Goal: Task Accomplishment & Management: Manage account settings

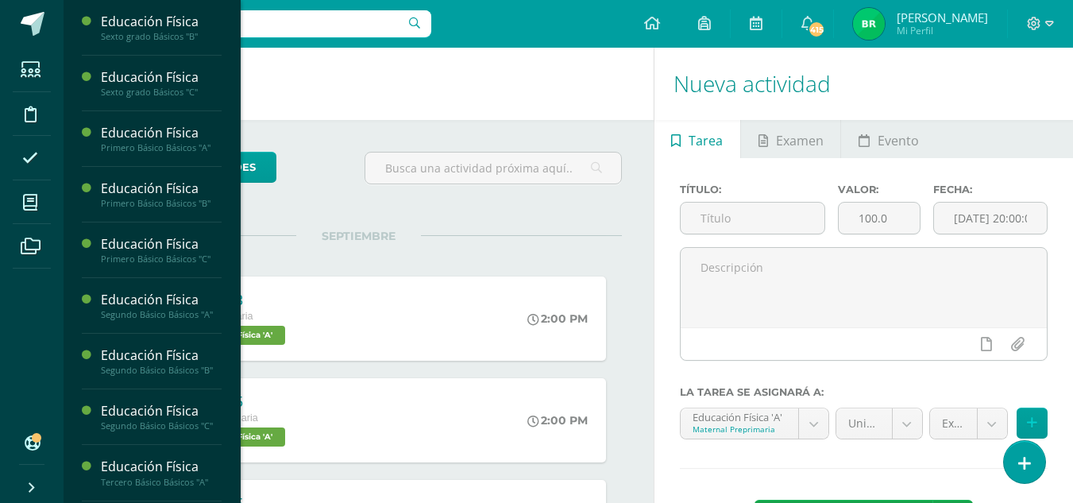
scroll to position [1292, 0]
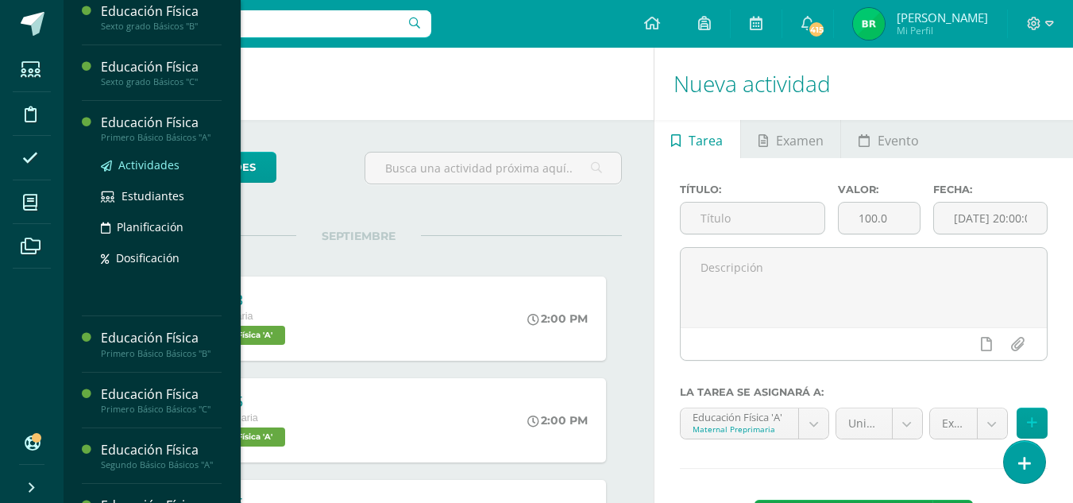
click at [149, 172] on span "Actividades" at bounding box center [148, 164] width 61 height 15
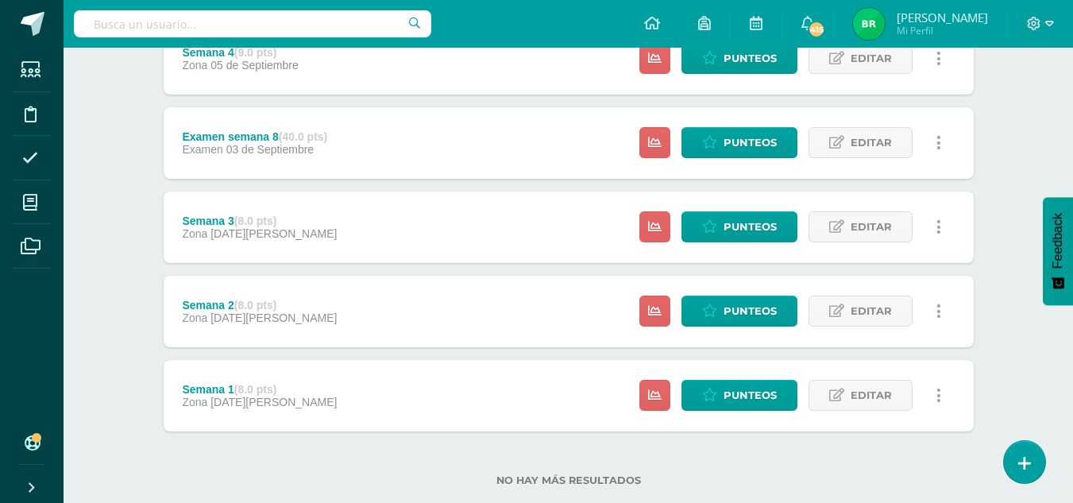
scroll to position [505, 0]
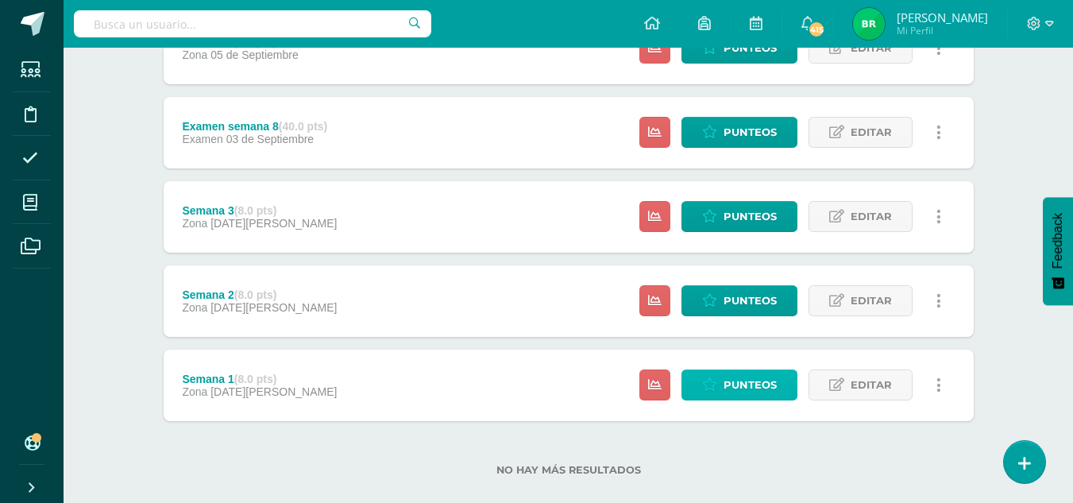
click at [748, 387] on span "Punteos" at bounding box center [750, 384] width 53 height 29
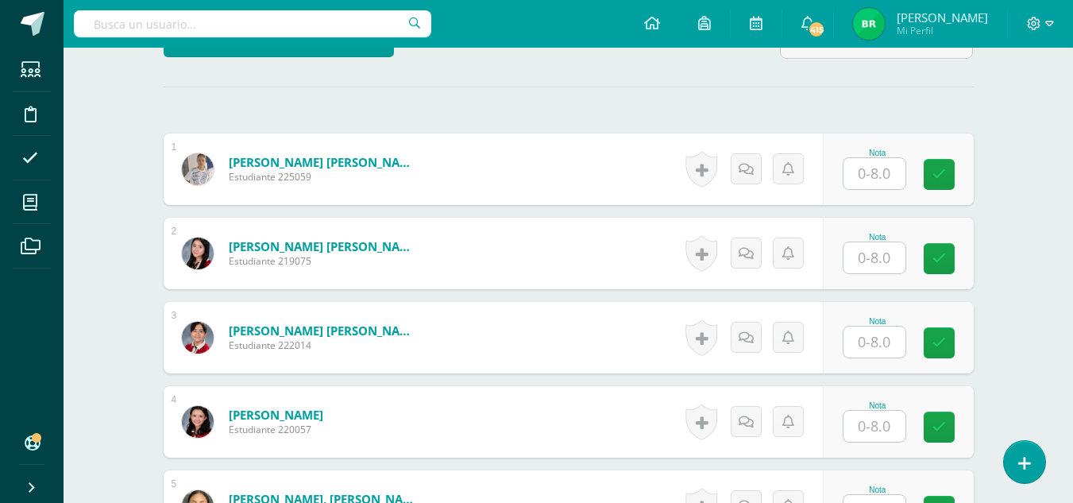
scroll to position [450, 0]
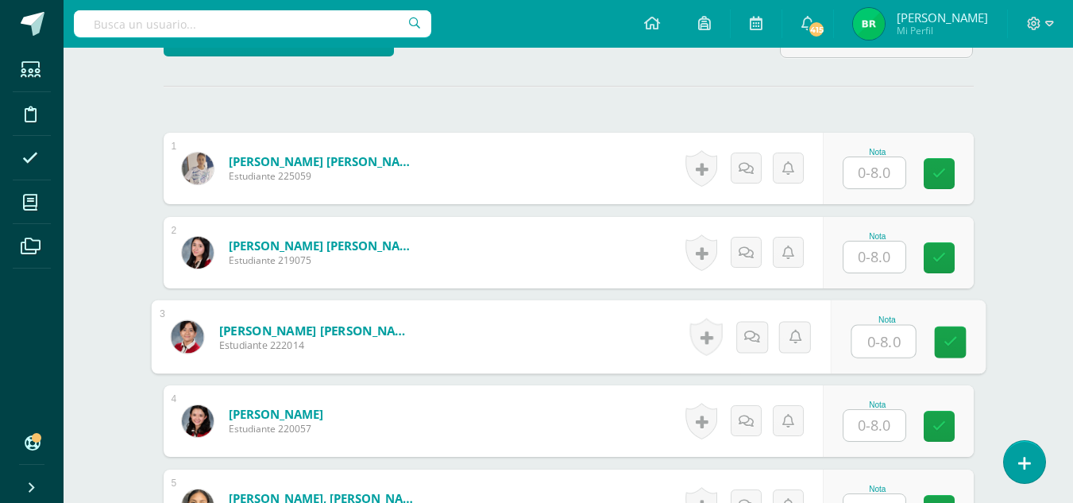
click at [875, 344] on input "text" at bounding box center [884, 342] width 64 height 32
type input "8"
type input "}"
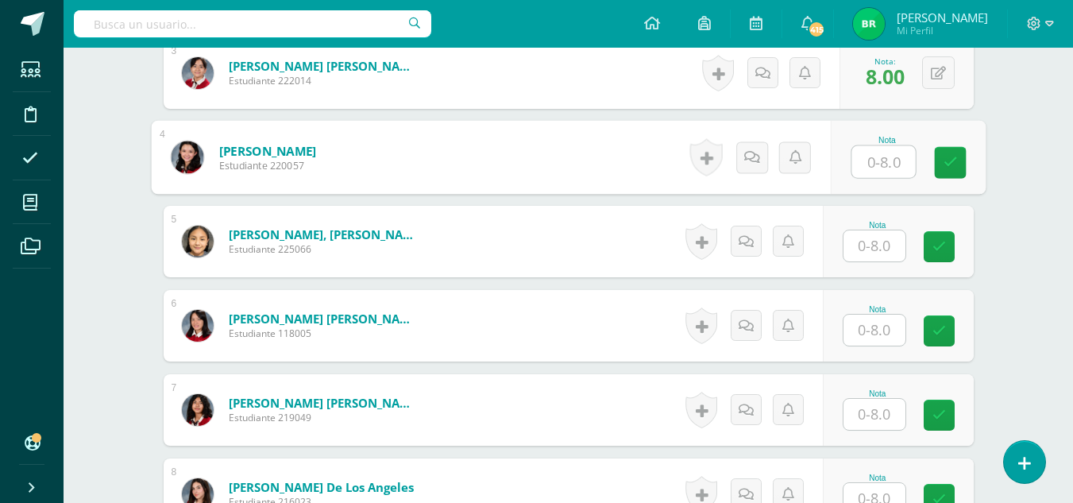
scroll to position [745, 0]
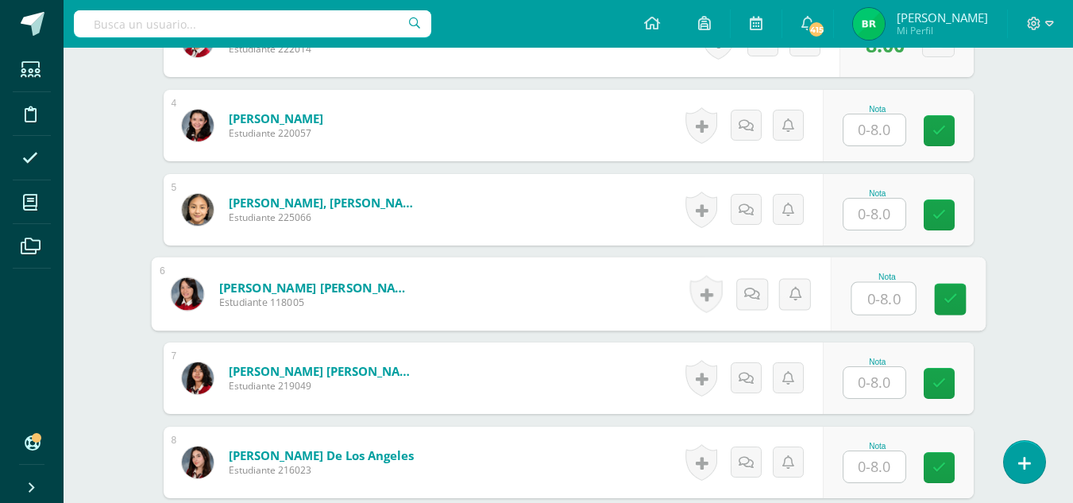
click at [888, 302] on input "text" at bounding box center [884, 299] width 64 height 32
type input "8"
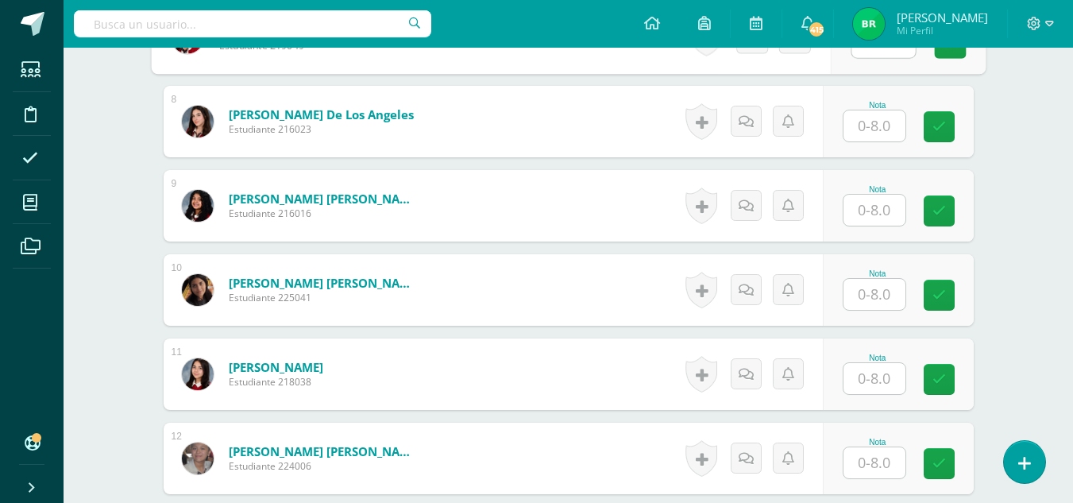
scroll to position [1107, 0]
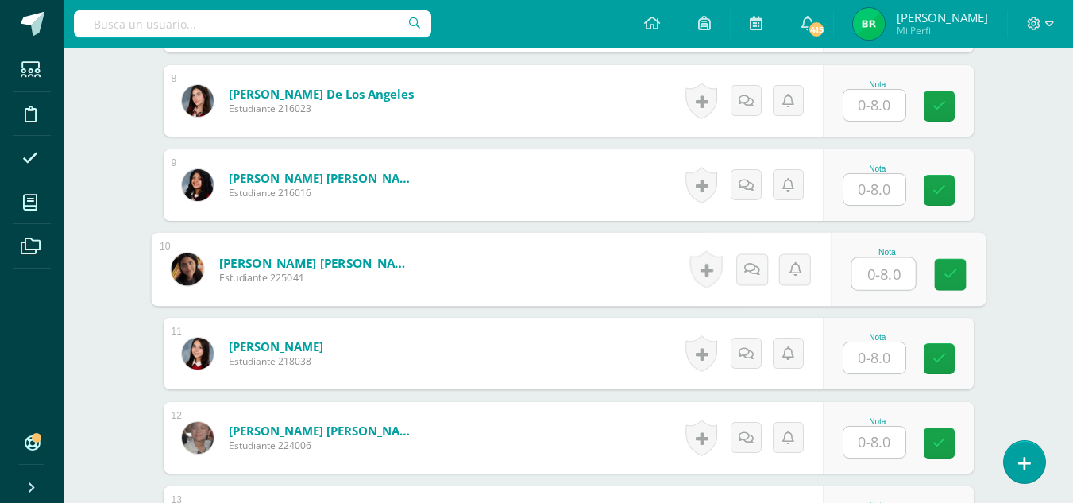
click at [883, 267] on input "text" at bounding box center [884, 274] width 64 height 32
type input "8"
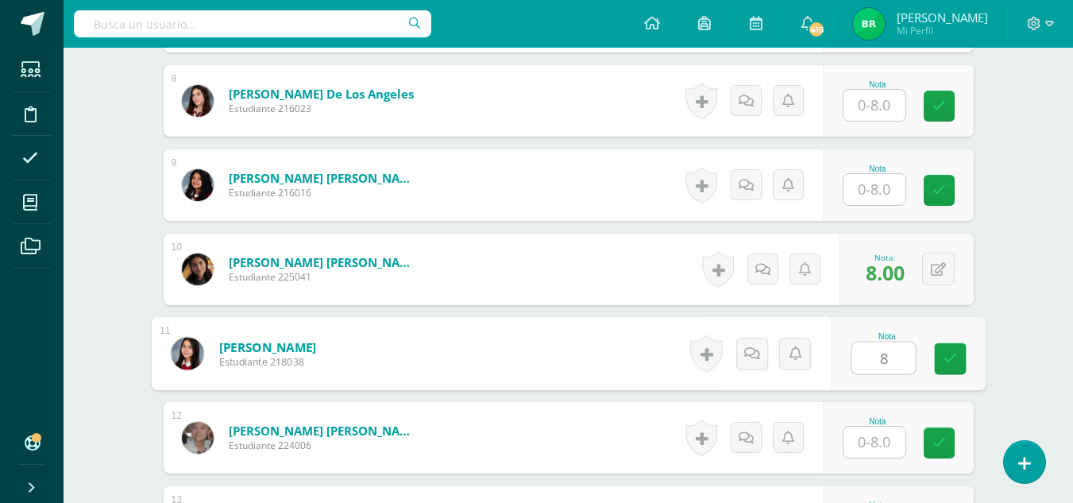
type input "8"
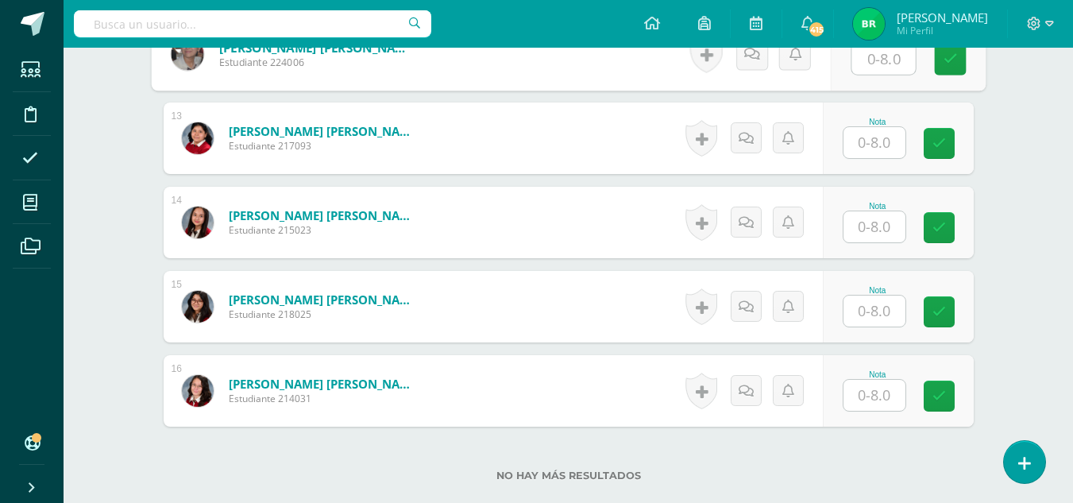
scroll to position [0, 0]
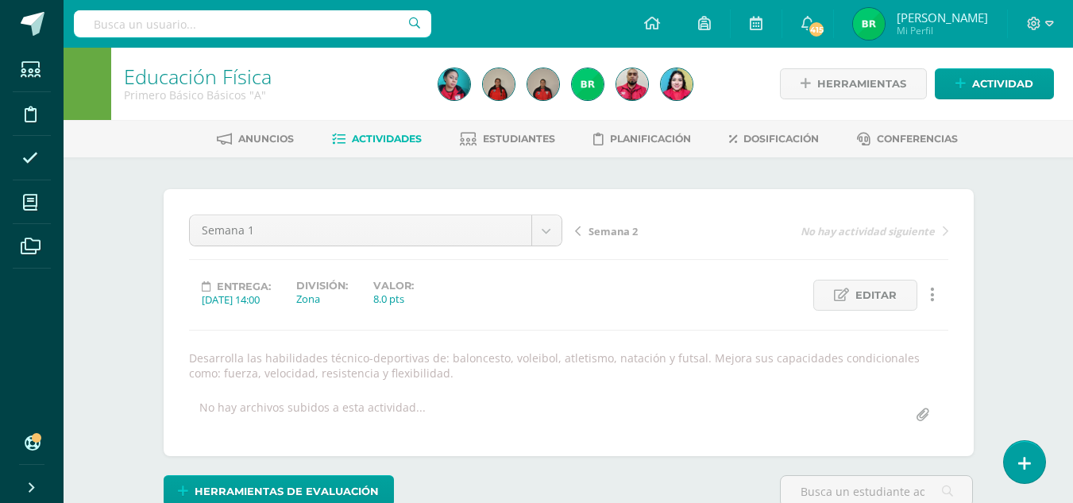
click at [621, 231] on span "Semana 2" at bounding box center [613, 231] width 49 height 14
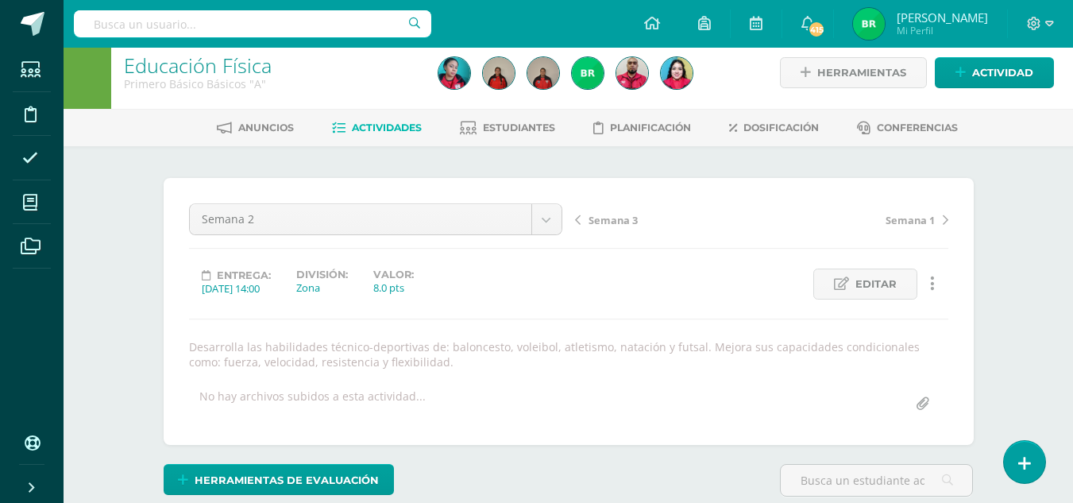
click at [621, 231] on div "Semana 3 Semana 1" at bounding box center [762, 225] width 386 height 44
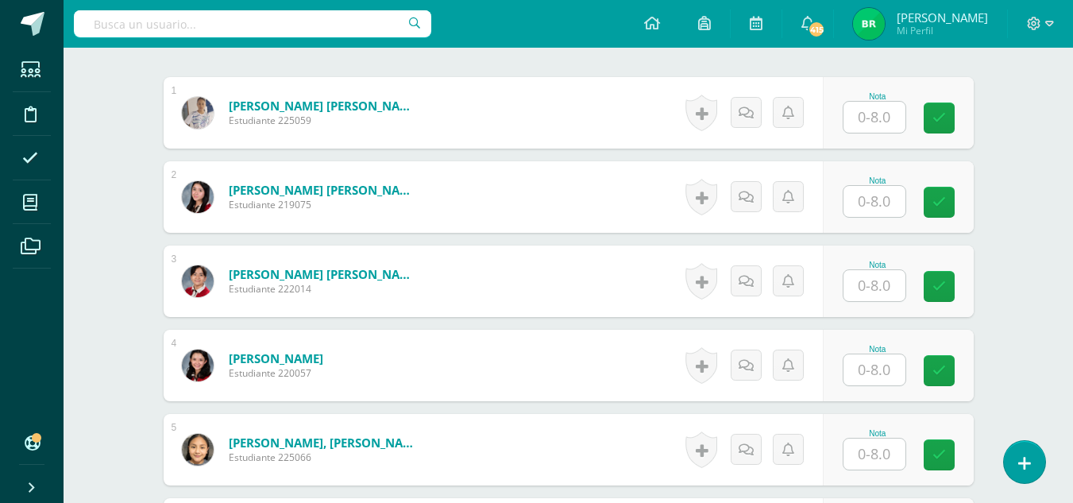
scroll to position [487, 0]
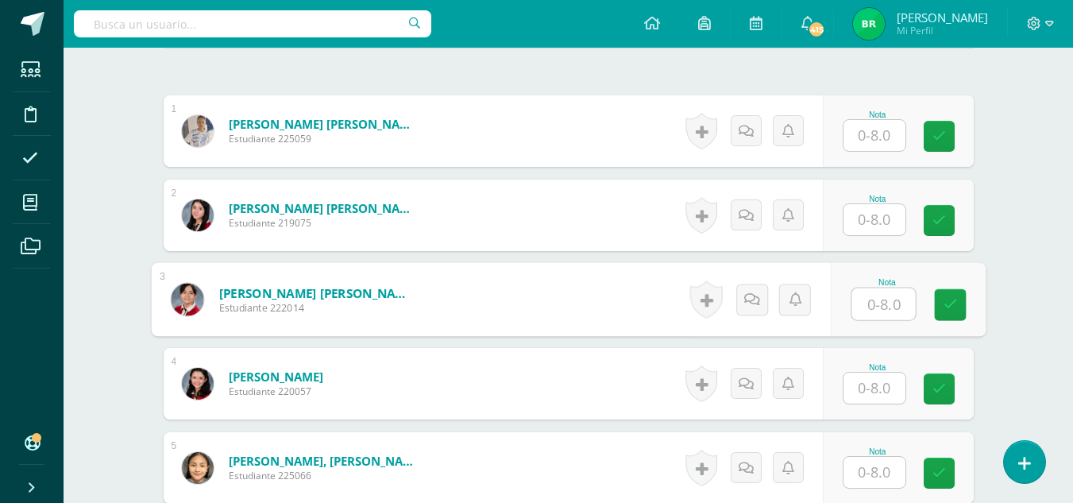
click at [881, 303] on input "text" at bounding box center [884, 304] width 64 height 32
type input "8"
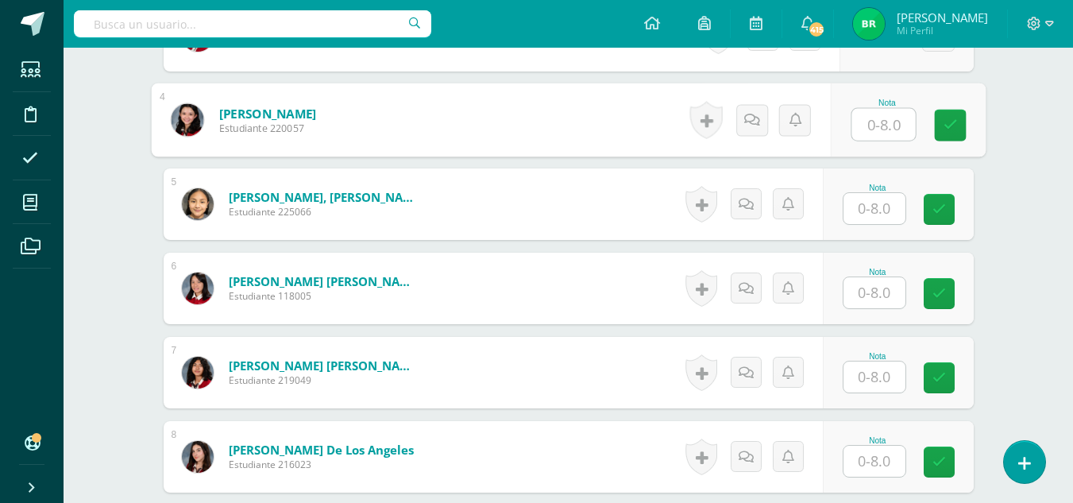
scroll to position [768, 0]
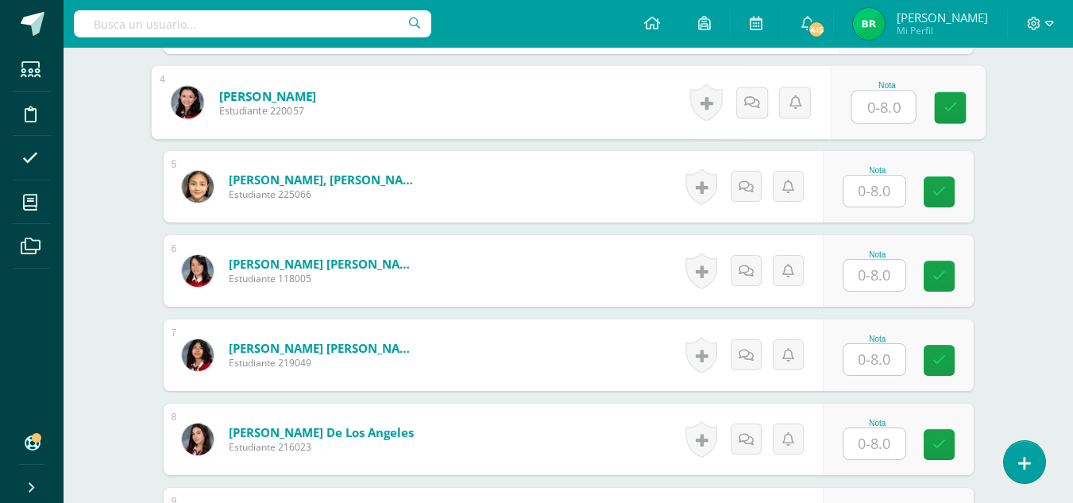
click at [879, 275] on input "text" at bounding box center [875, 275] width 62 height 31
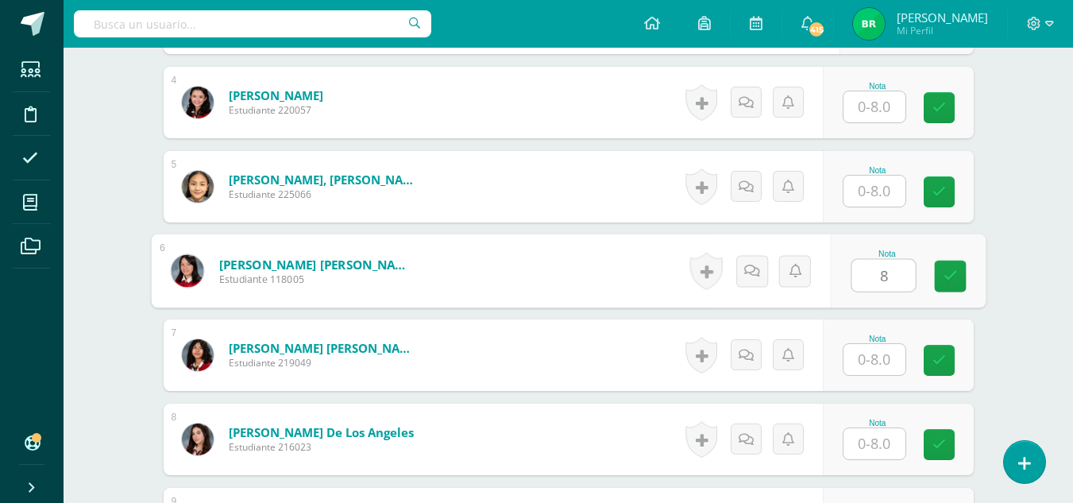
type input "8"
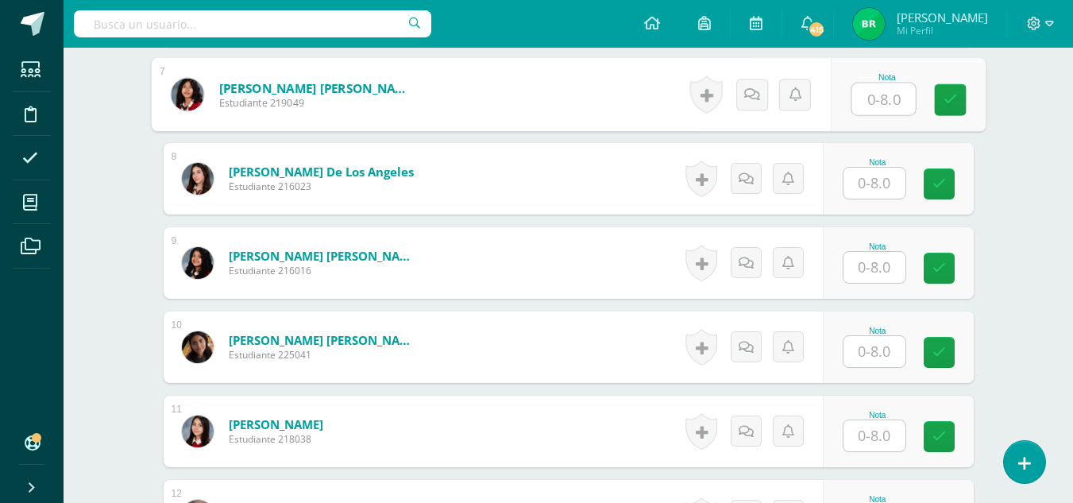
scroll to position [1039, 0]
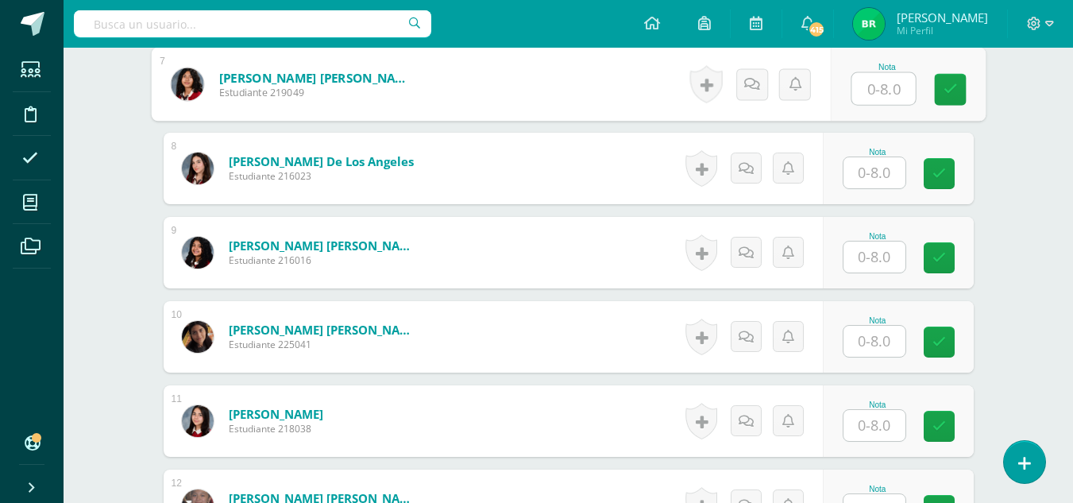
click at [866, 343] on input "text" at bounding box center [875, 341] width 62 height 31
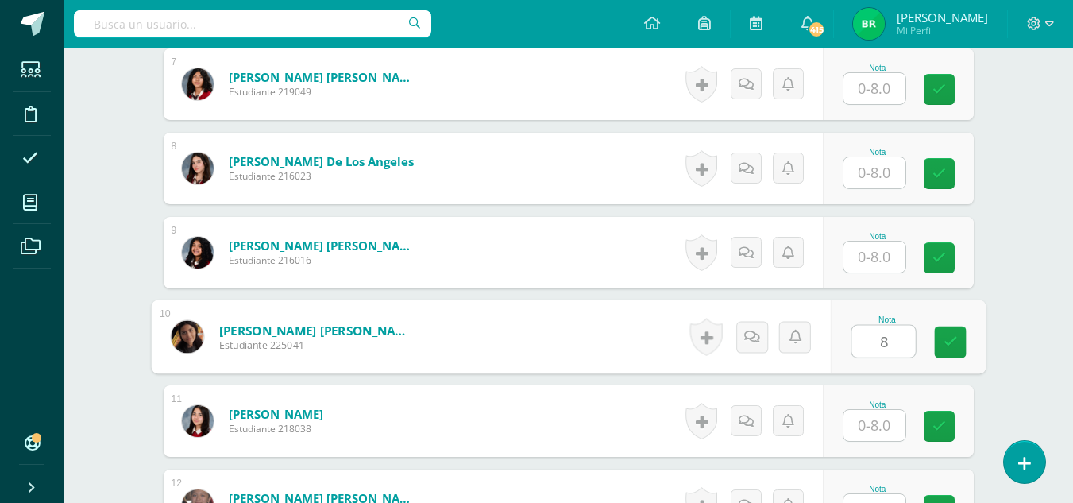
type input "8"
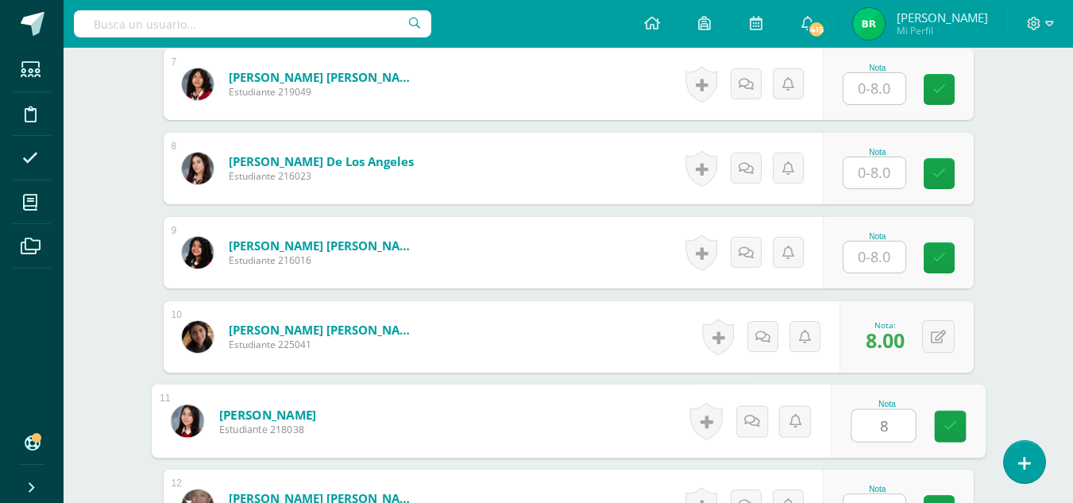
type input "8"
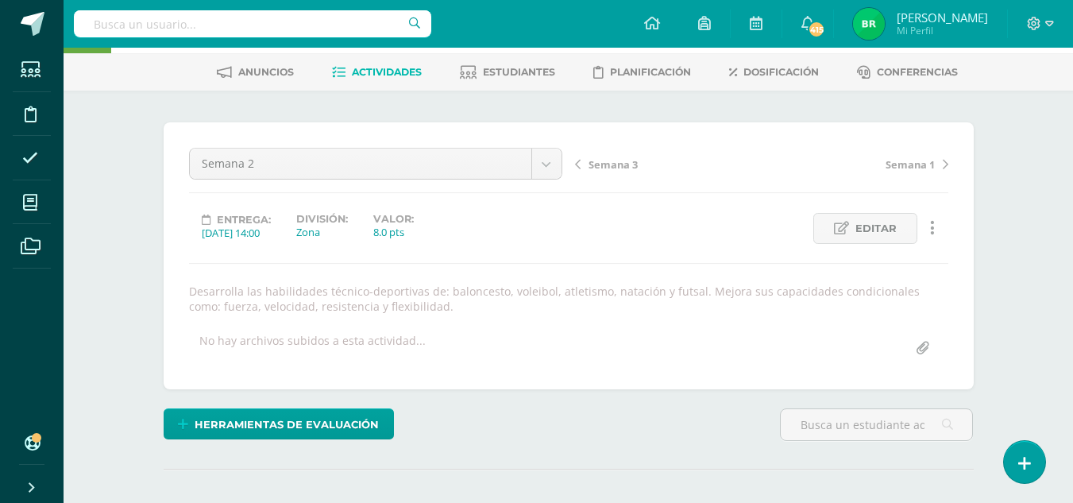
scroll to position [0, 0]
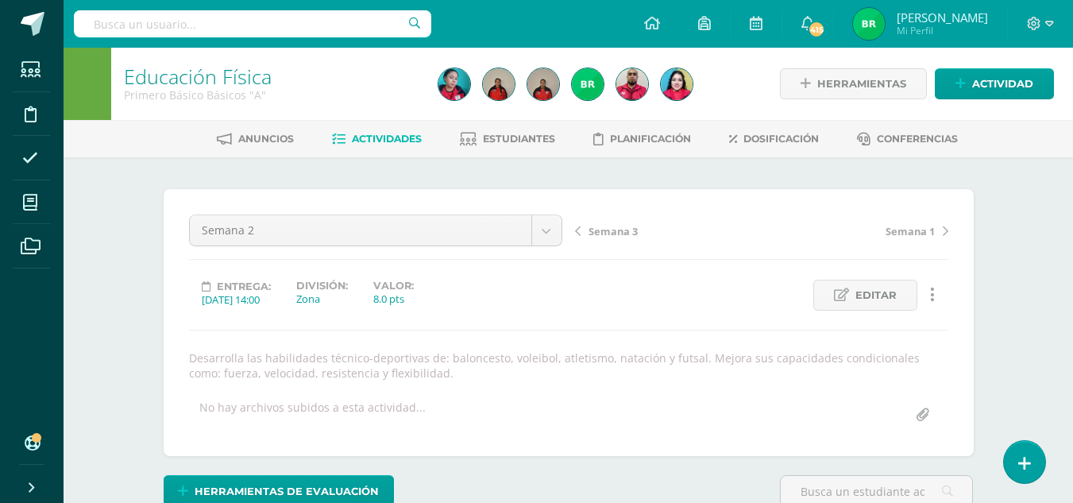
click at [621, 233] on span "Semana 3" at bounding box center [613, 231] width 49 height 14
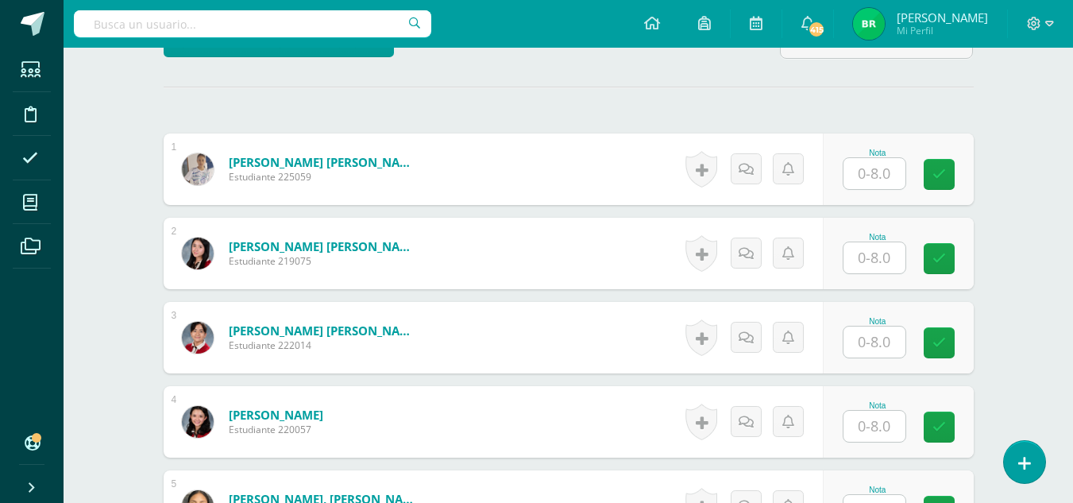
scroll to position [456, 0]
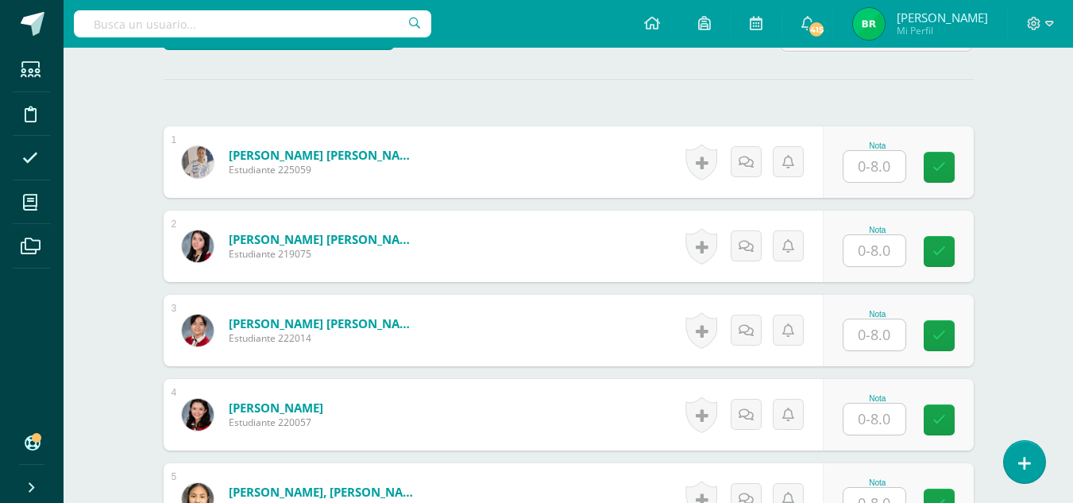
click at [873, 322] on input "text" at bounding box center [875, 334] width 62 height 31
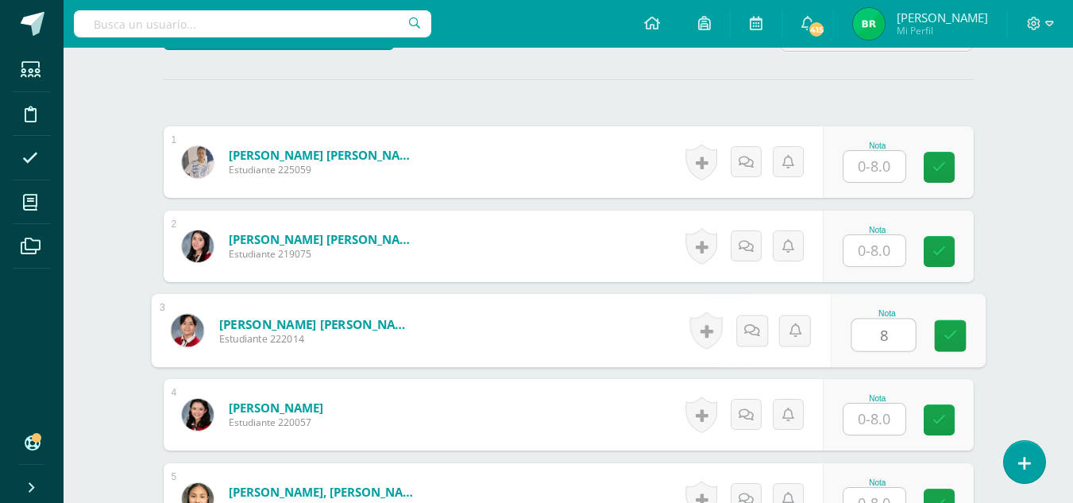
type input "8"
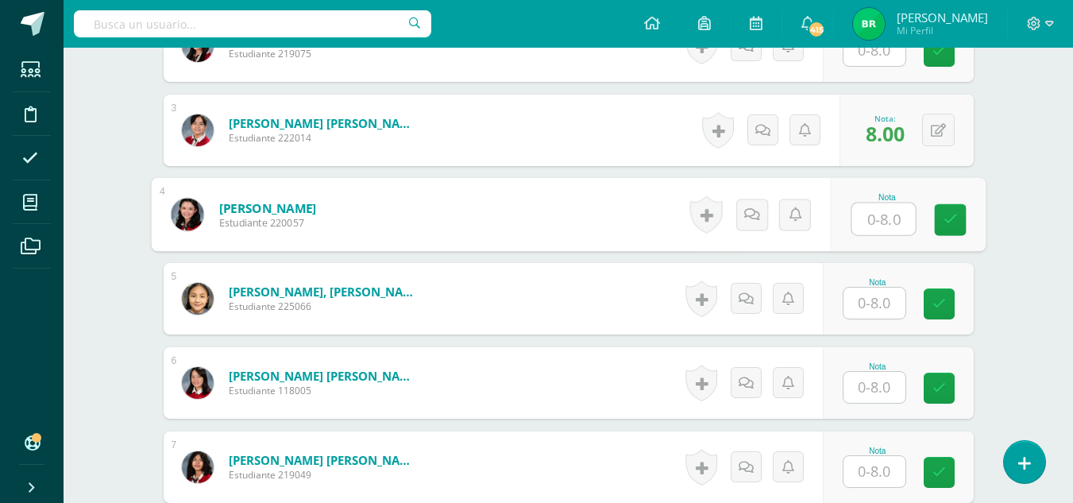
scroll to position [706, 0]
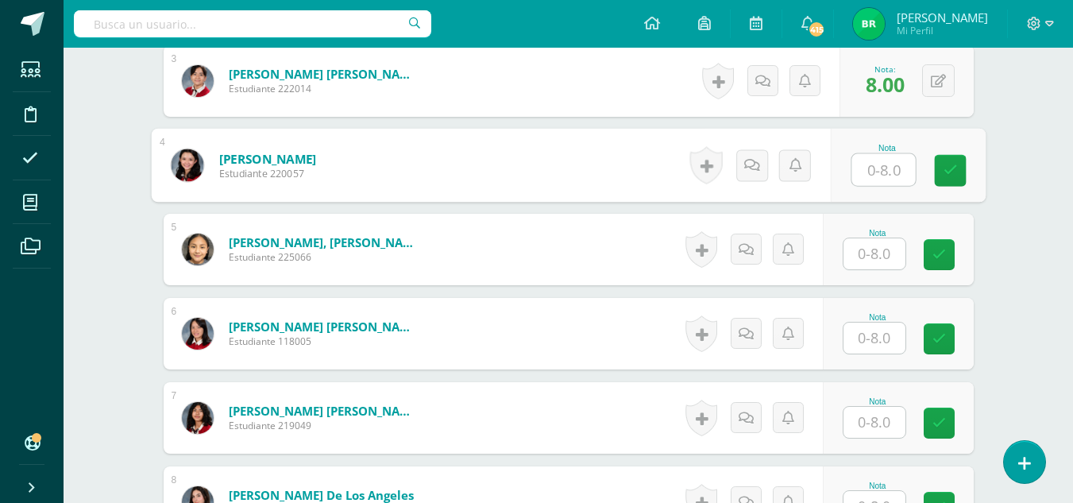
click at [867, 341] on input "text" at bounding box center [875, 338] width 62 height 31
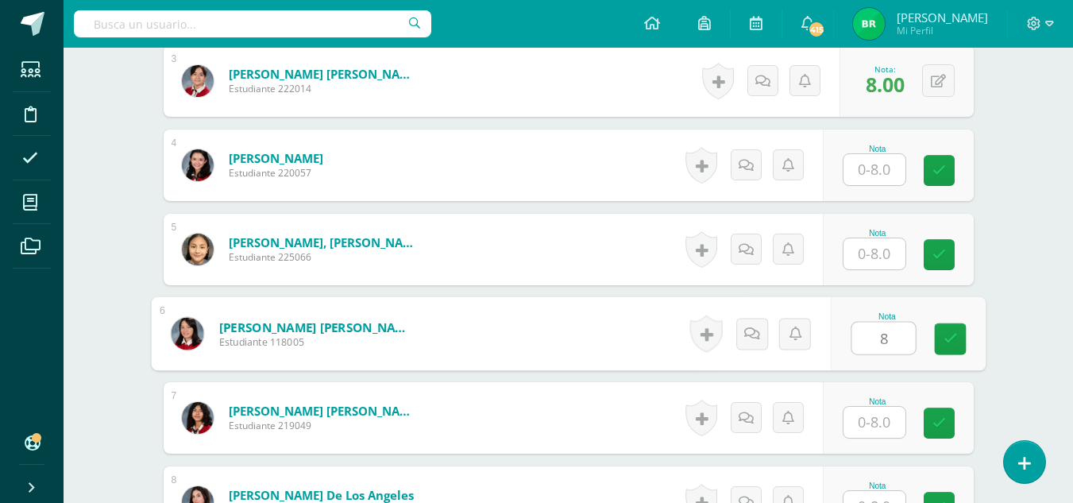
type input "8"
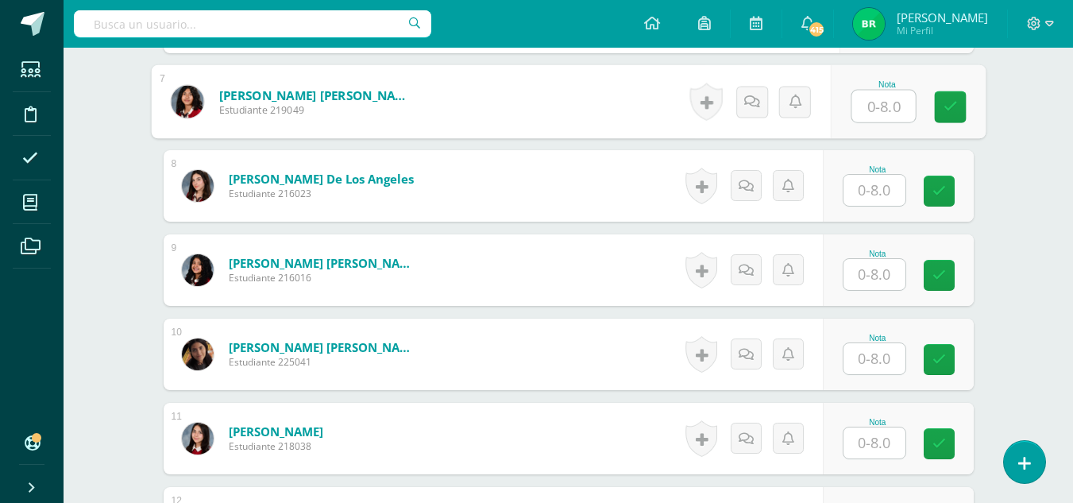
scroll to position [1032, 0]
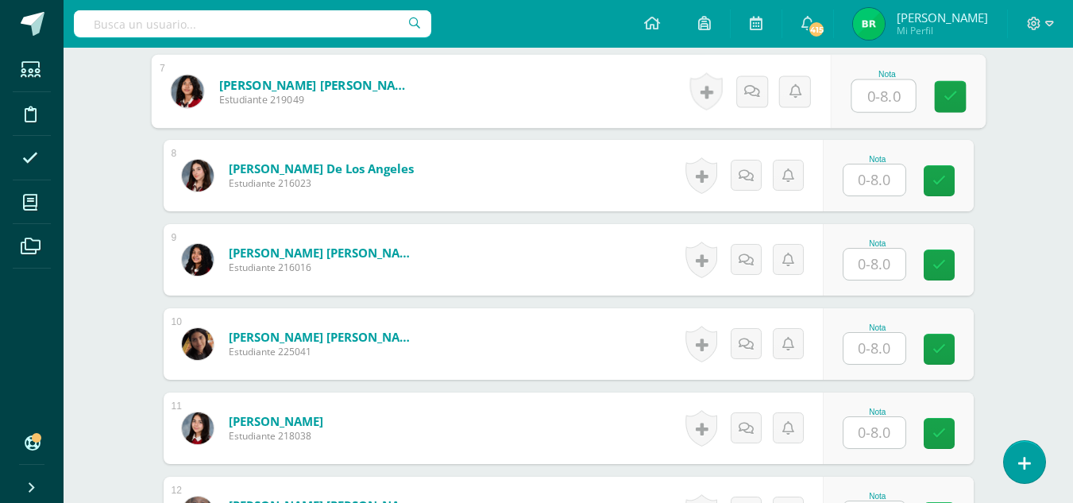
click at [886, 348] on input "text" at bounding box center [875, 348] width 62 height 31
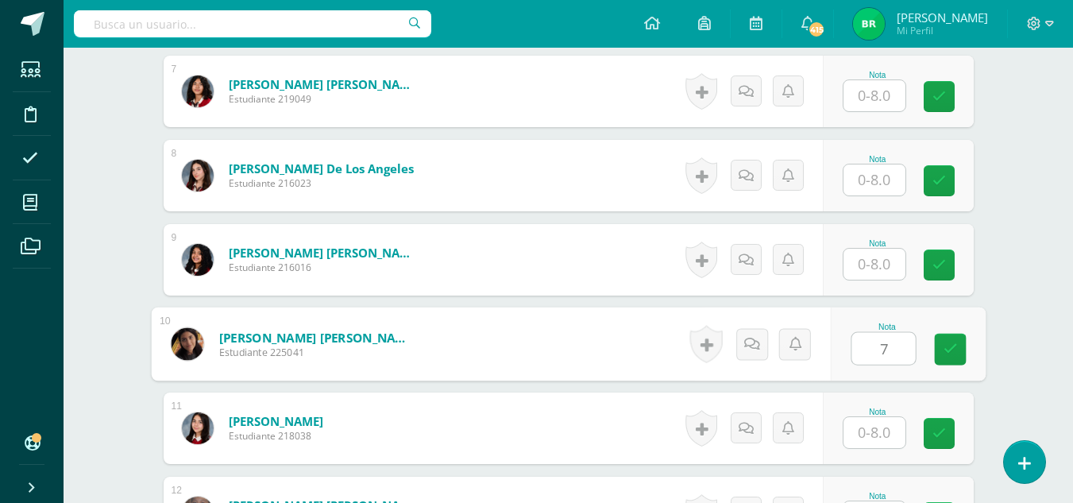
type input "7"
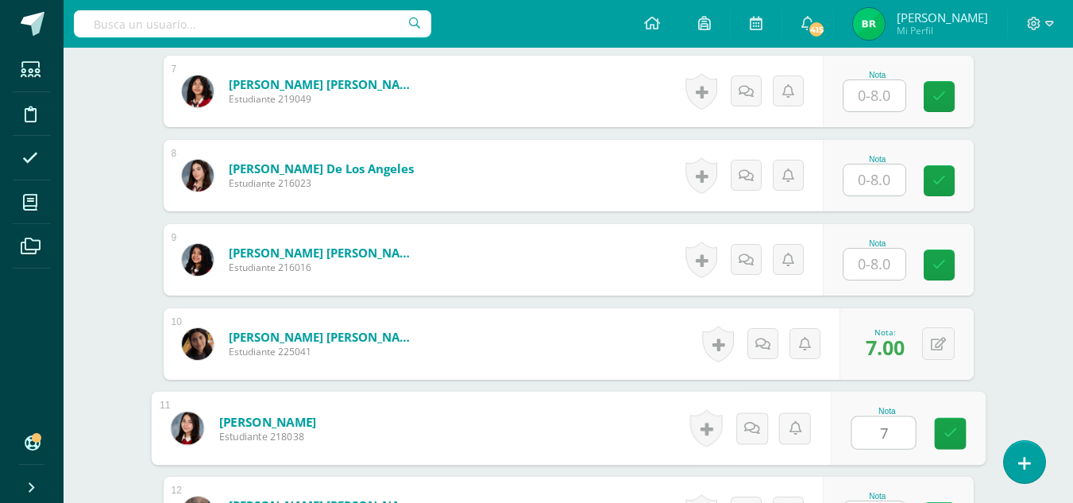
type input "7"
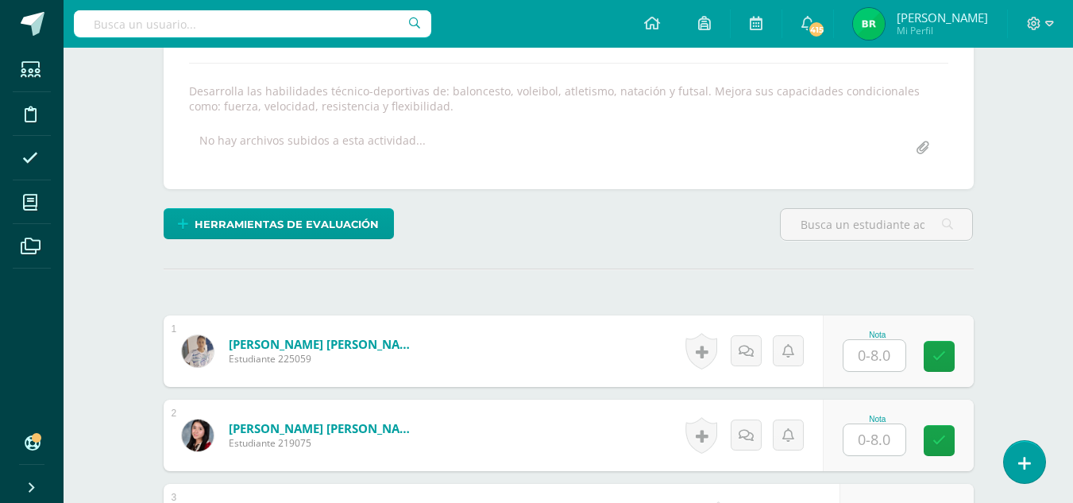
scroll to position [0, 0]
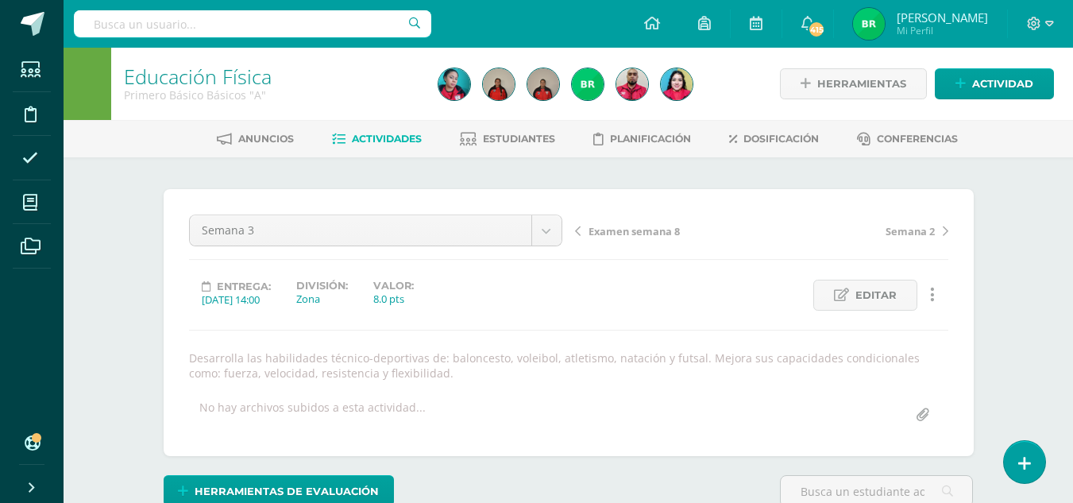
click at [379, 133] on span "Actividades" at bounding box center [387, 139] width 70 height 12
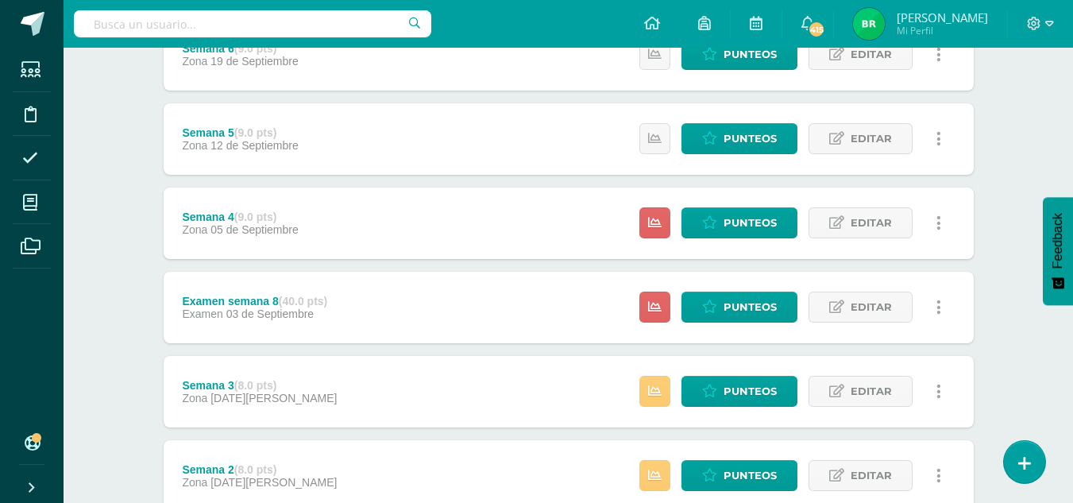
scroll to position [338, 0]
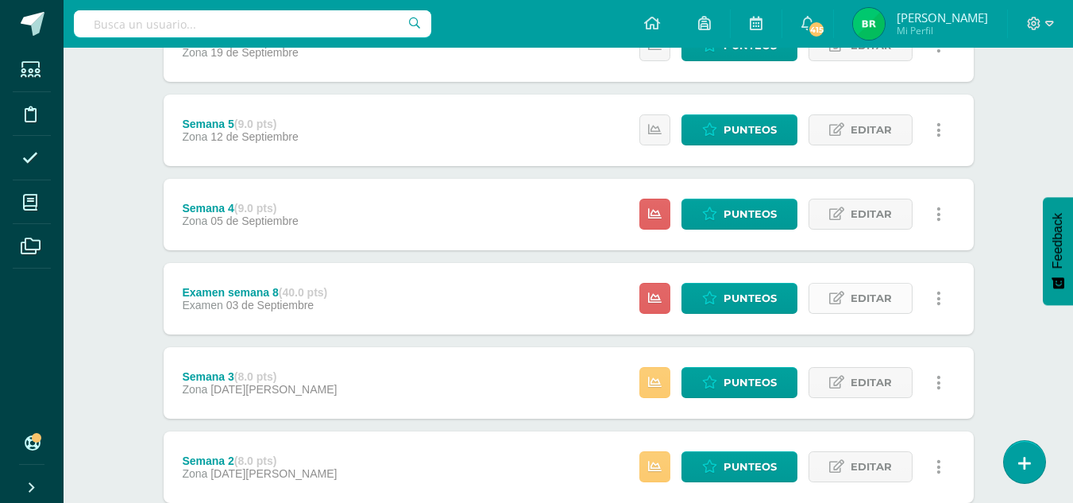
click at [878, 292] on span "Editar" at bounding box center [871, 298] width 41 height 29
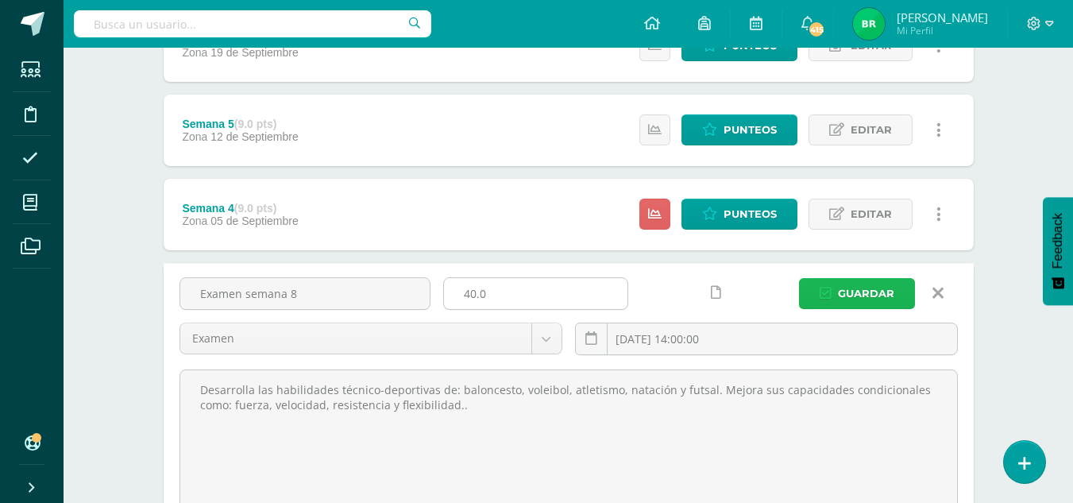
drag, startPoint x: 878, startPoint y: 292, endPoint x: 515, endPoint y: 290, distance: 363.1
click at [515, 290] on div "Examen semana 8 40.0 Examen Zona Examen 2025-09-03 14:00:00 Guardar" at bounding box center [568, 322] width 791 height 91
click at [515, 290] on input "40.0" at bounding box center [536, 293] width 184 height 31
click at [307, 297] on input "Examen semana 8" at bounding box center [304, 293] width 249 height 31
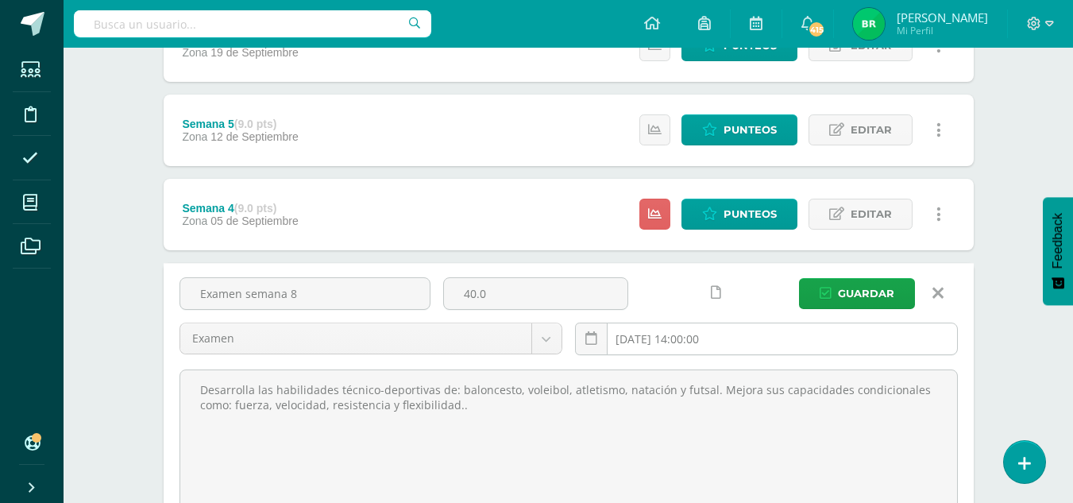
click at [650, 338] on input "2025-09-03 14:00:00" at bounding box center [766, 338] width 381 height 31
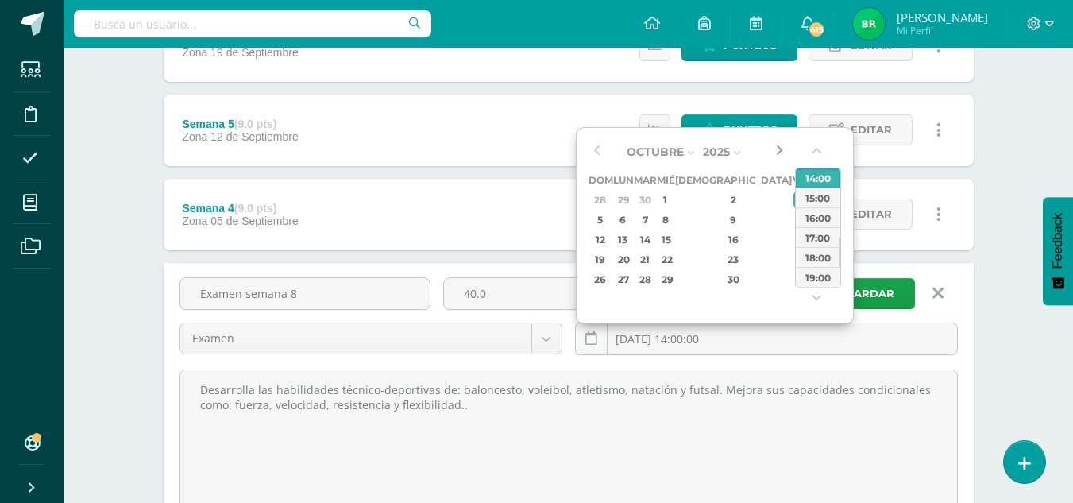
click at [778, 149] on button "button" at bounding box center [779, 152] width 16 height 24
click at [794, 200] on div "3" at bounding box center [801, 200] width 14 height 18
type input "2025-10-03 14:00"
click at [887, 293] on span "Guardar" at bounding box center [866, 293] width 56 height 29
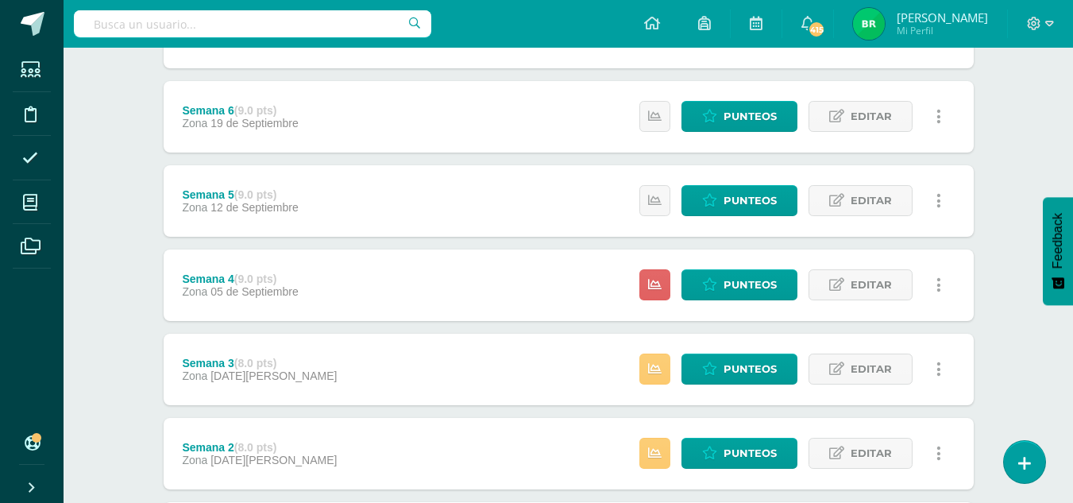
scroll to position [346, 0]
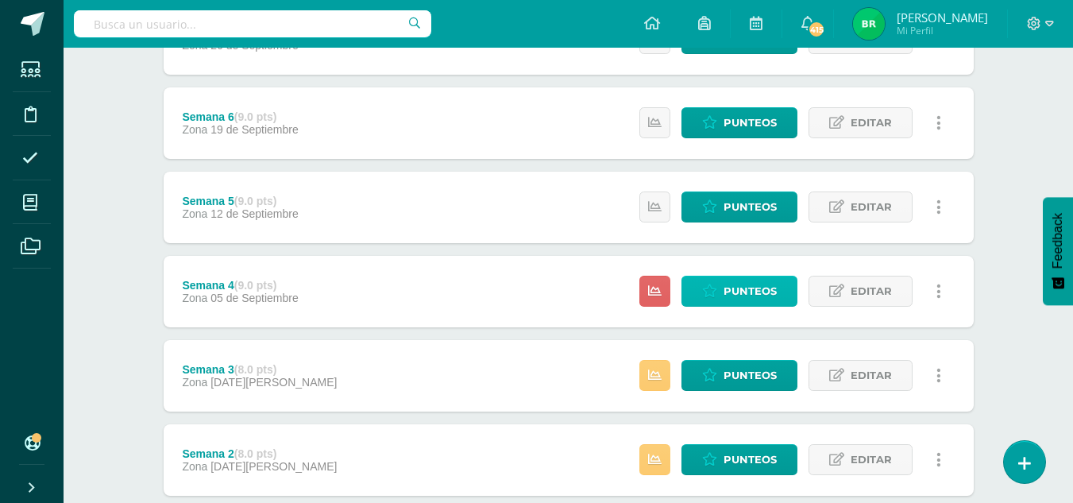
click at [755, 285] on span "Punteos" at bounding box center [750, 290] width 53 height 29
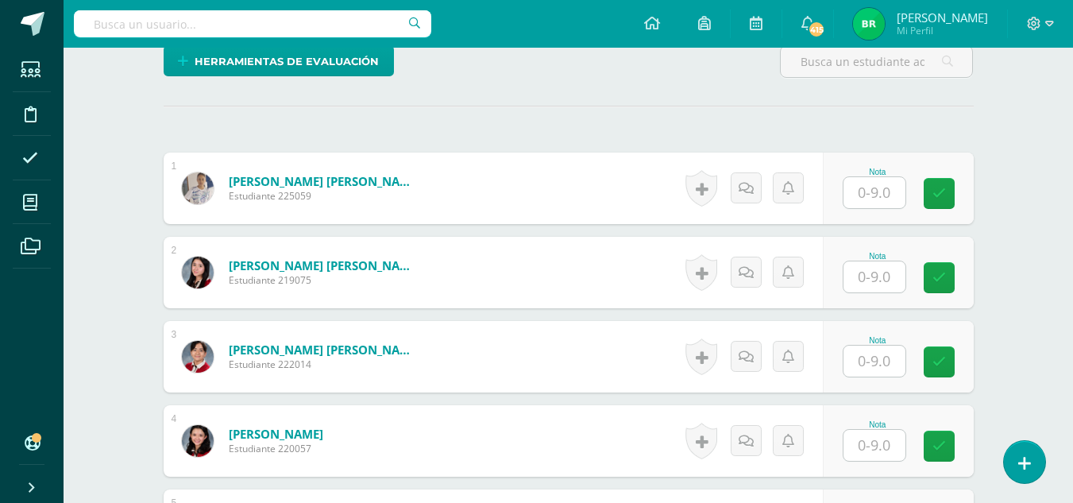
scroll to position [431, 0]
click at [868, 367] on input "text" at bounding box center [875, 360] width 62 height 31
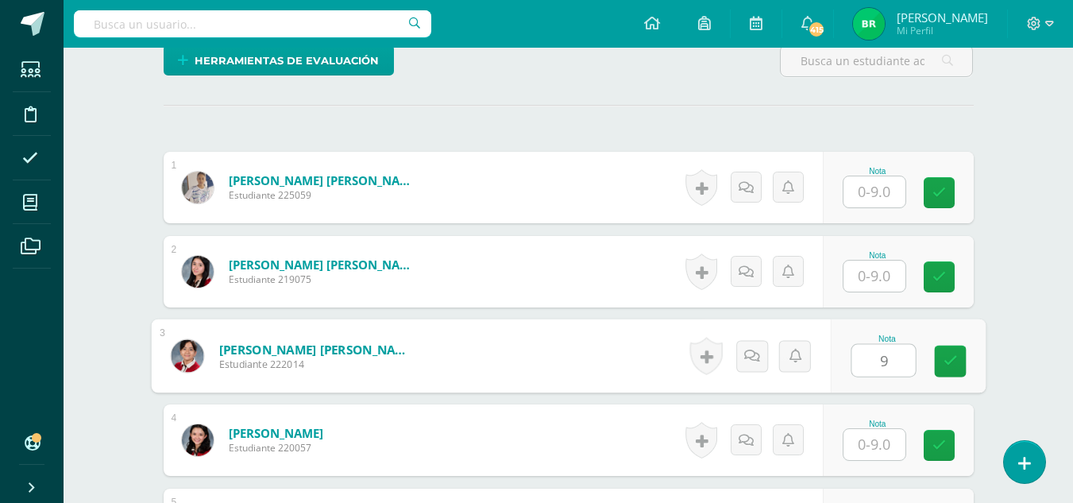
type input "9"
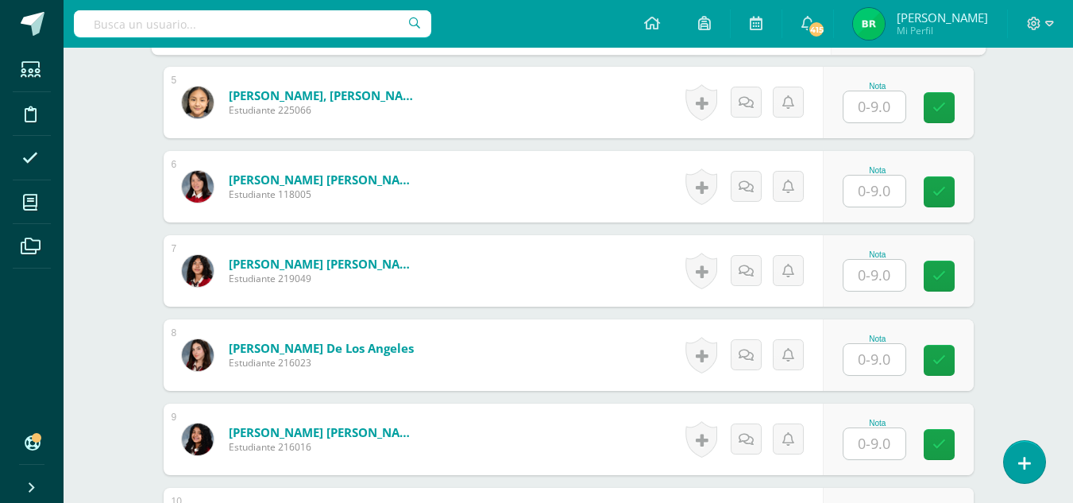
scroll to position [856, 0]
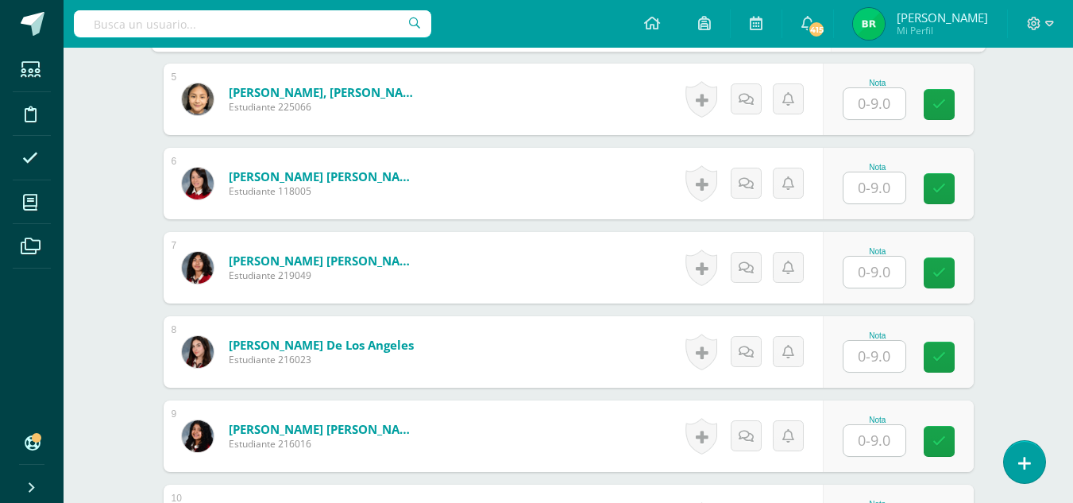
click at [881, 184] on input "text" at bounding box center [875, 187] width 62 height 31
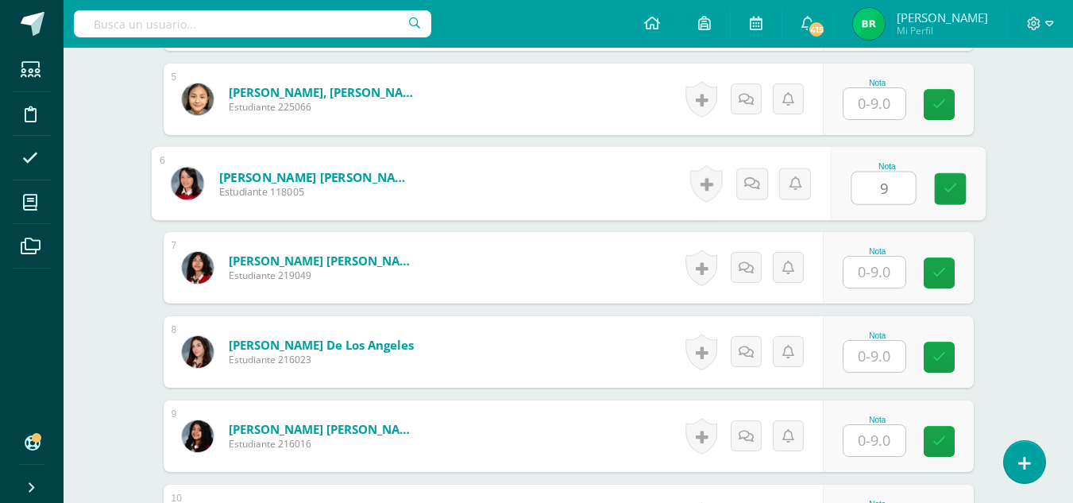
type input "9"
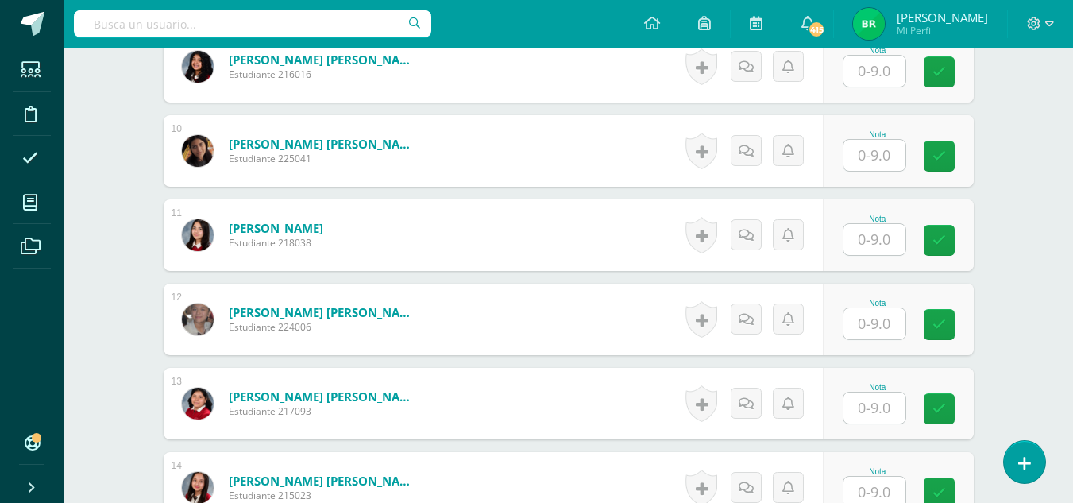
scroll to position [1257, 0]
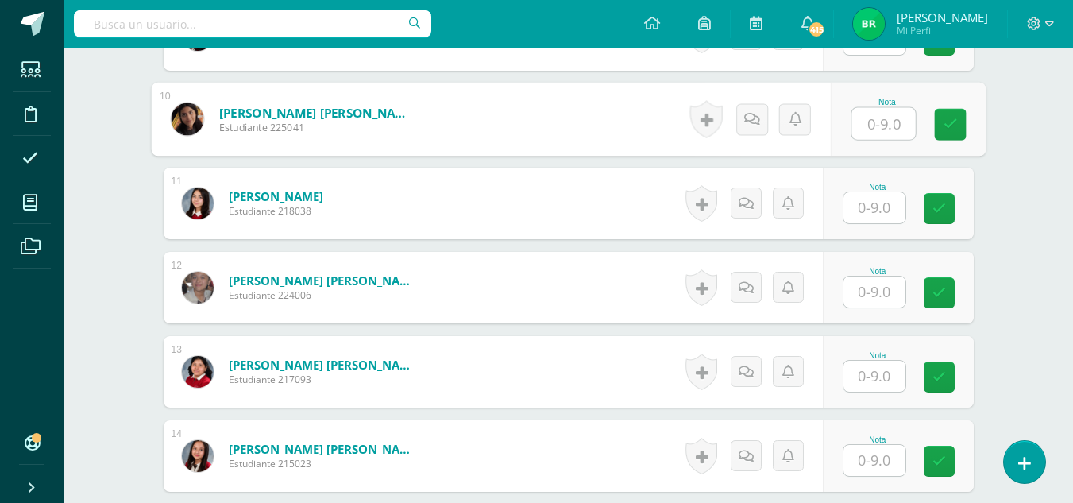
click at [869, 126] on input "text" at bounding box center [884, 124] width 64 height 32
type input "2"
type input "5"
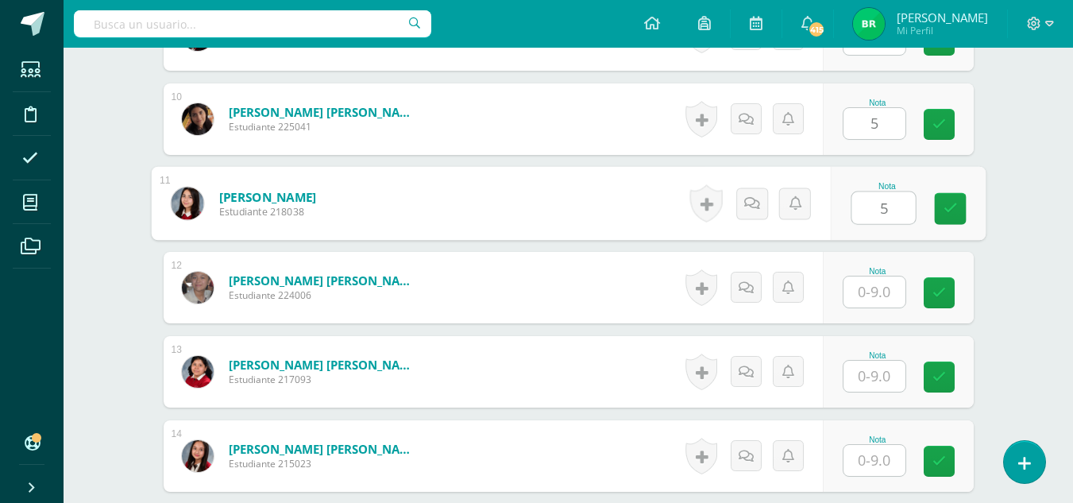
type input "5"
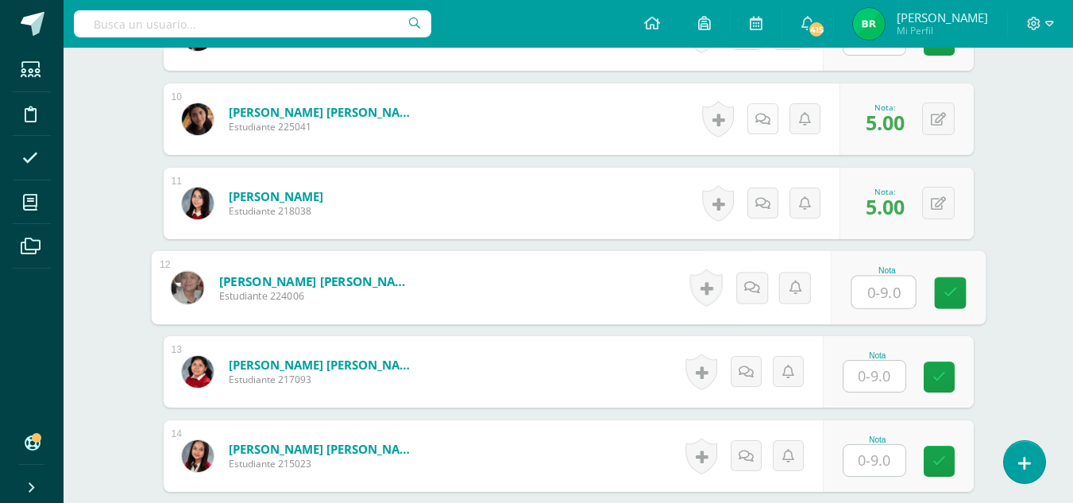
click at [767, 114] on icon at bounding box center [763, 120] width 15 height 14
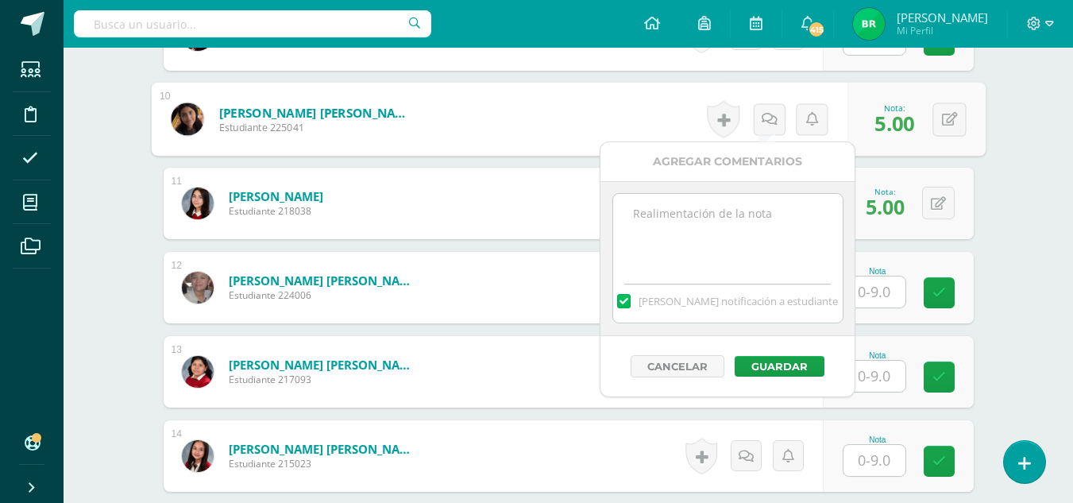
click at [630, 302] on label at bounding box center [623, 301] width 13 height 14
click at [0, 0] on input "[PERSON_NAME] notificación a estudiante" at bounding box center [0, 0] width 0 height 0
click at [688, 239] on textarea at bounding box center [728, 233] width 230 height 79
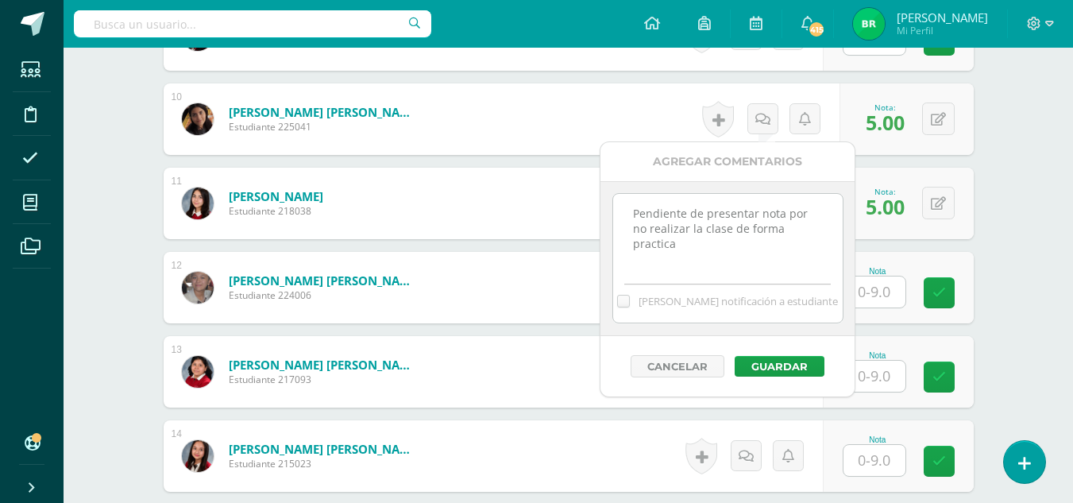
drag, startPoint x: 819, startPoint y: 230, endPoint x: 626, endPoint y: 215, distance: 193.6
click at [626, 215] on textarea "Pendiente de presentar nota por no realizar la clase de forma practica" at bounding box center [728, 233] width 230 height 79
type textarea "Pendiente de presentar nota por no realizar la clase de forma practica"
click at [773, 363] on button "Guardar" at bounding box center [780, 366] width 90 height 21
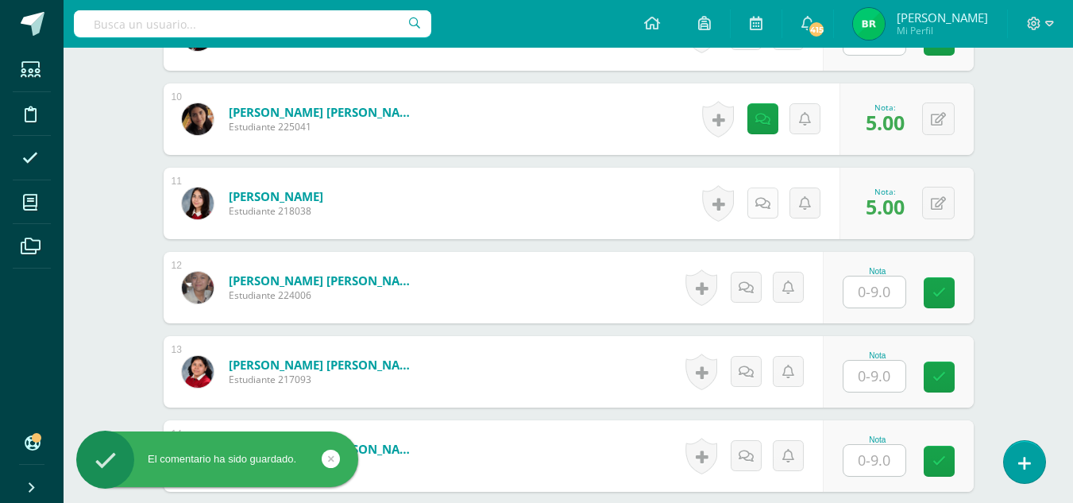
click at [764, 207] on icon at bounding box center [763, 204] width 15 height 14
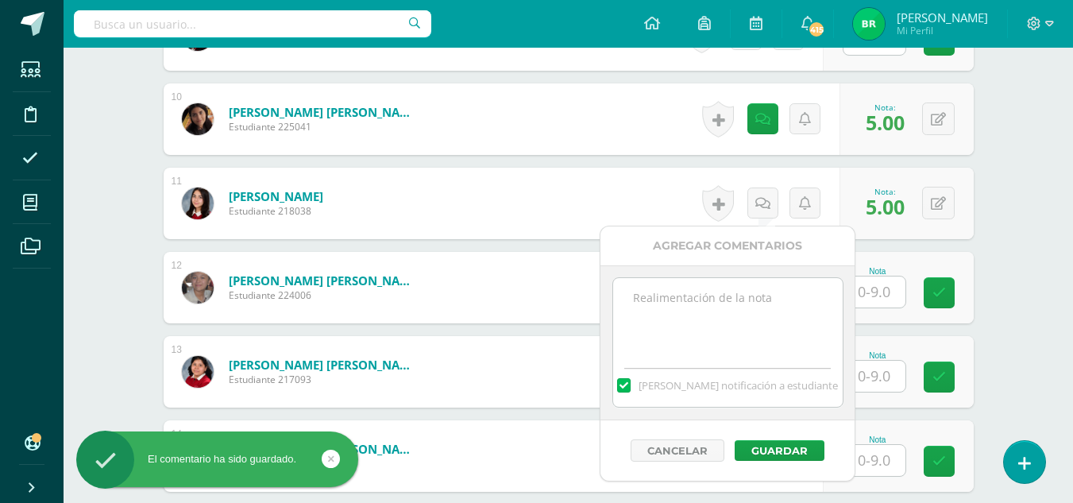
click at [630, 389] on label at bounding box center [623, 385] width 13 height 14
click at [0, 0] on input "[PERSON_NAME] notificación a estudiante" at bounding box center [0, 0] width 0 height 0
click at [728, 330] on textarea at bounding box center [728, 317] width 230 height 79
paste textarea "Pendiente de presentar nota por no realizar la clase de forma practica"
type textarea "Pendiente de presentar nota por no realizar la clase de forma practica"
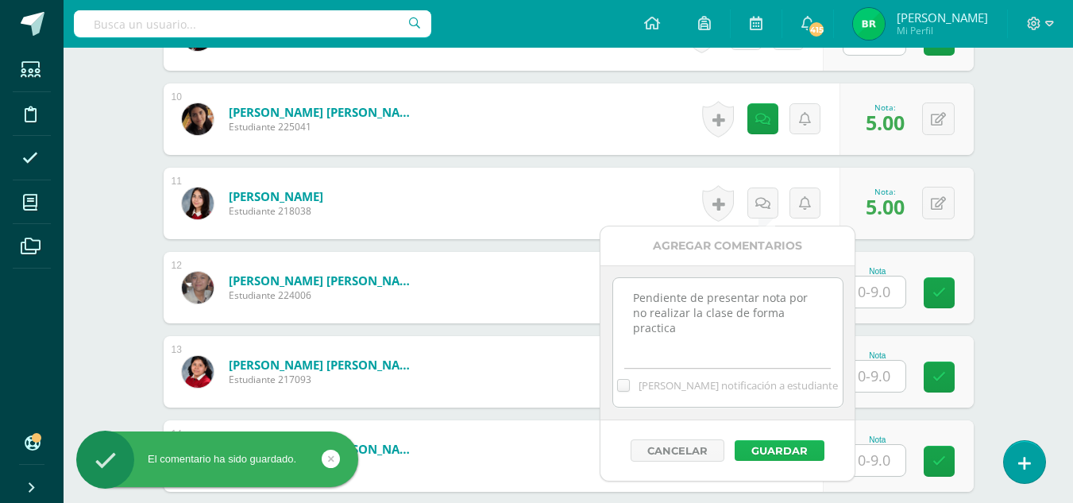
click at [793, 454] on button "Guardar" at bounding box center [780, 450] width 90 height 21
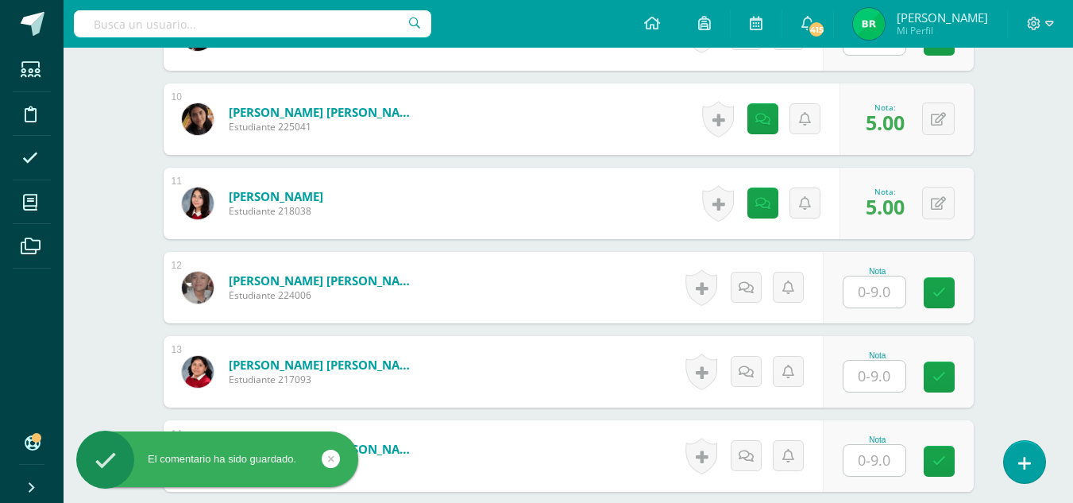
scroll to position [0, 0]
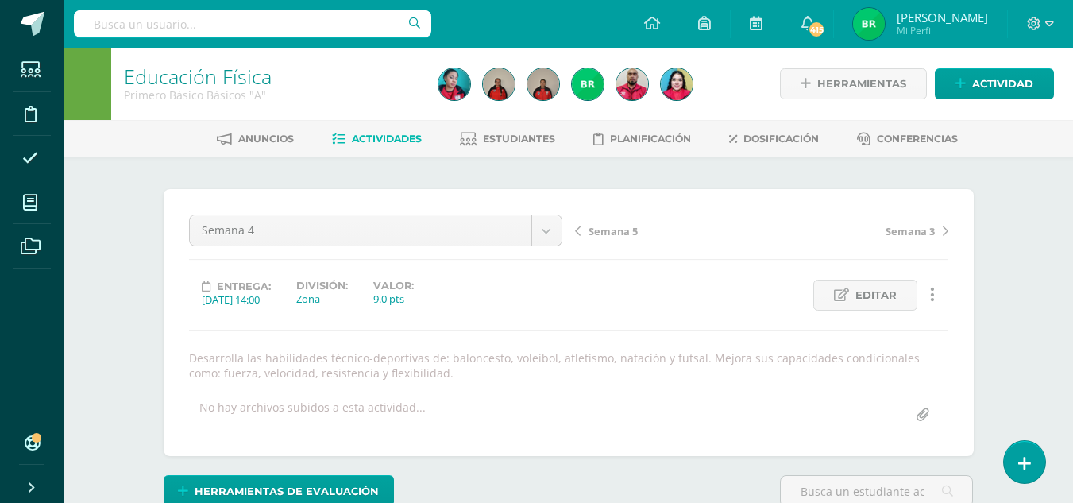
click at [242, 110] on div "Educación Física Primero Básico Básicos "A"" at bounding box center [271, 84] width 321 height 72
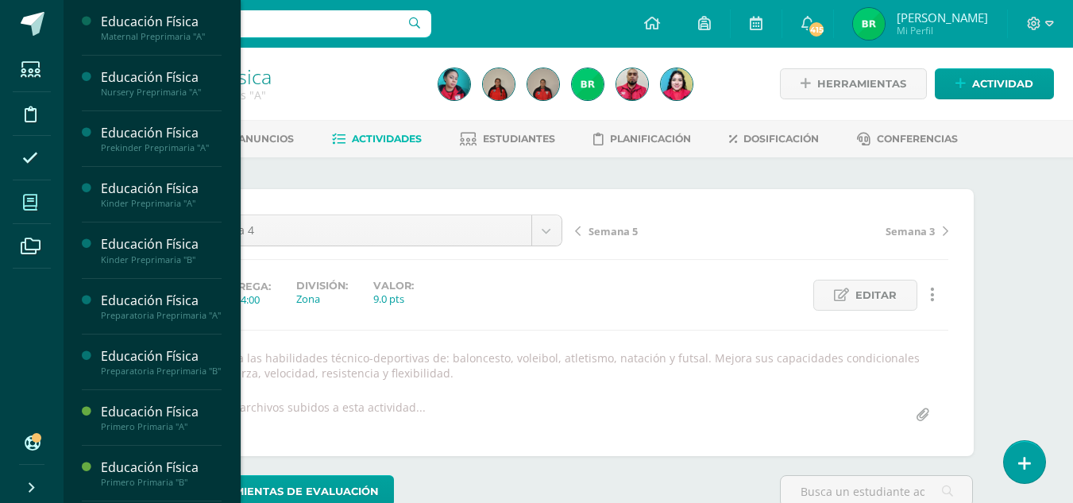
click at [14, 204] on span at bounding box center [31, 202] width 36 height 36
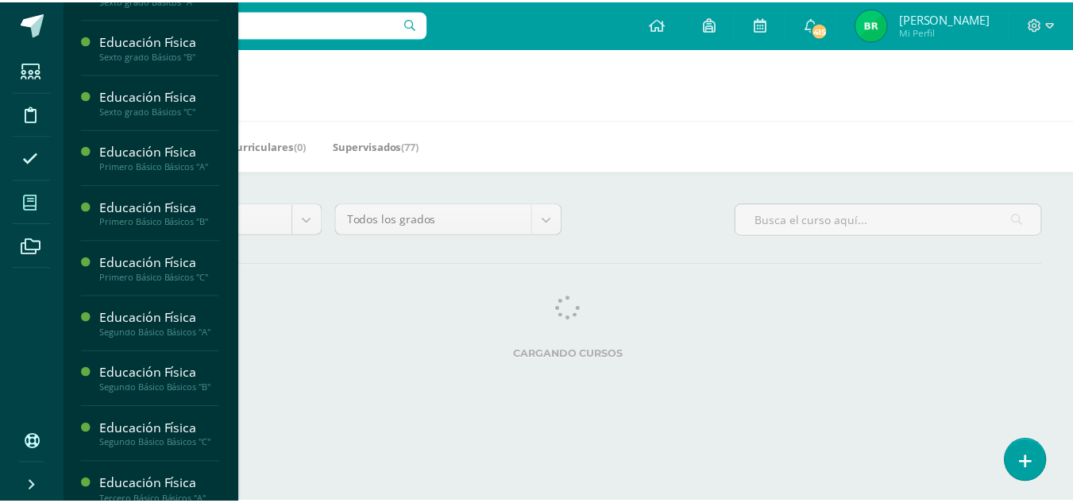
scroll to position [1295, 0]
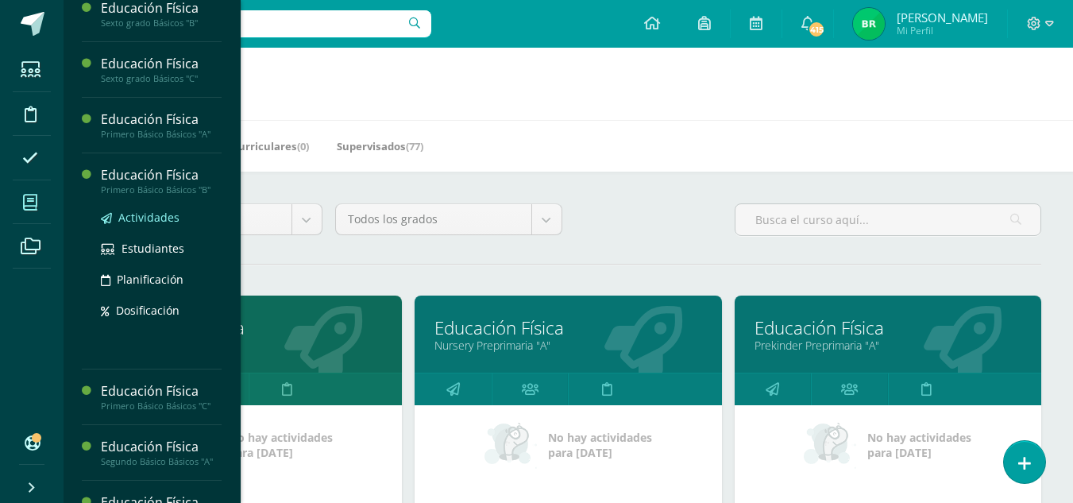
click at [146, 225] on span "Actividades" at bounding box center [148, 217] width 61 height 15
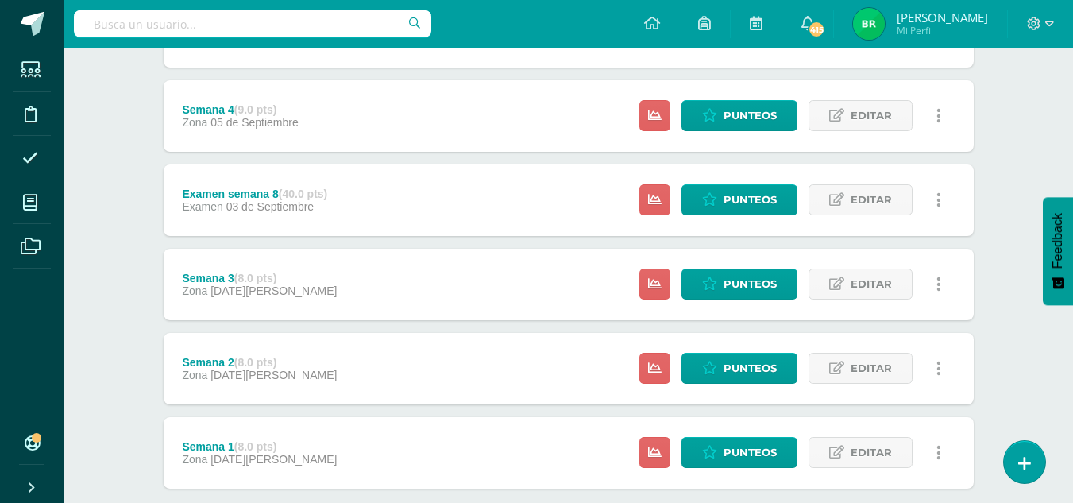
scroll to position [490, 0]
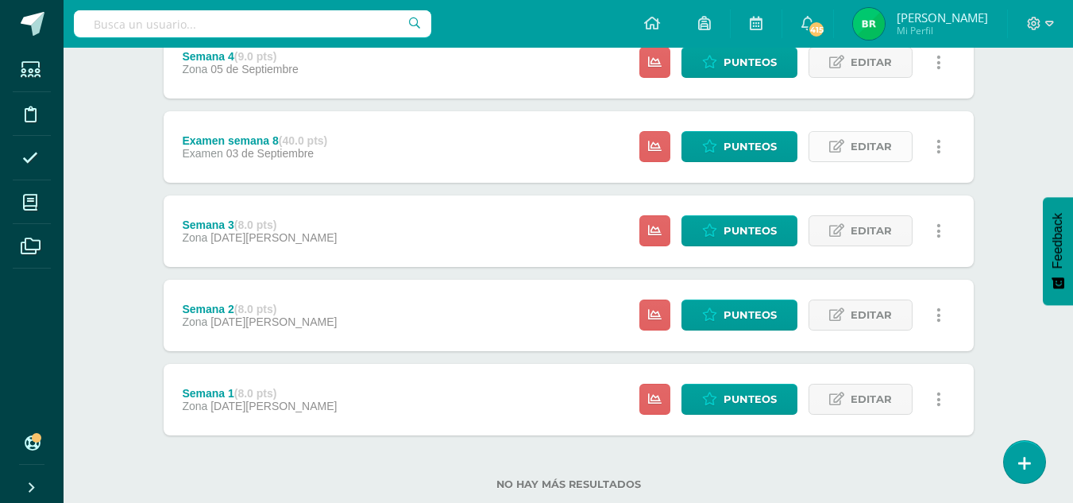
click at [852, 143] on span "Editar" at bounding box center [871, 146] width 41 height 29
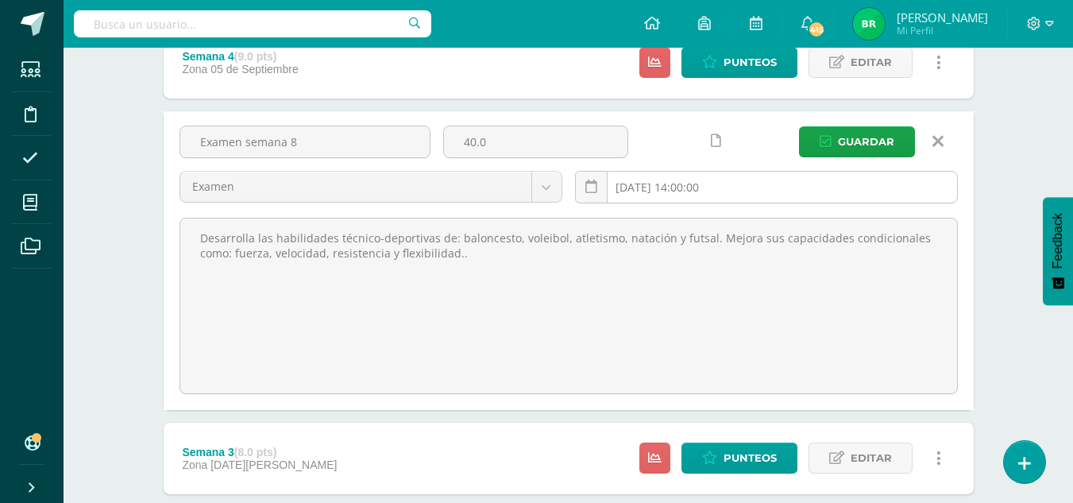
click at [638, 193] on input "[DATE] 14:00:00" at bounding box center [766, 187] width 381 height 31
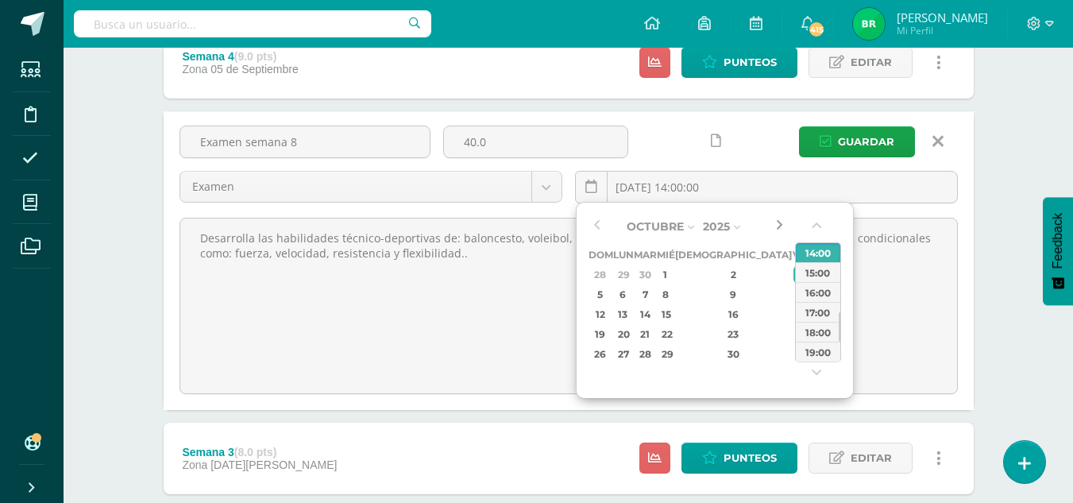
click at [778, 225] on button "button" at bounding box center [779, 227] width 16 height 24
click at [794, 277] on div "3" at bounding box center [801, 274] width 14 height 18
type input "[DATE] 14:00"
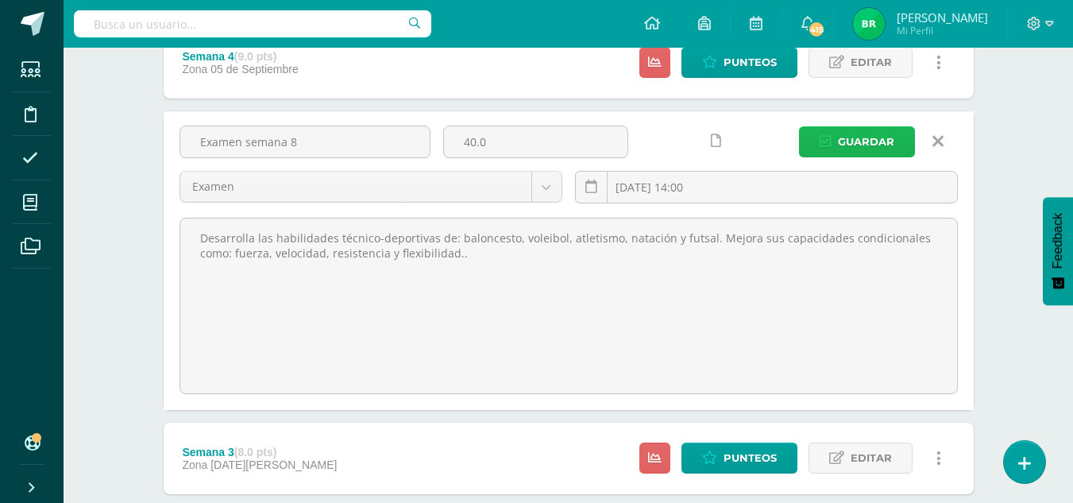
click at [849, 143] on span "Guardar" at bounding box center [866, 141] width 56 height 29
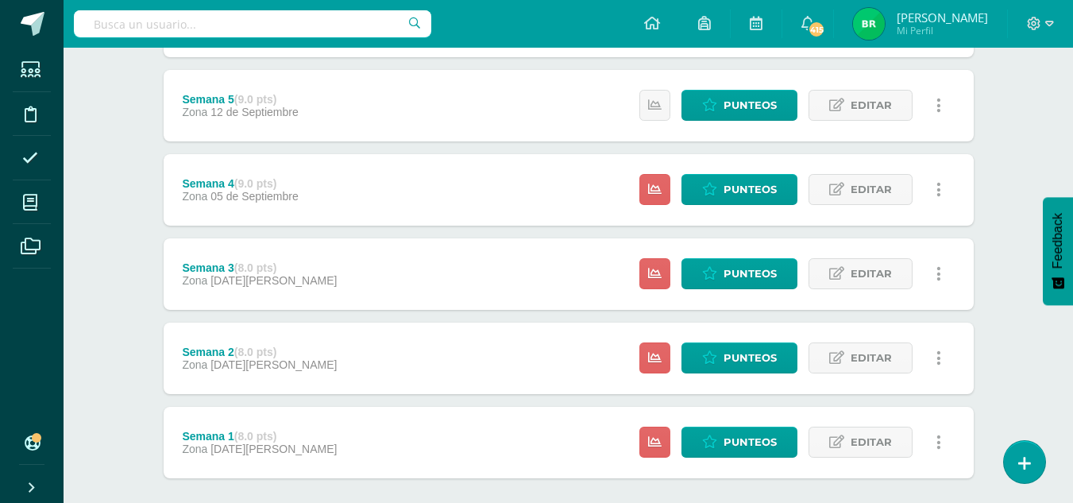
scroll to position [528, 0]
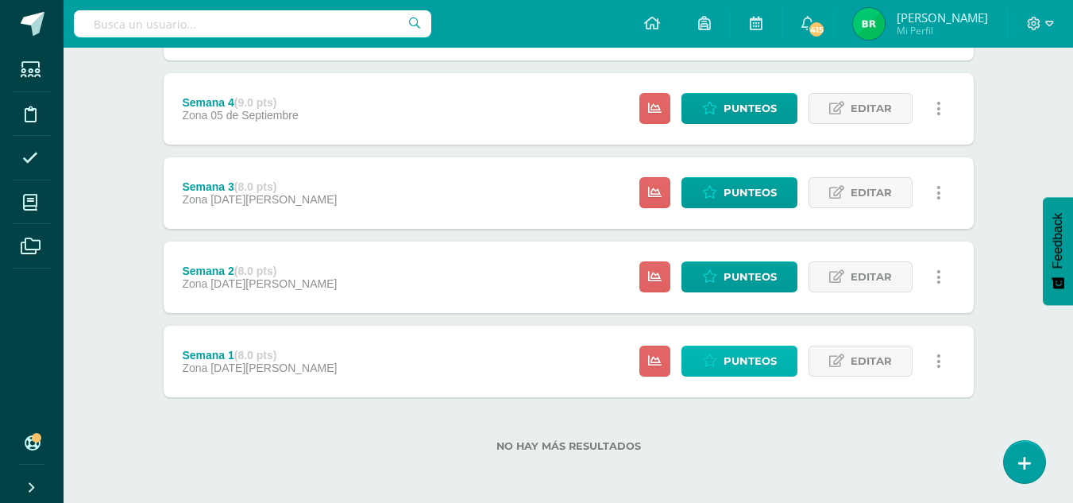
click at [759, 361] on span "Punteos" at bounding box center [750, 360] width 53 height 29
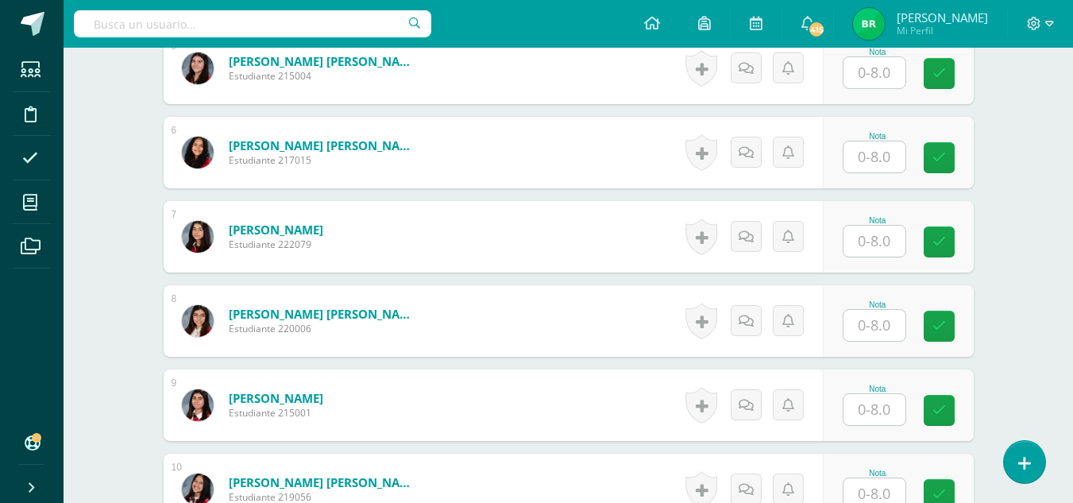
scroll to position [890, 0]
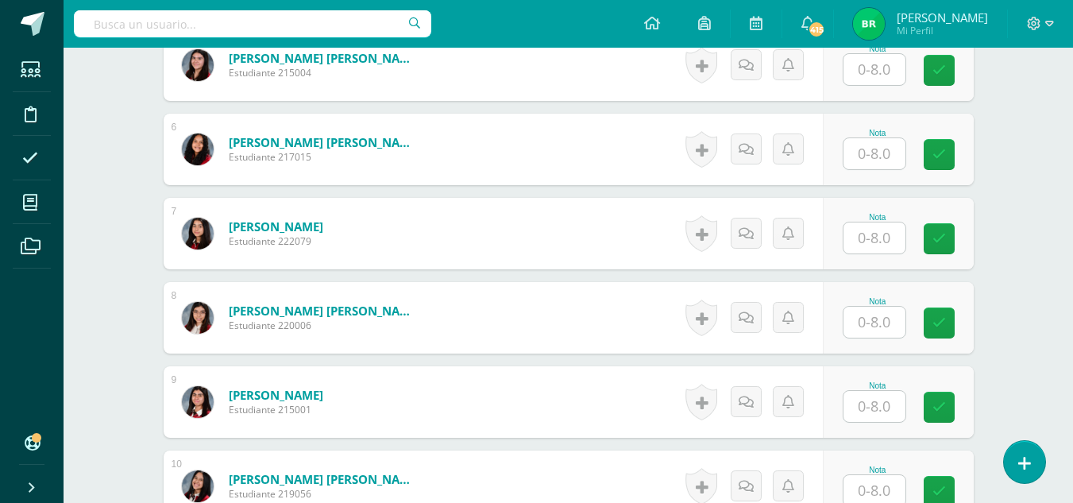
click at [871, 164] on input "text" at bounding box center [875, 153] width 62 height 31
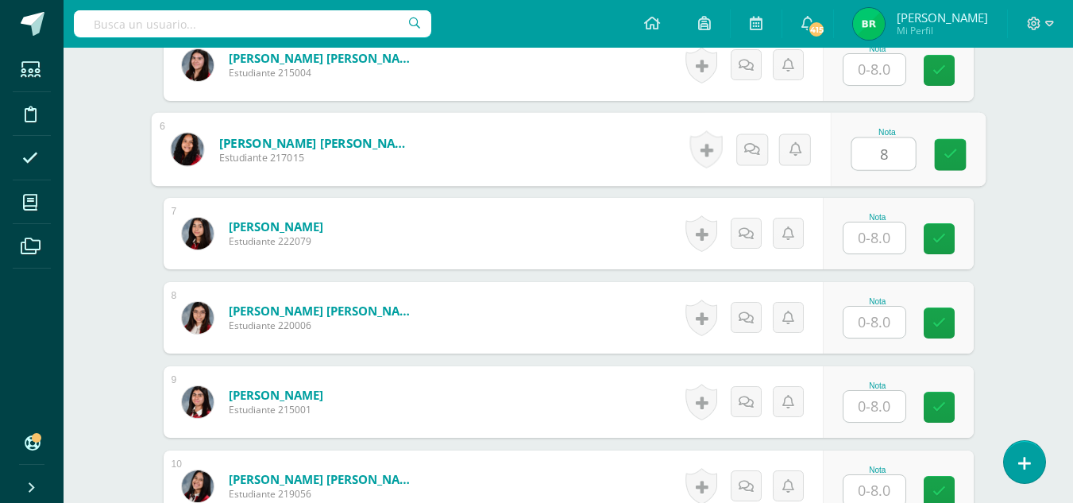
type input "8"
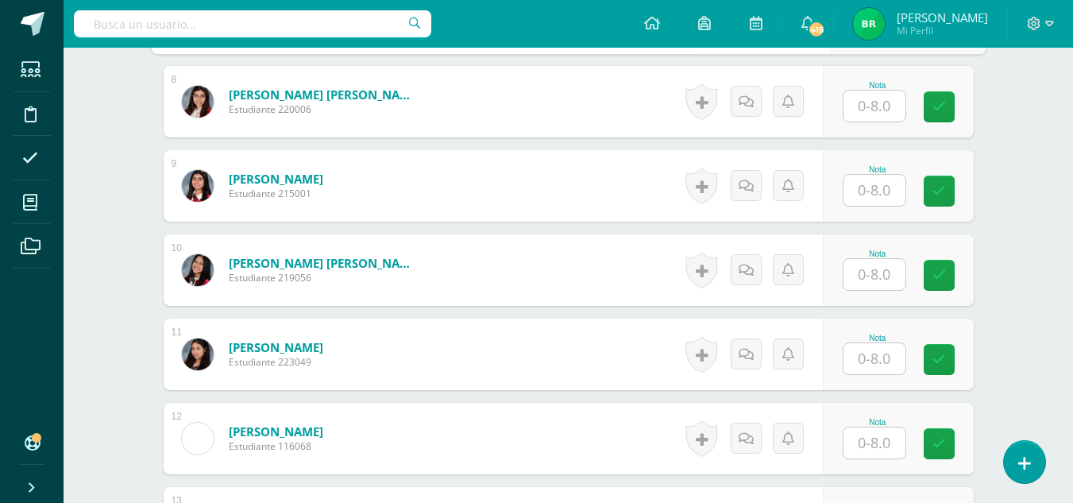
scroll to position [1119, 0]
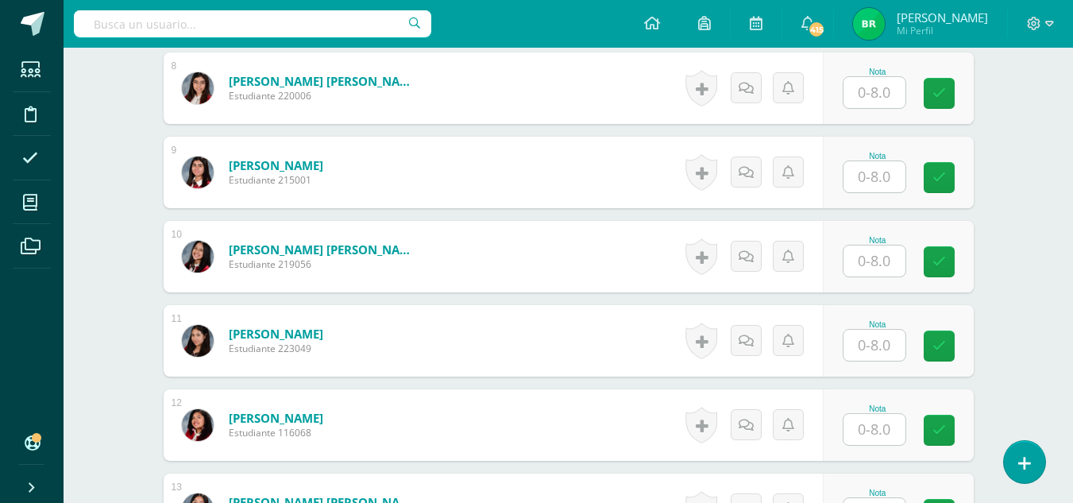
click at [884, 249] on input "text" at bounding box center [875, 261] width 62 height 31
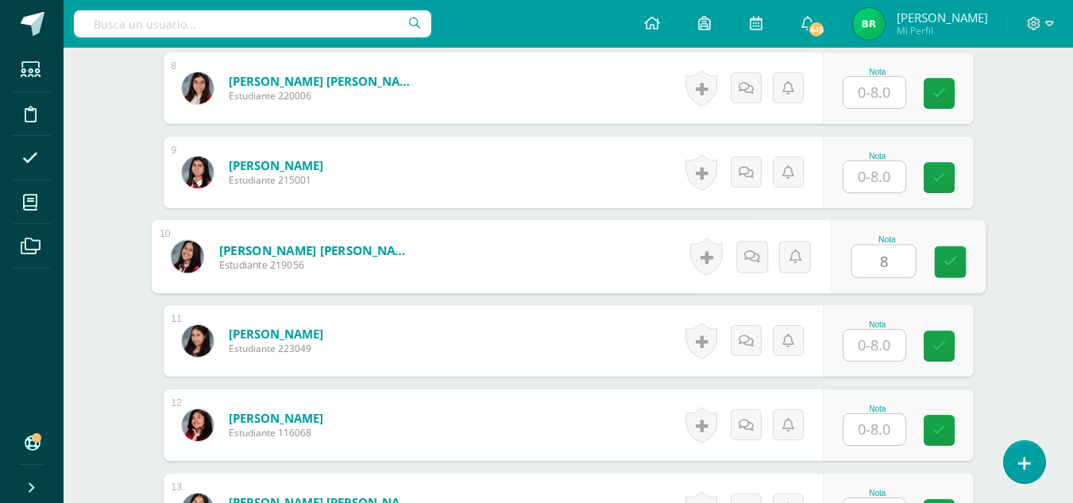
type input "8"
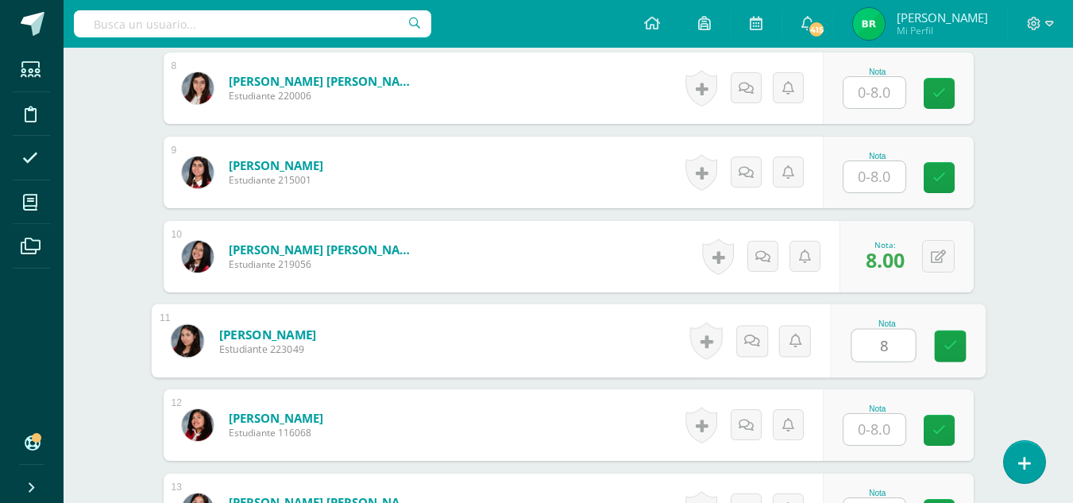
type input "8"
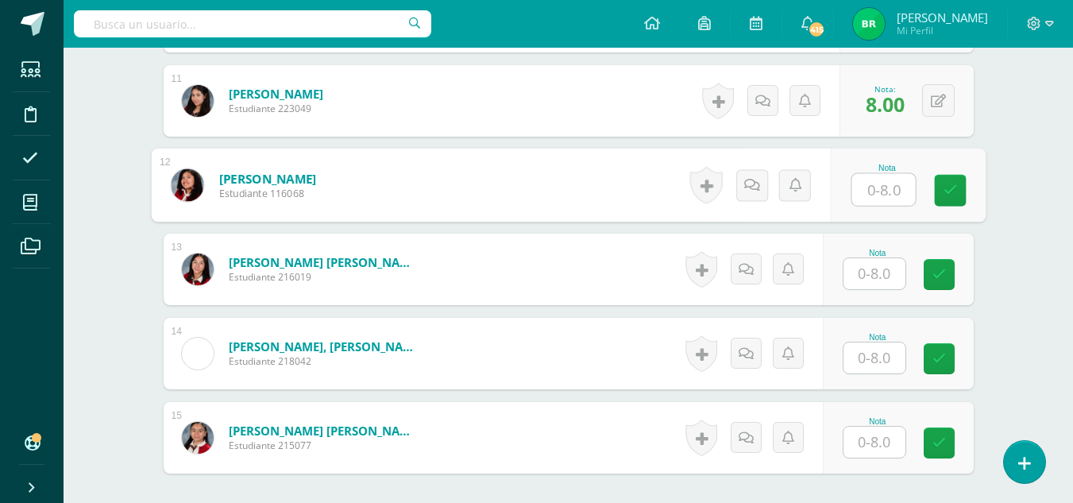
scroll to position [1370, 0]
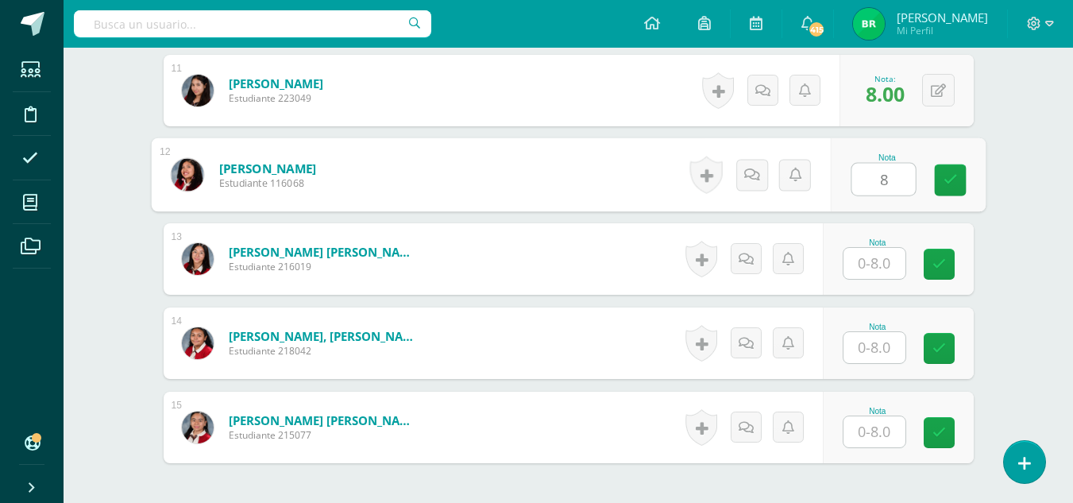
type input "8"
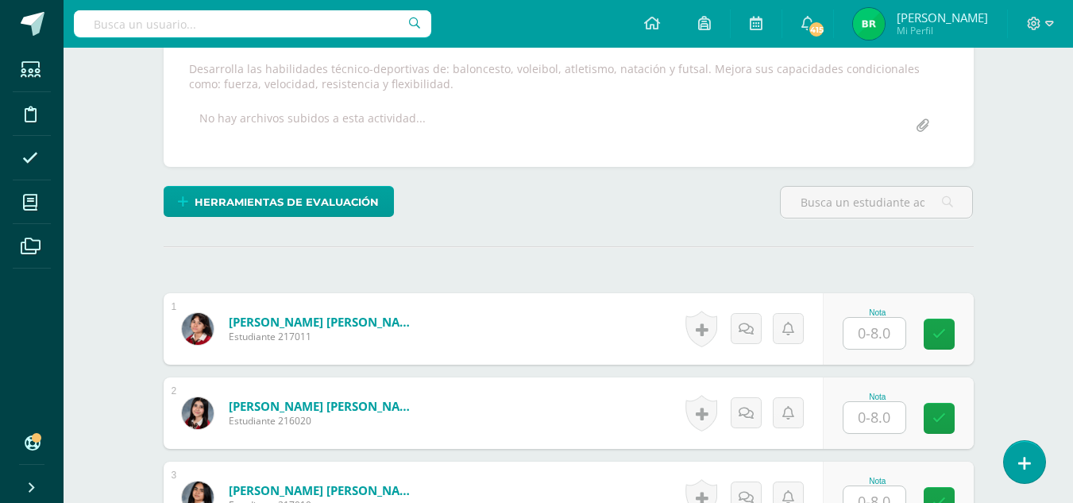
scroll to position [0, 0]
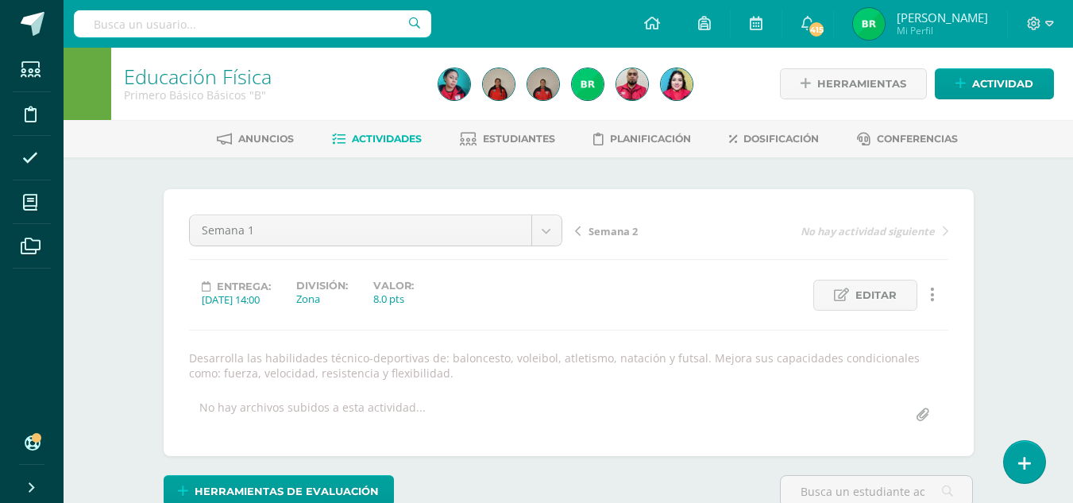
click at [618, 230] on span "Semana 2" at bounding box center [613, 231] width 49 height 14
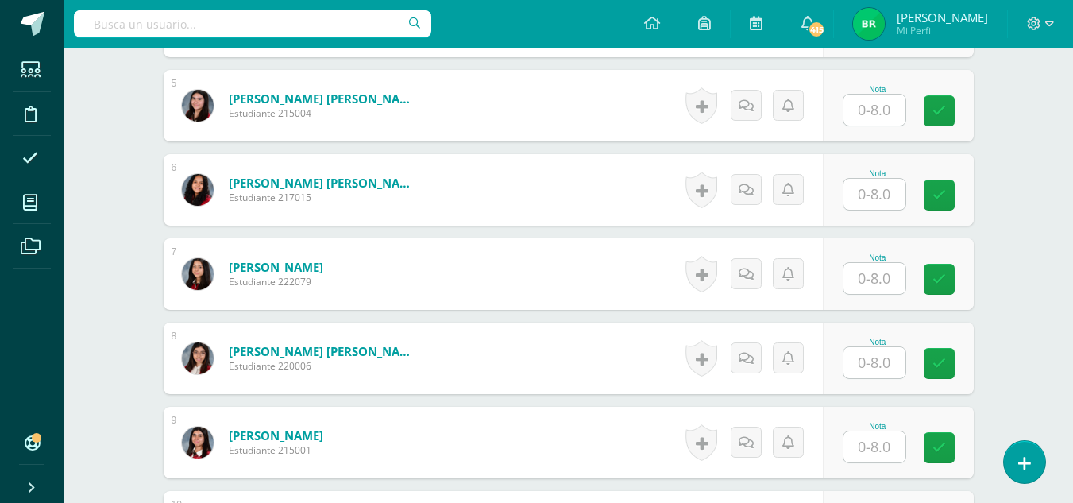
scroll to position [860, 0]
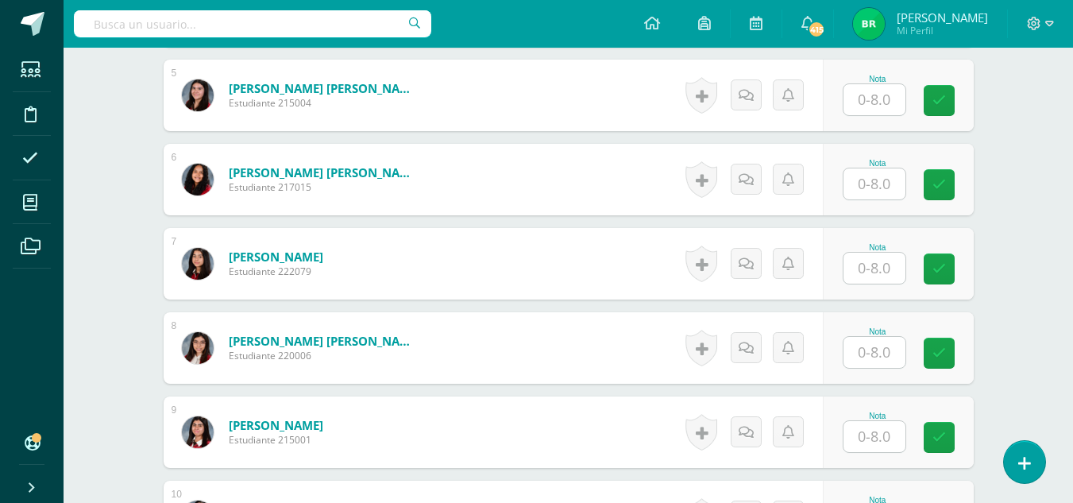
click at [878, 178] on input "text" at bounding box center [875, 183] width 62 height 31
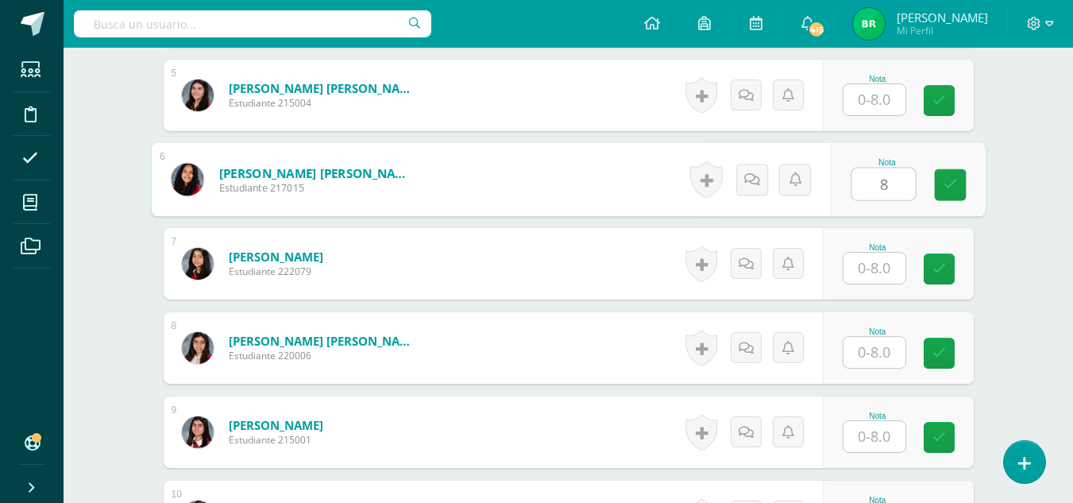
type input "8"
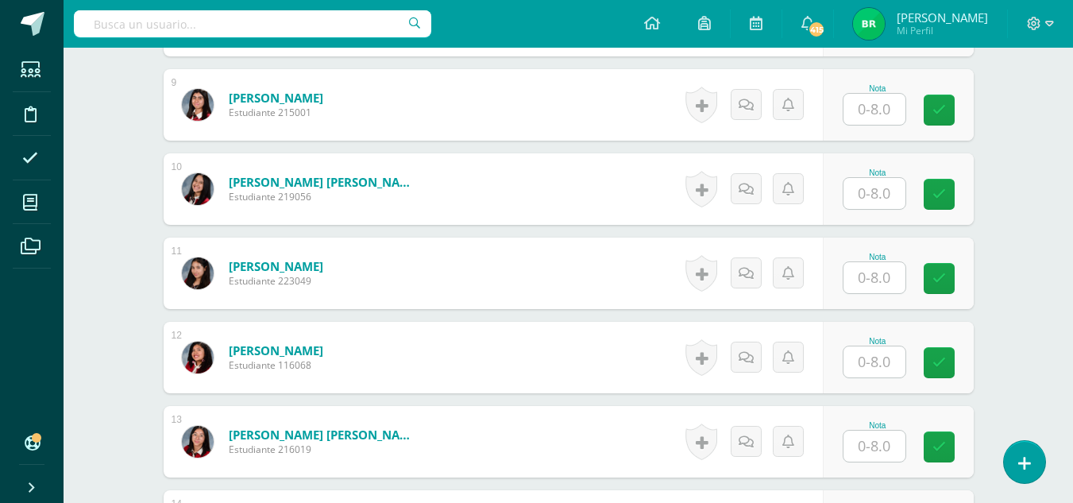
scroll to position [1190, 0]
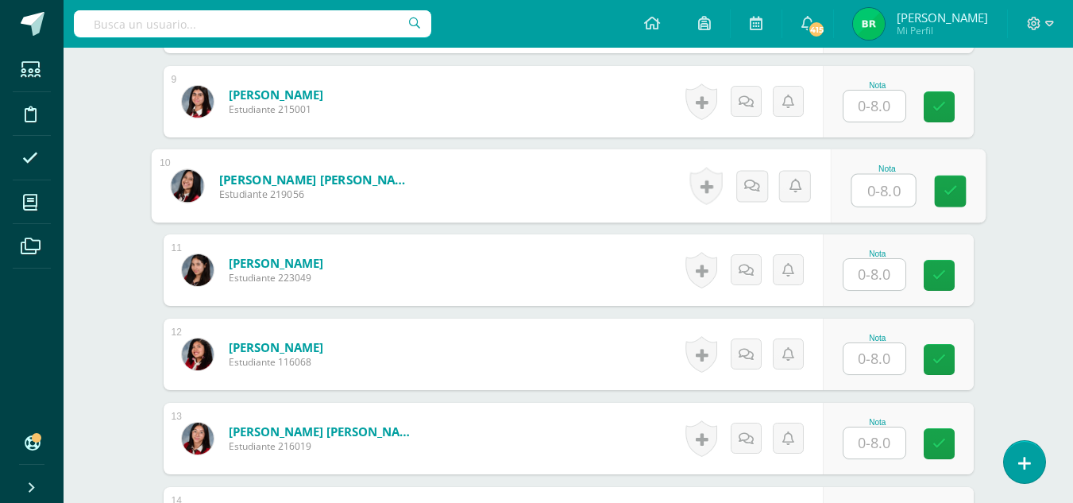
click at [869, 193] on input "text" at bounding box center [884, 191] width 64 height 32
type input "8"
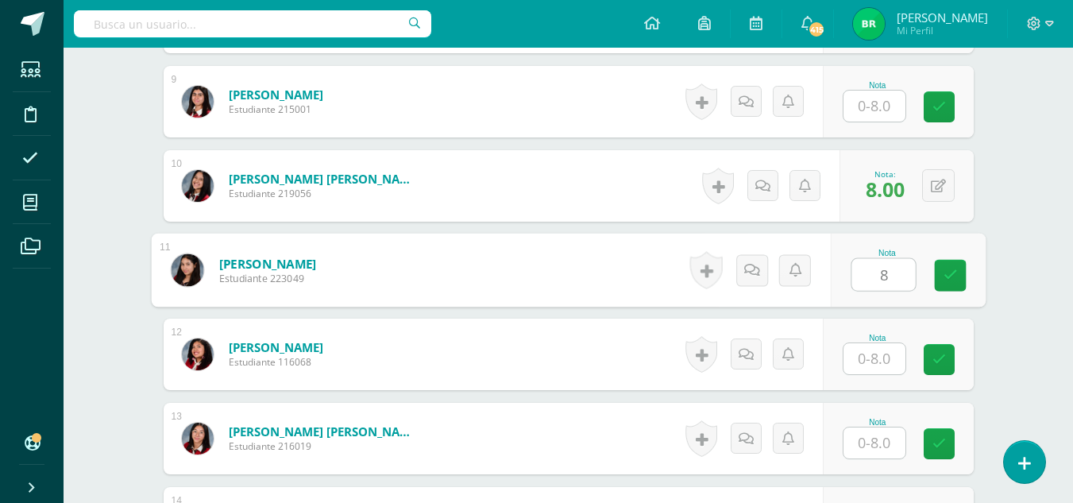
type input "8"
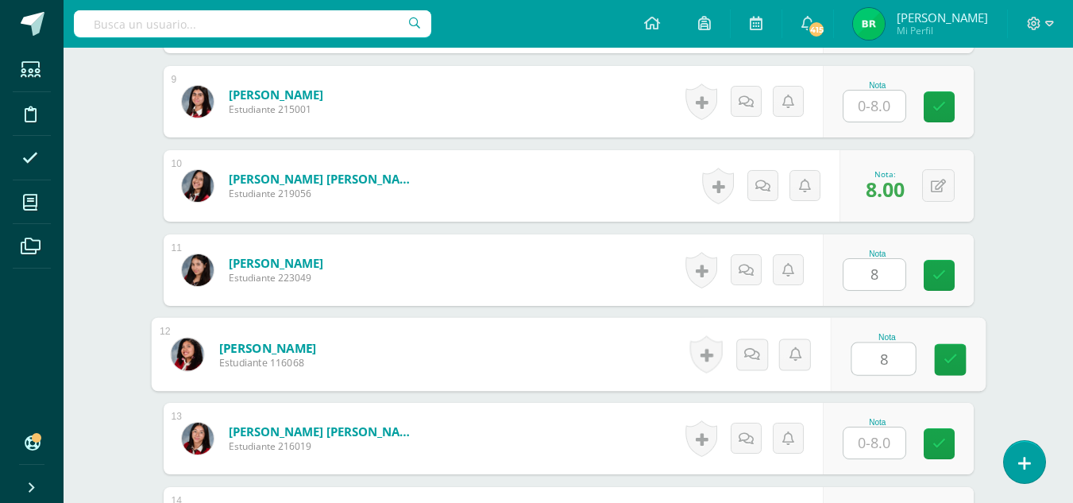
type input "8"
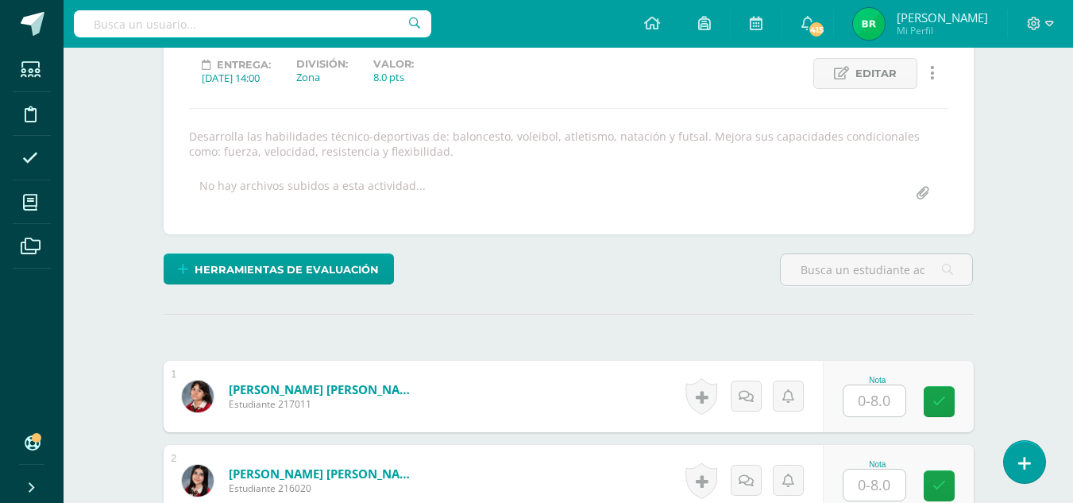
scroll to position [0, 0]
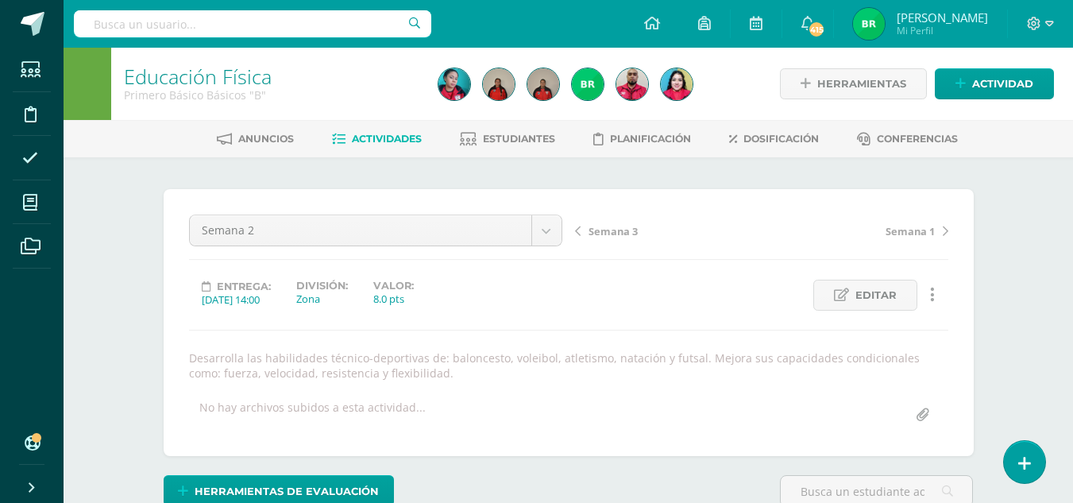
click at [601, 236] on span "Semana 3" at bounding box center [613, 231] width 49 height 14
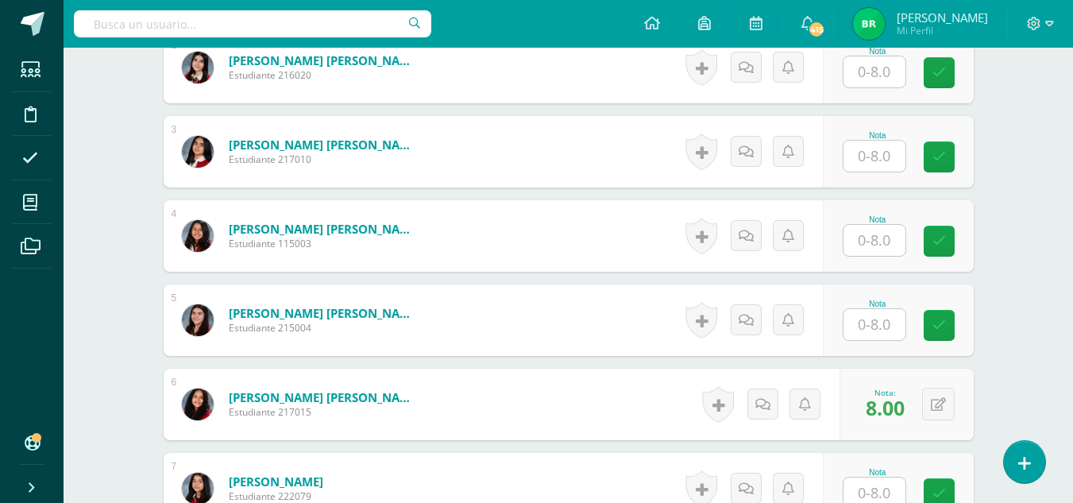
scroll to position [702, 0]
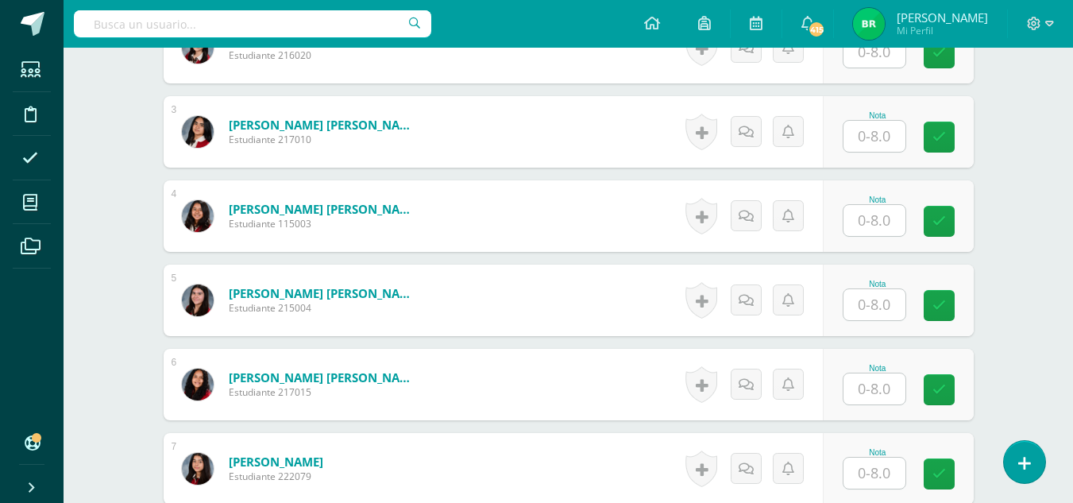
scroll to position [655, 0]
click at [872, 395] on input "text" at bounding box center [875, 388] width 62 height 31
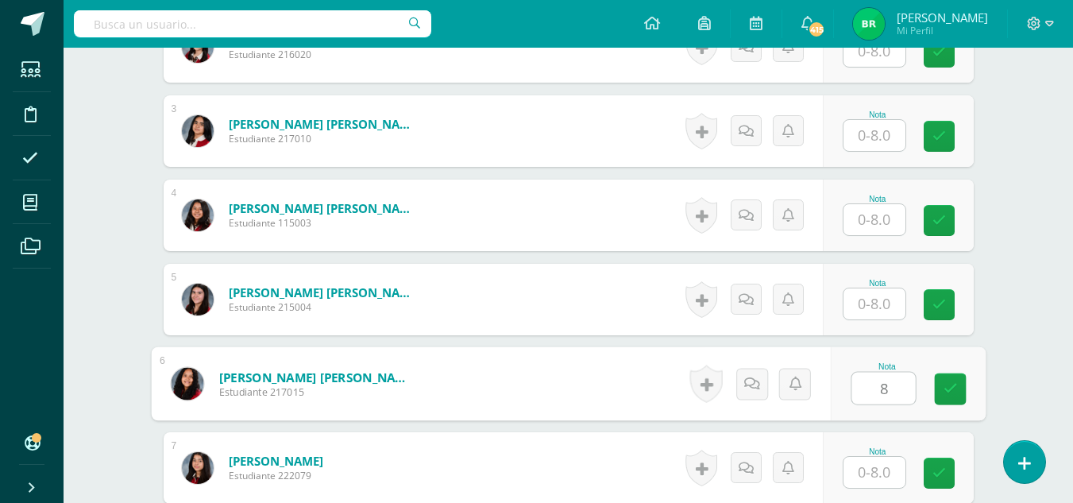
type input "8"
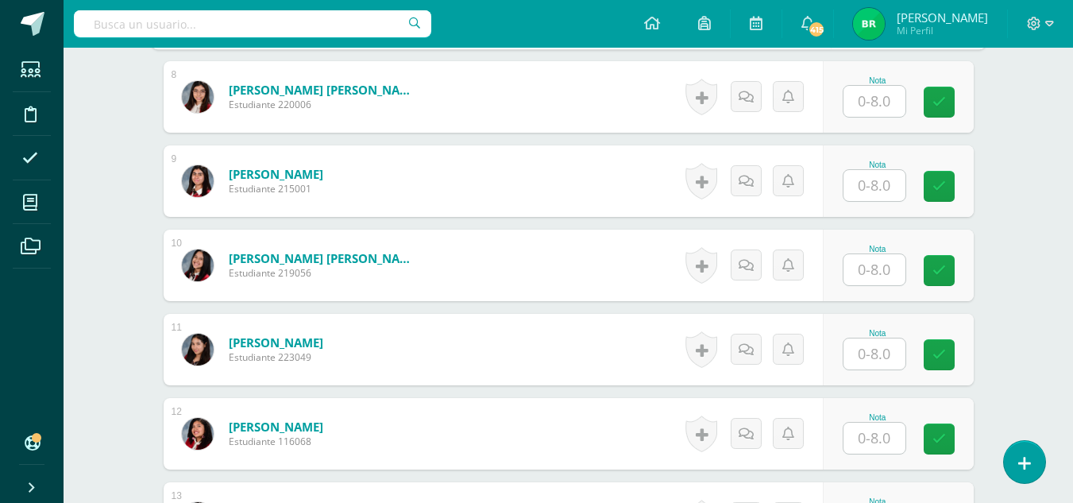
scroll to position [1108, 0]
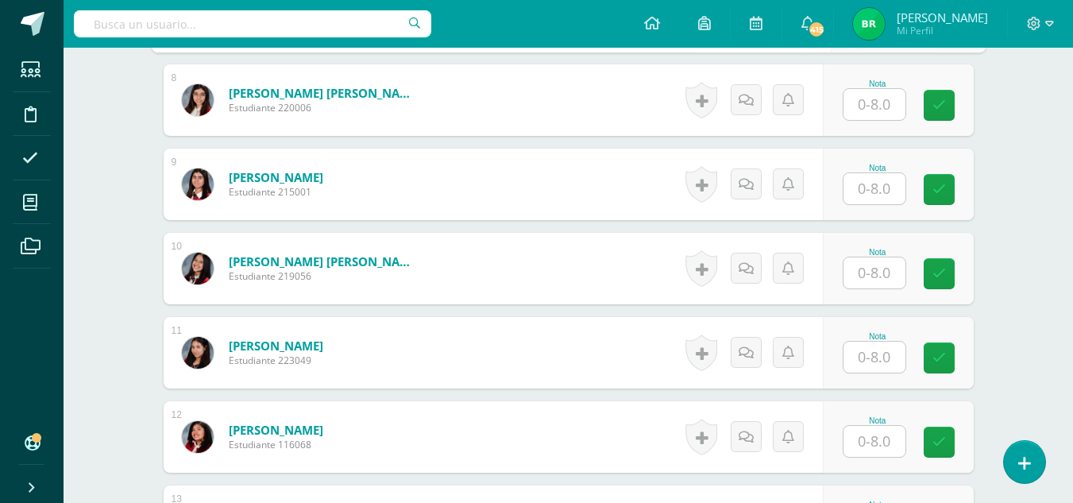
click at [864, 275] on input "text" at bounding box center [875, 272] width 62 height 31
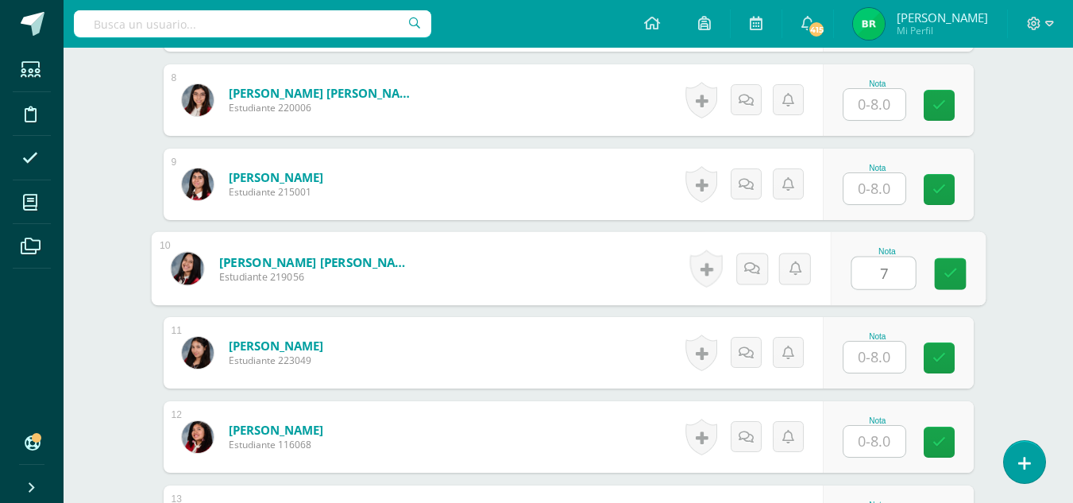
type input "7"
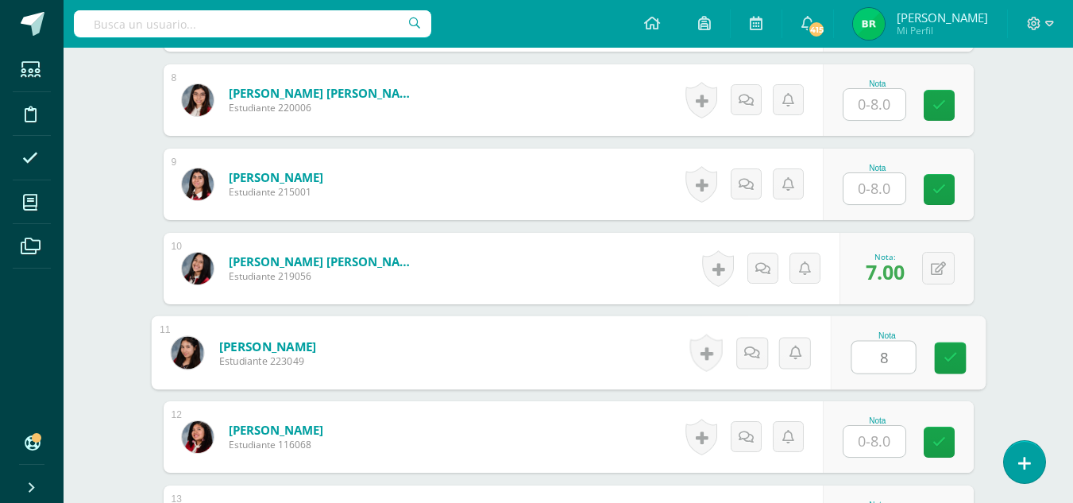
type input "8"
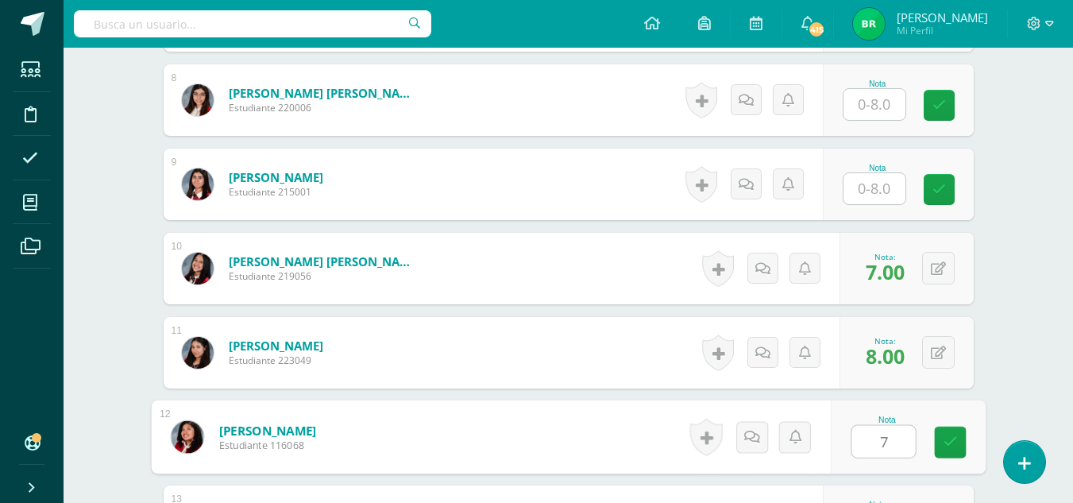
type input "7"
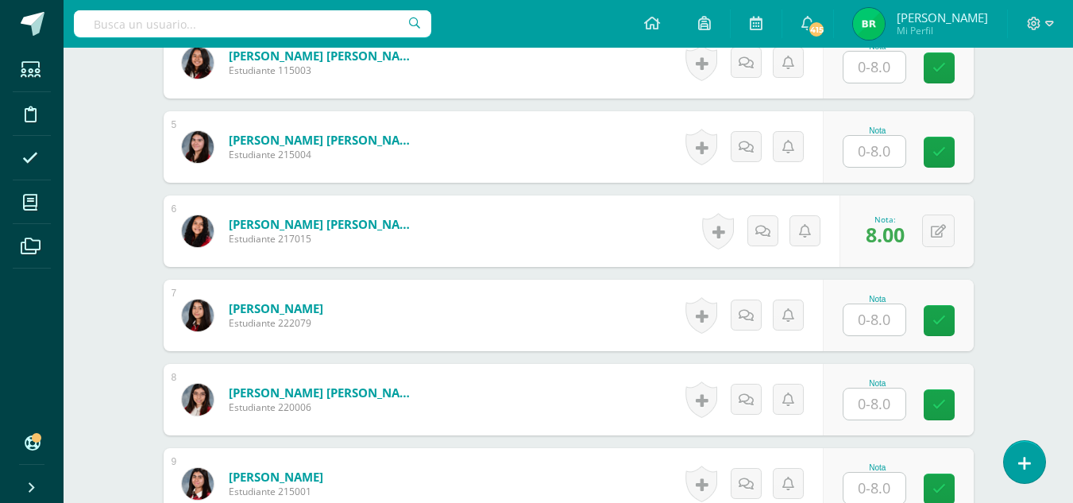
scroll to position [0, 0]
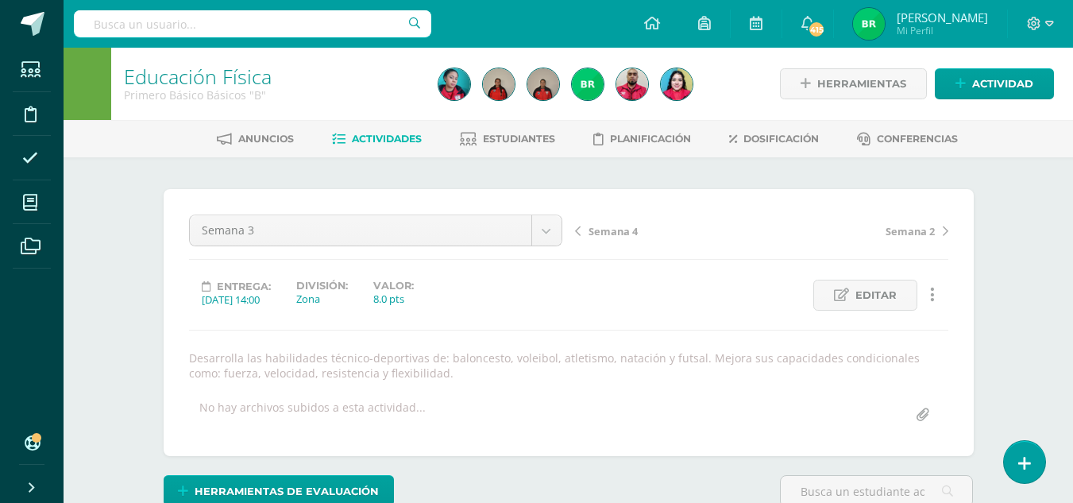
click at [601, 239] on div "Semana 4 Semana 2" at bounding box center [762, 237] width 386 height 44
click at [605, 236] on span "Semana 4" at bounding box center [613, 231] width 49 height 14
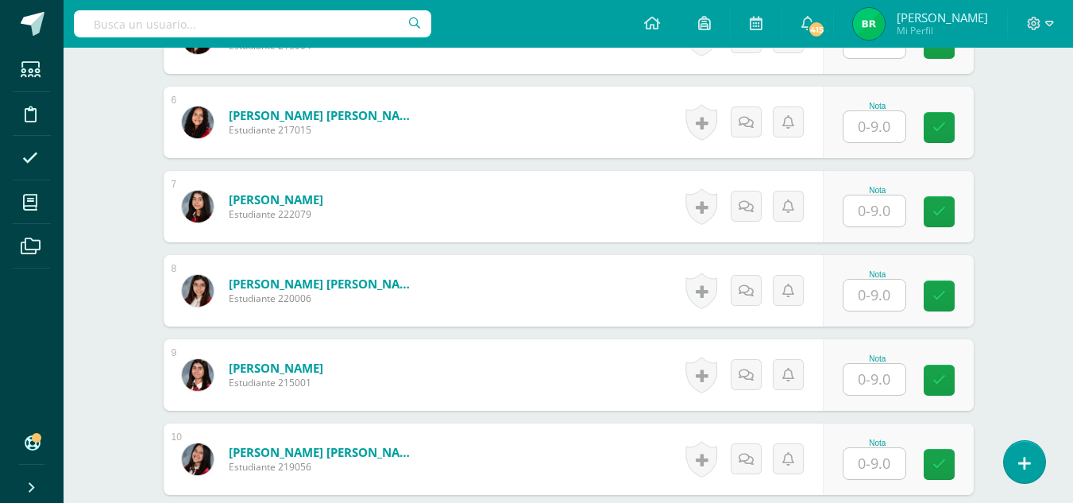
scroll to position [927, 0]
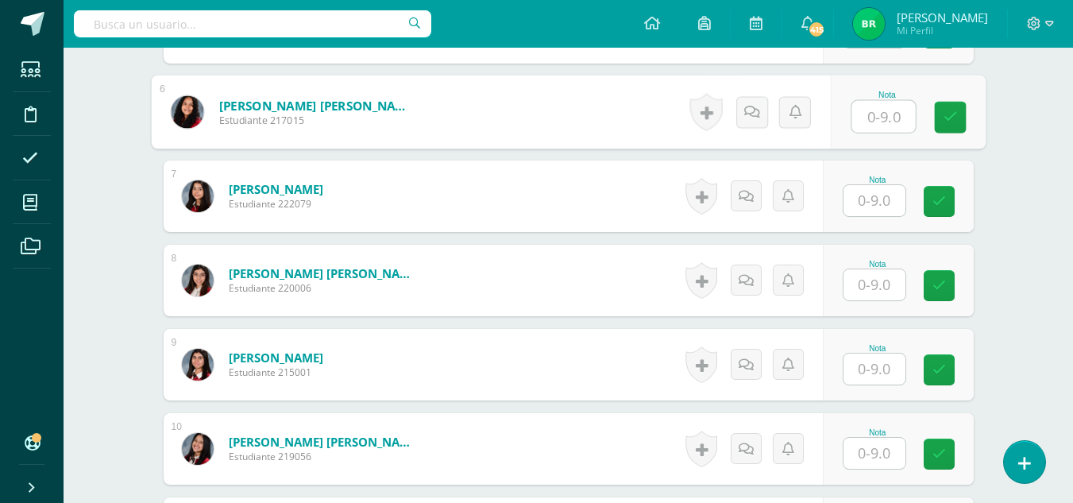
click at [852, 123] on input "text" at bounding box center [884, 117] width 64 height 32
type input "9"
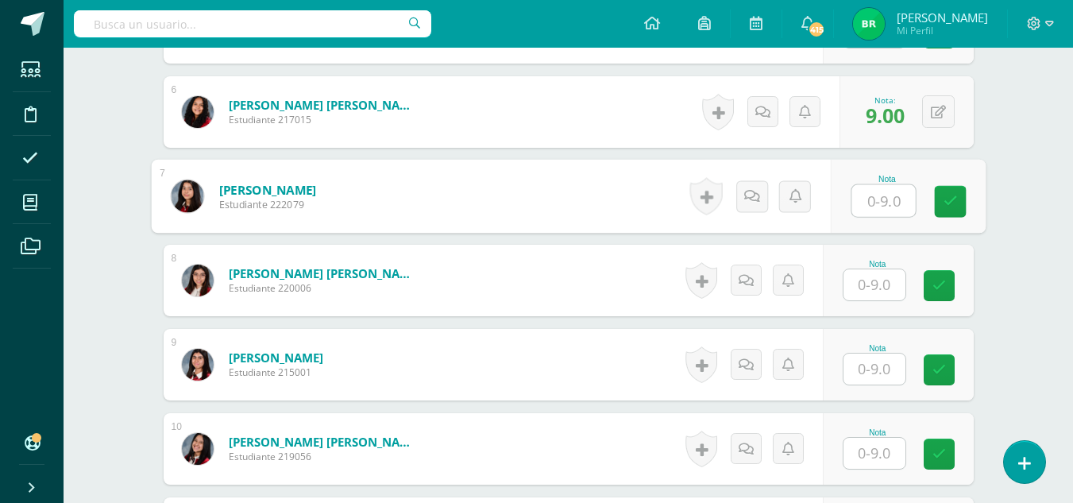
click at [887, 449] on input "text" at bounding box center [875, 453] width 62 height 31
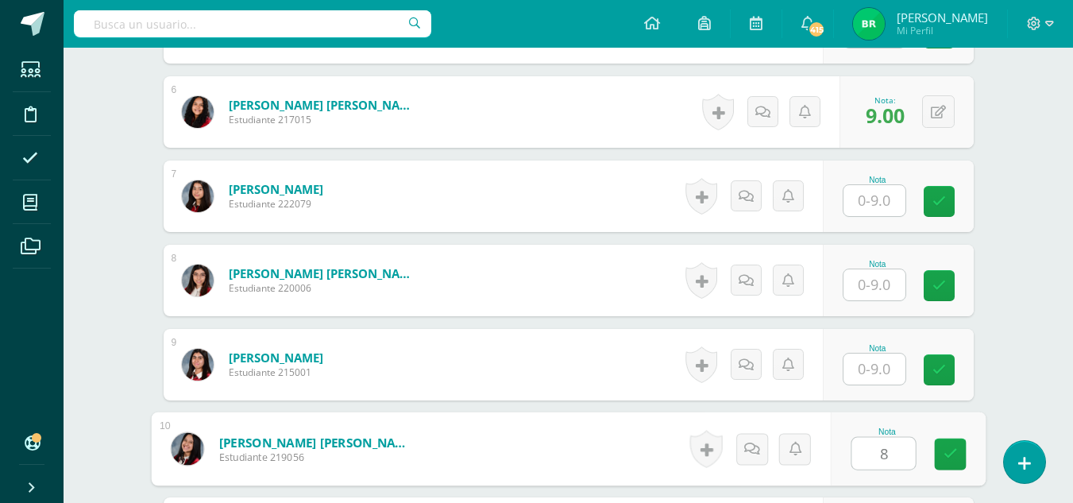
type input "8"
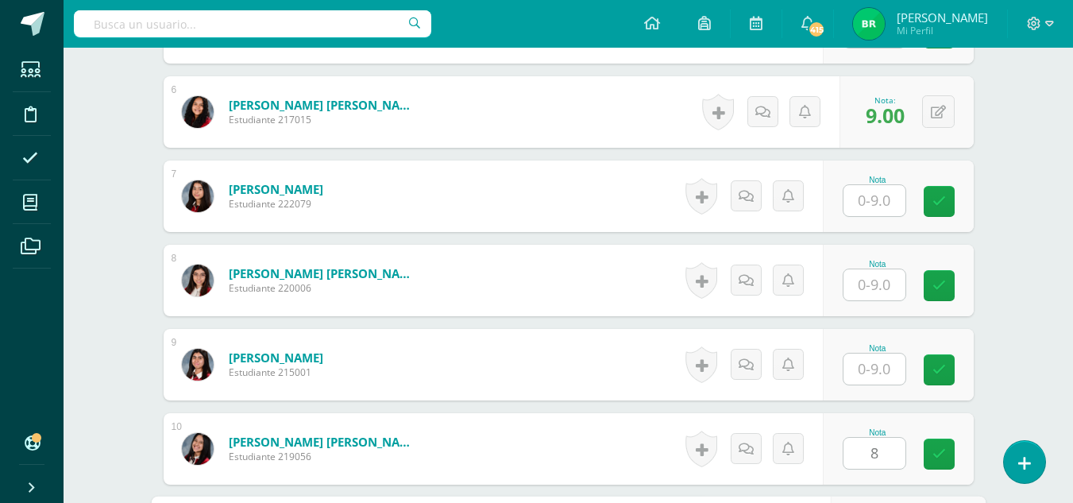
scroll to position [1213, 0]
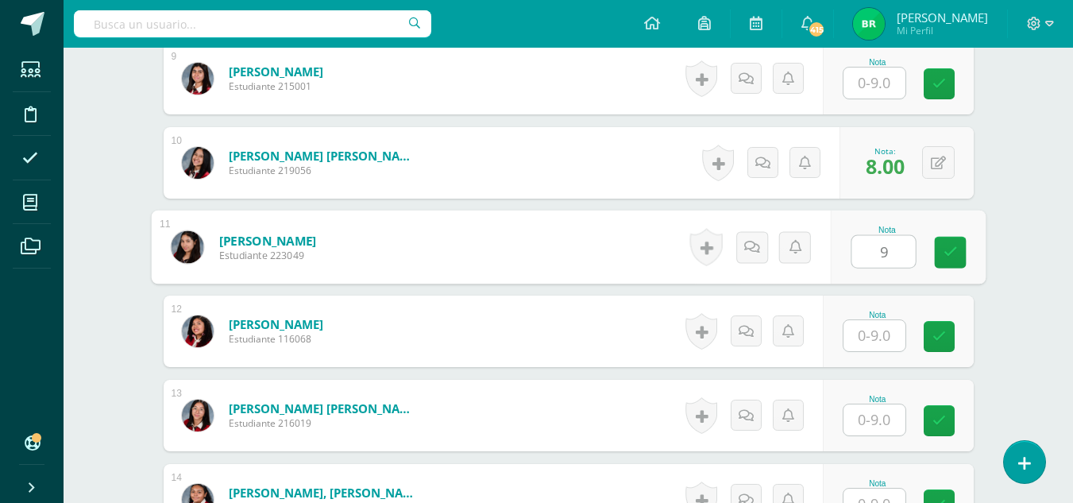
type input "9"
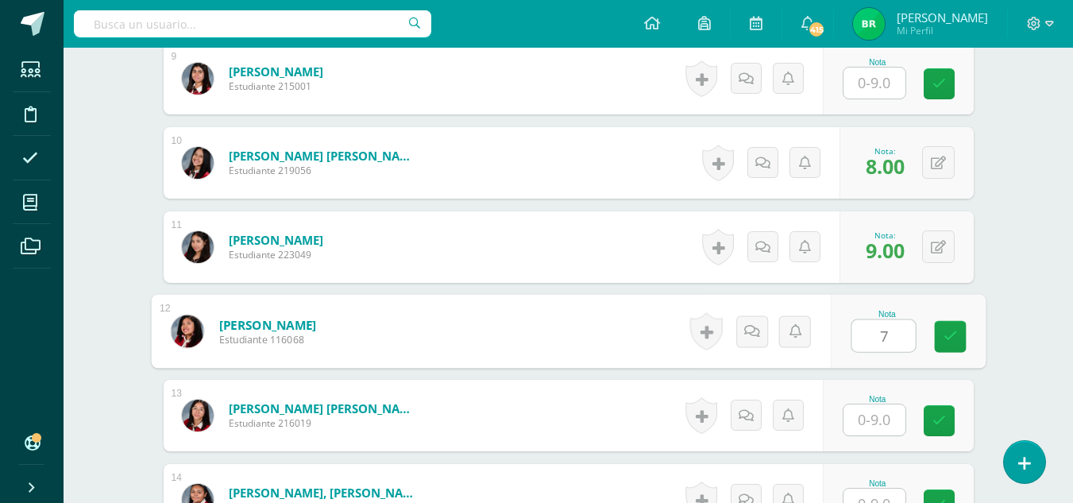
type input "7"
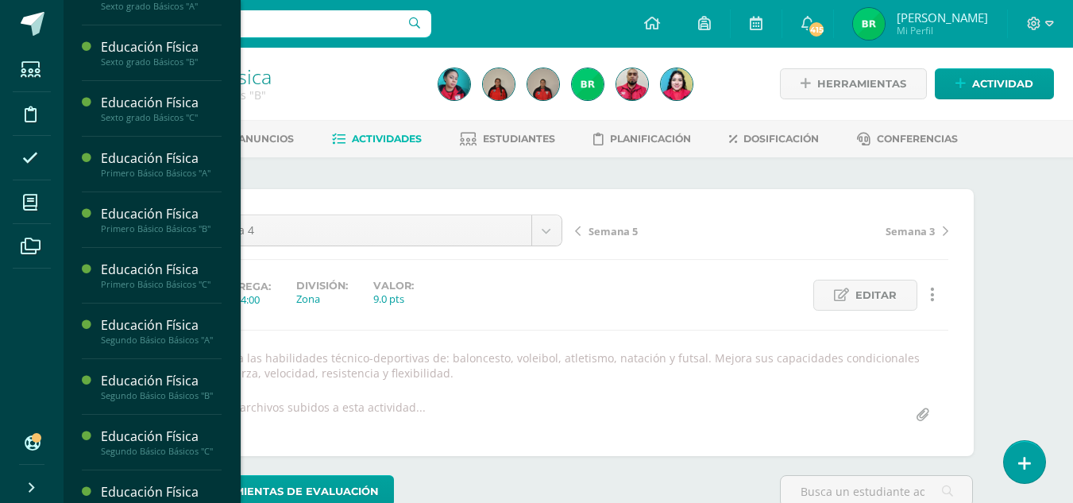
scroll to position [1258, 0]
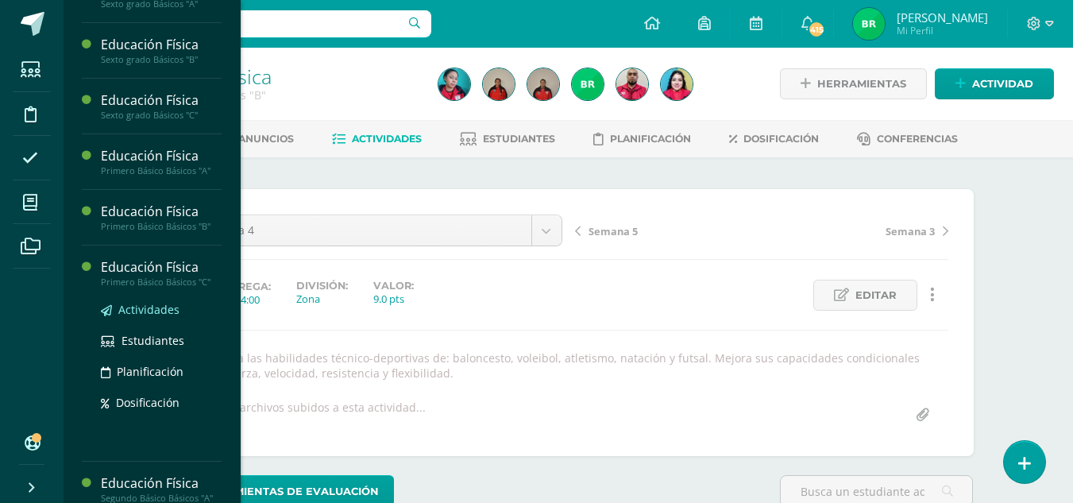
click at [162, 317] on span "Actividades" at bounding box center [148, 309] width 61 height 15
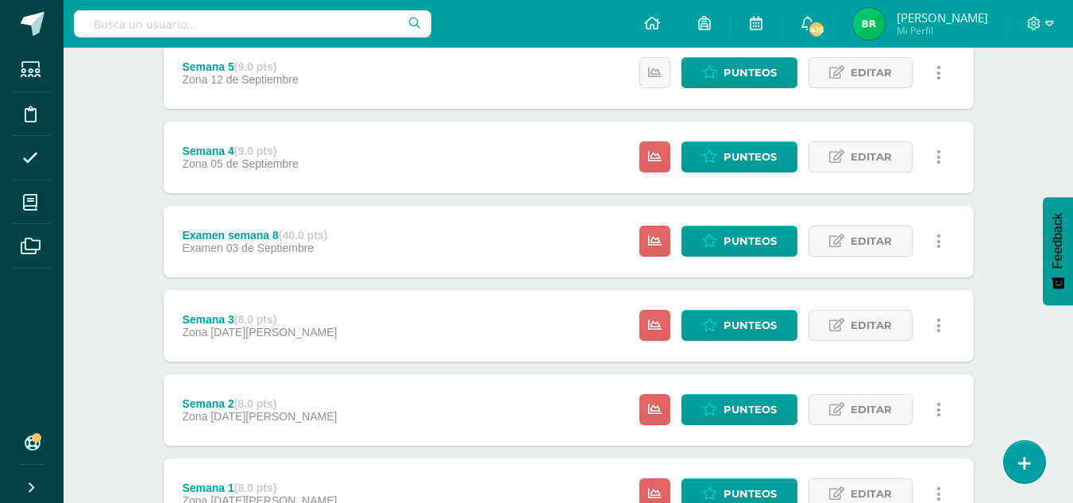
scroll to position [399, 0]
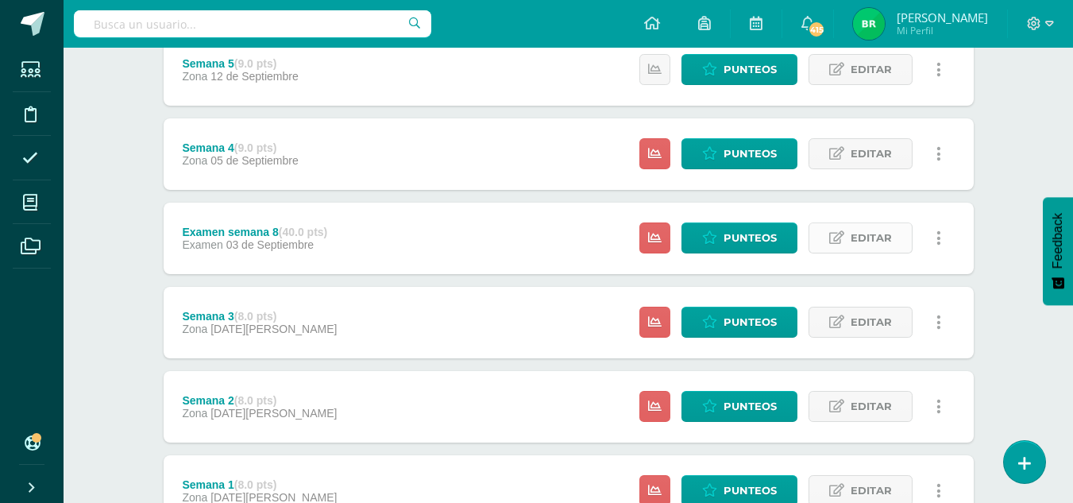
click at [873, 243] on span "Editar" at bounding box center [871, 237] width 41 height 29
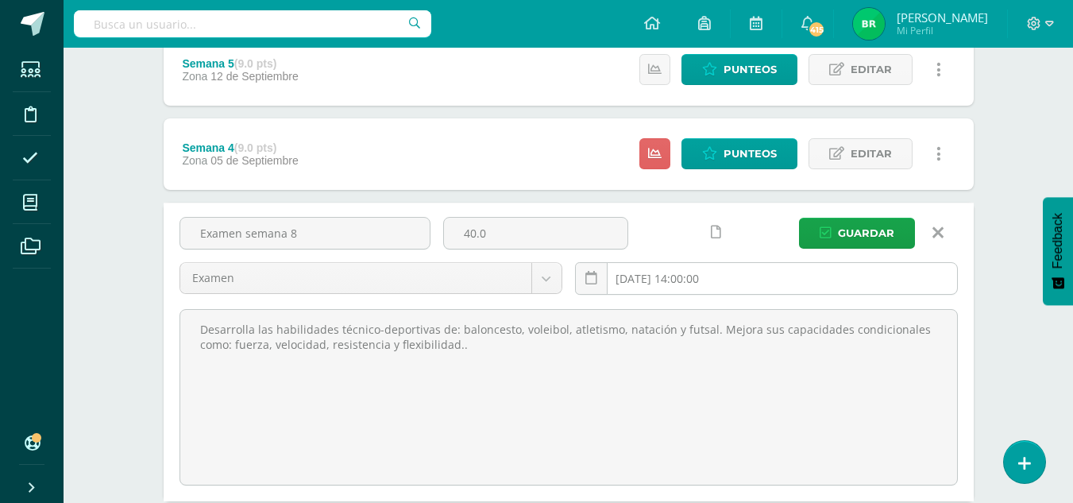
click at [688, 281] on input "[DATE] 14:00:00" at bounding box center [766, 278] width 381 height 31
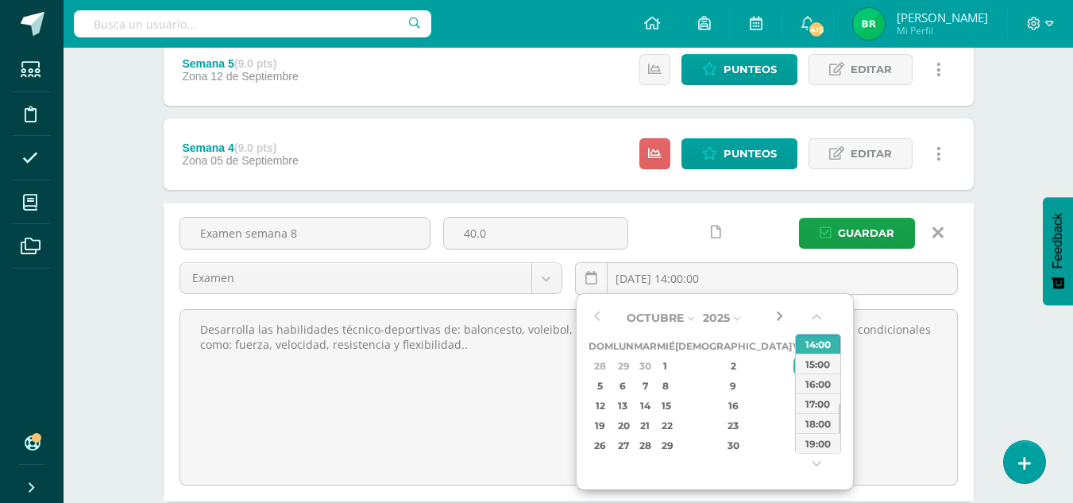
click at [782, 322] on button "button" at bounding box center [779, 318] width 16 height 24
click at [794, 367] on div "3" at bounding box center [801, 366] width 14 height 18
type input "[DATE] 14:00"
click at [854, 236] on span "Guardar" at bounding box center [866, 232] width 56 height 29
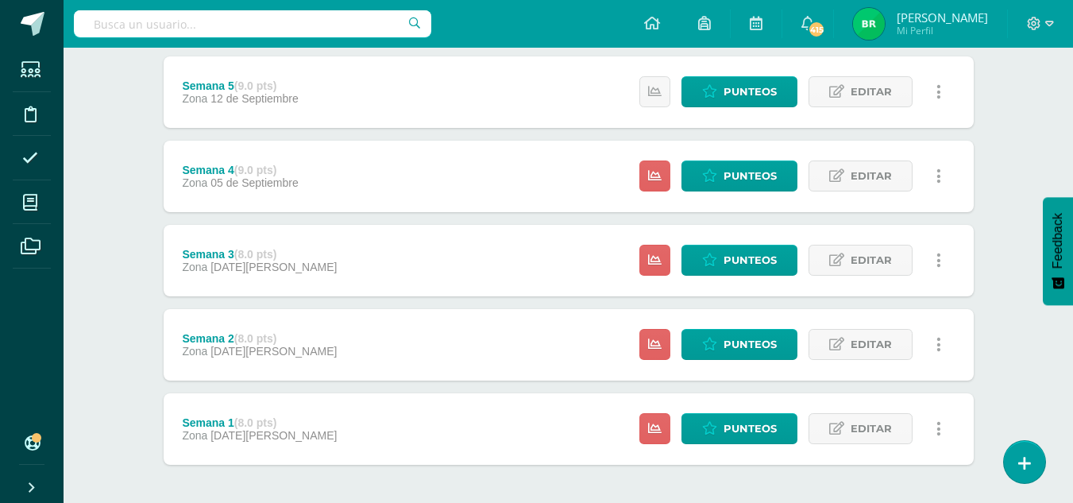
scroll to position [528, 0]
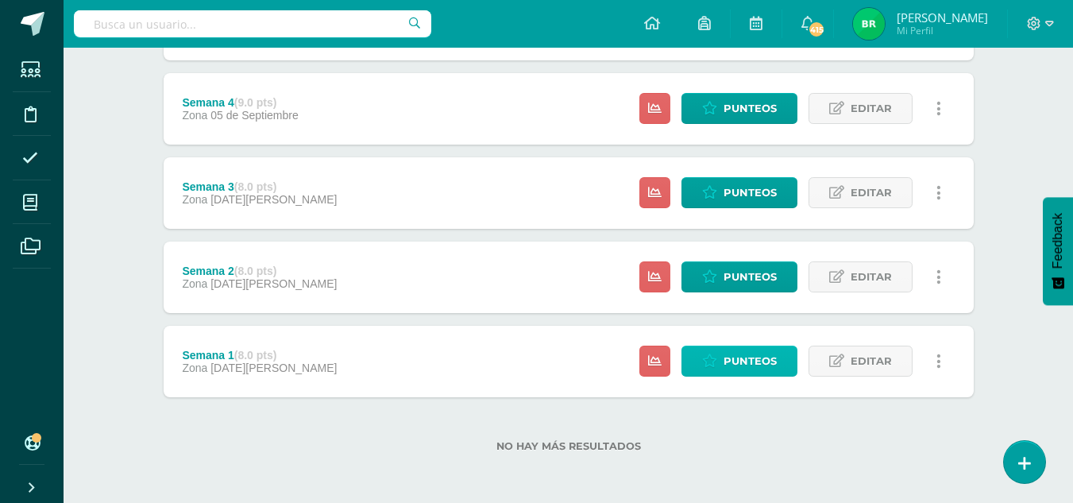
click at [737, 371] on span "Punteos" at bounding box center [750, 360] width 53 height 29
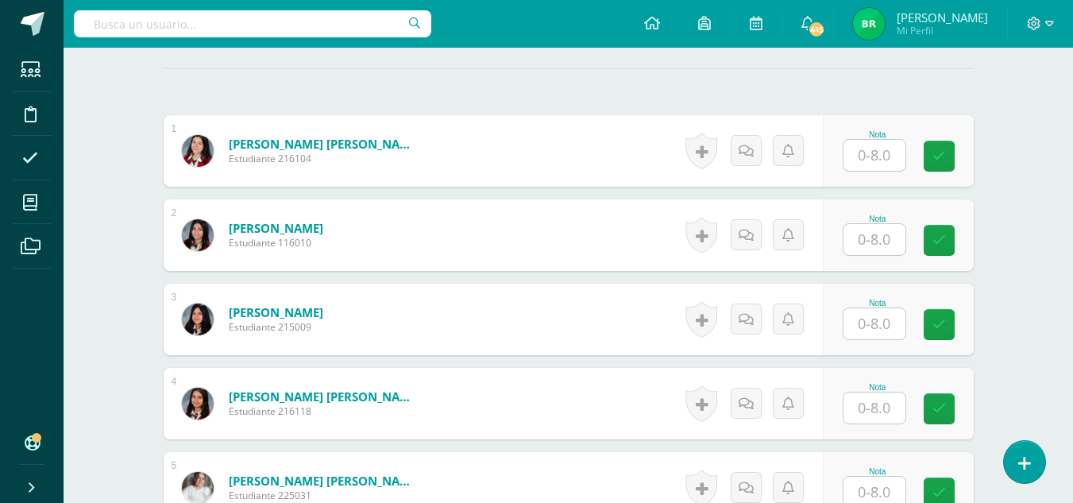
scroll to position [515, 0]
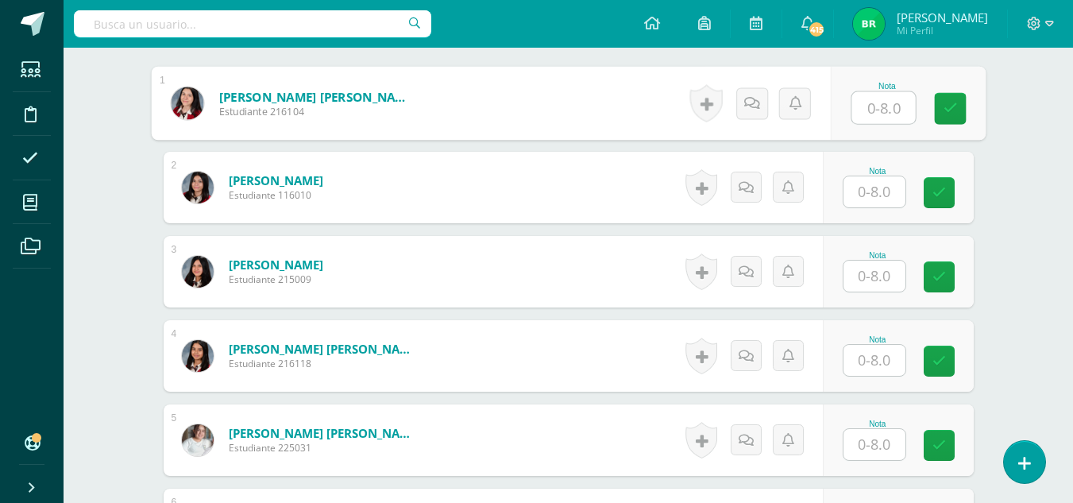
click at [864, 95] on input "text" at bounding box center [884, 108] width 64 height 32
type input "8"
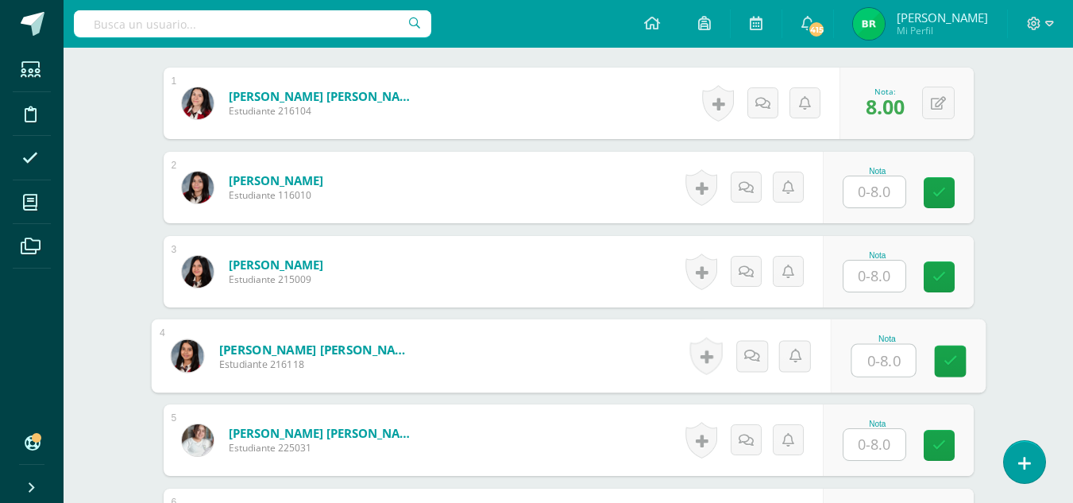
click at [888, 361] on input "text" at bounding box center [884, 361] width 64 height 32
type input "8"
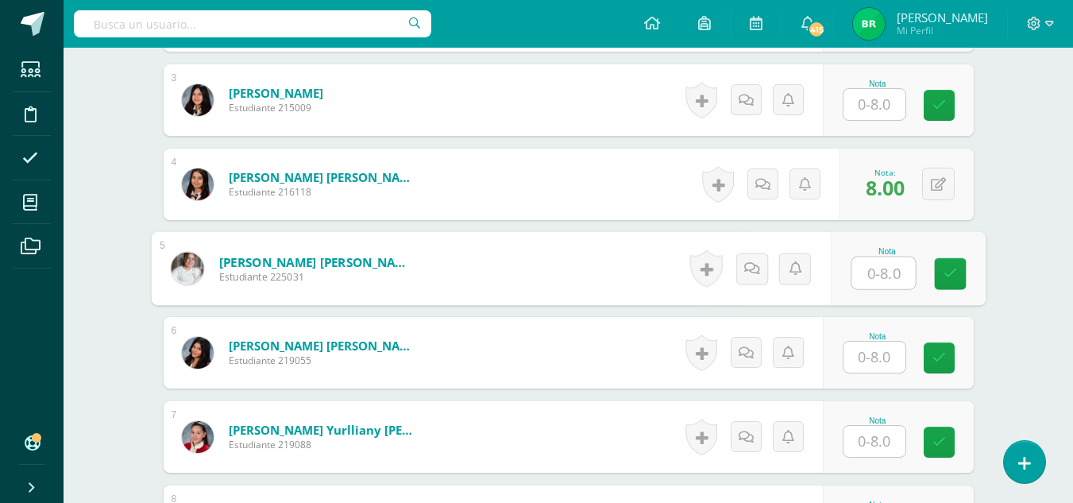
scroll to position [863, 0]
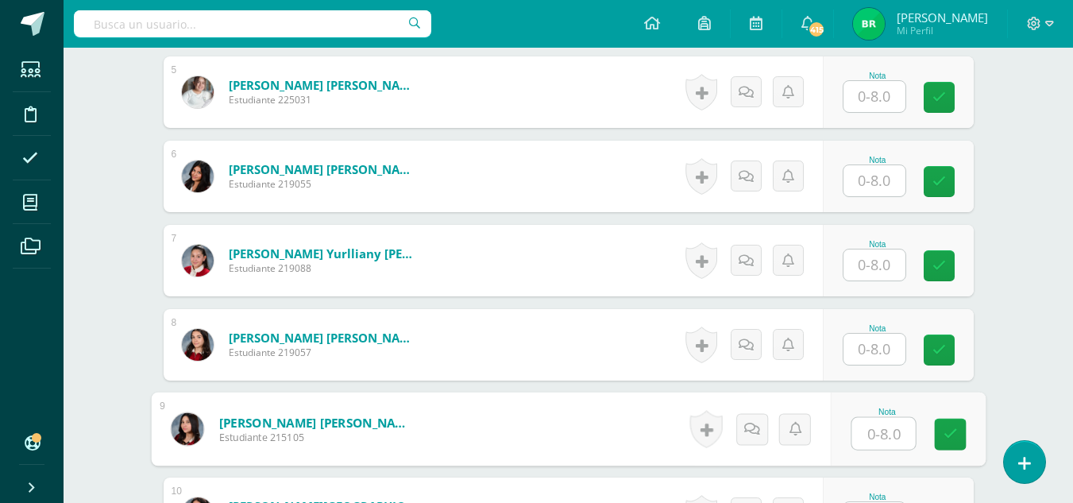
click at [870, 447] on input "text" at bounding box center [884, 434] width 64 height 32
type input "8"
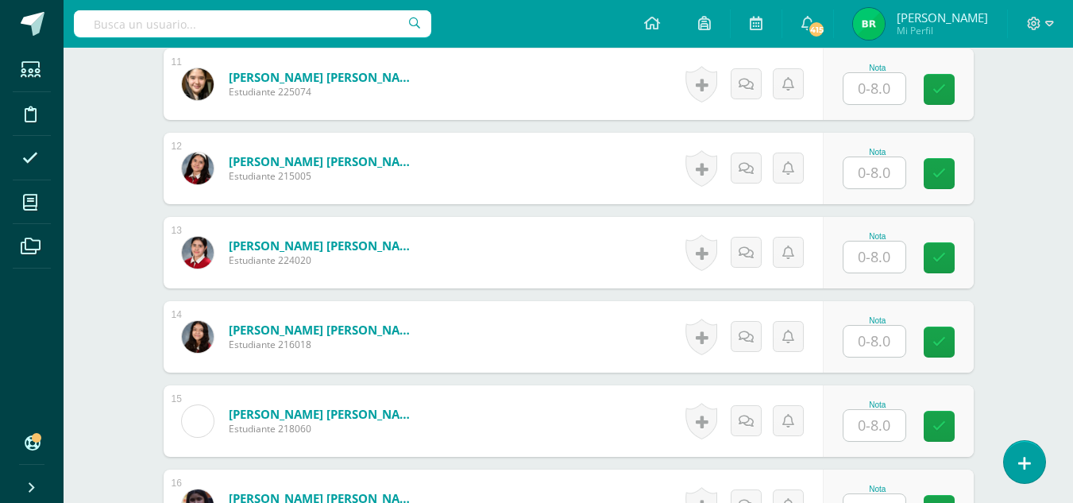
scroll to position [1387, 0]
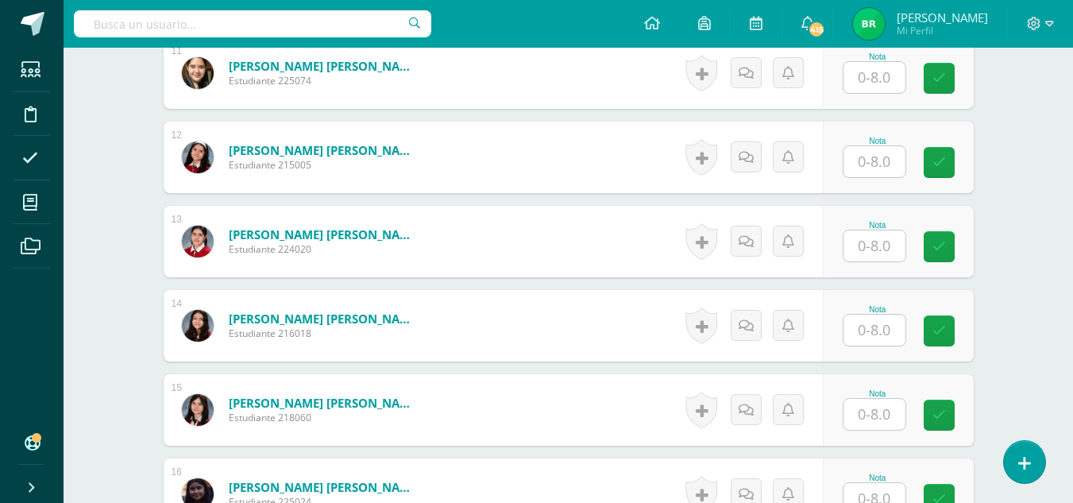
click at [883, 249] on input "text" at bounding box center [875, 245] width 62 height 31
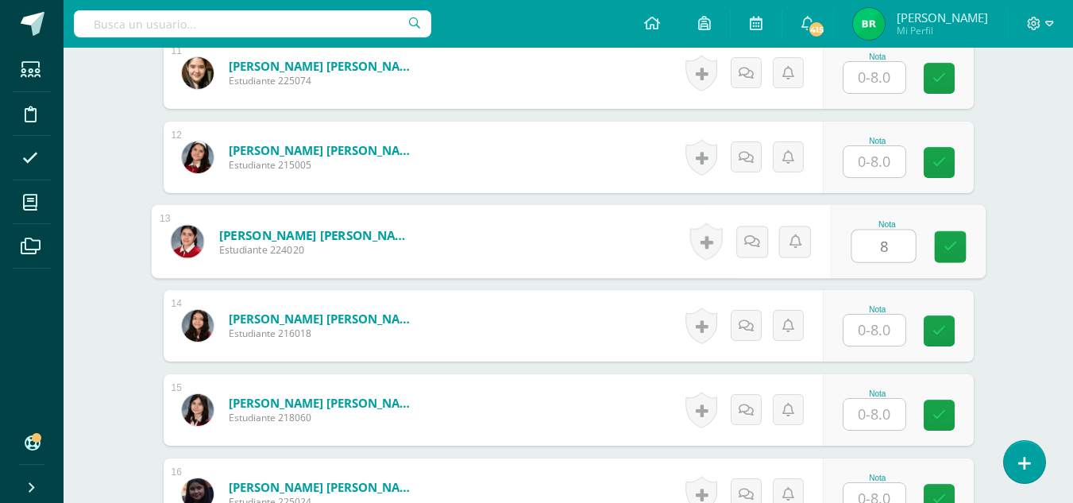
type input "8"
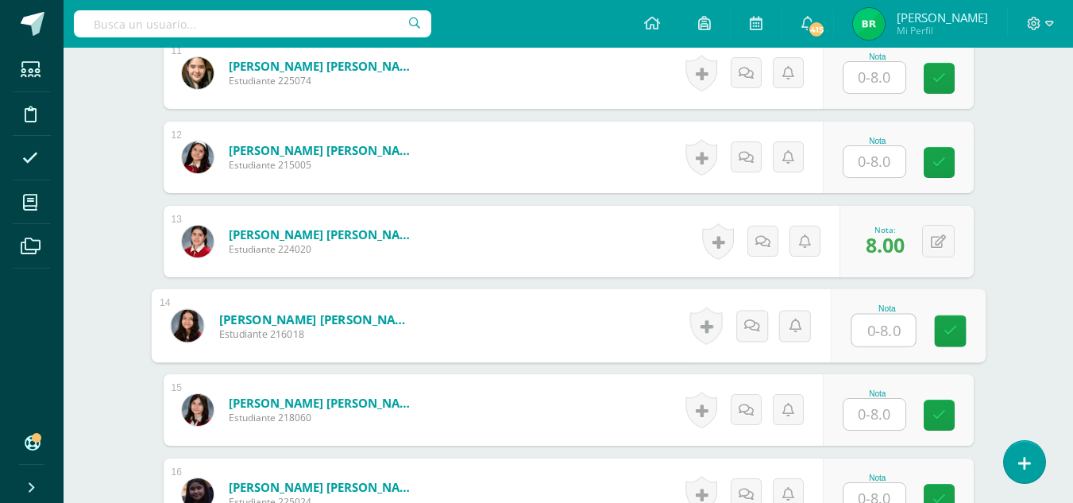
scroll to position [0, 0]
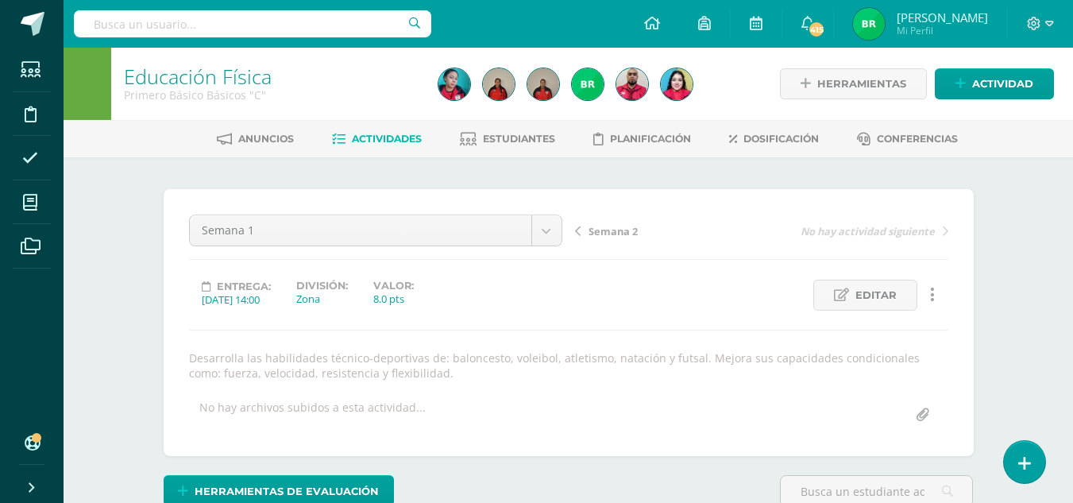
click at [625, 232] on span "Semana 2" at bounding box center [613, 231] width 49 height 14
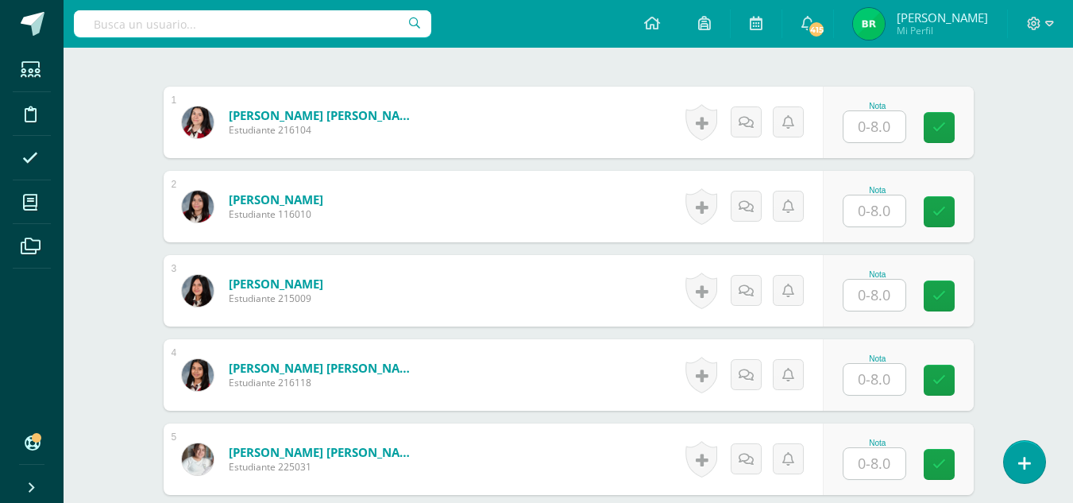
scroll to position [493, 0]
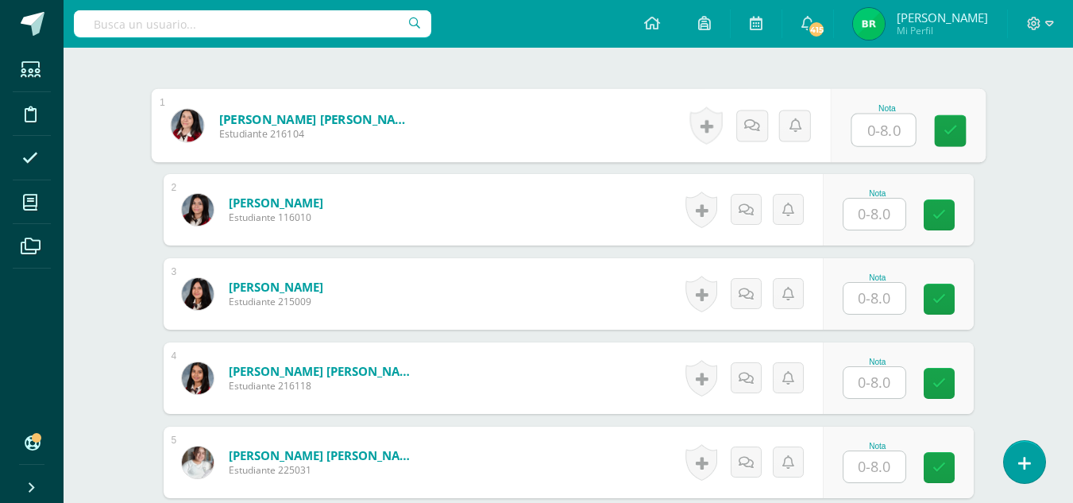
click at [882, 133] on input "text" at bounding box center [884, 130] width 64 height 32
type input "8"
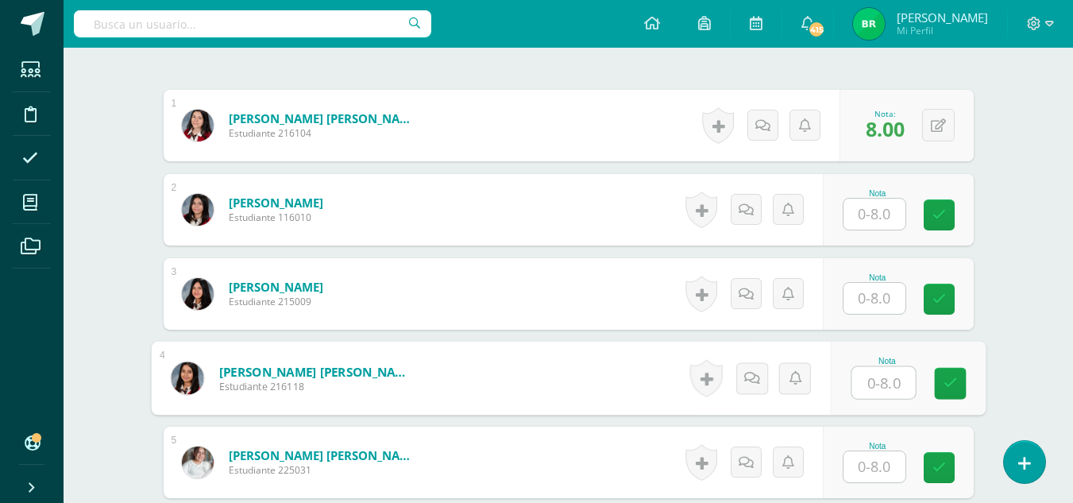
click at [868, 389] on input "text" at bounding box center [884, 383] width 64 height 32
type input "8"
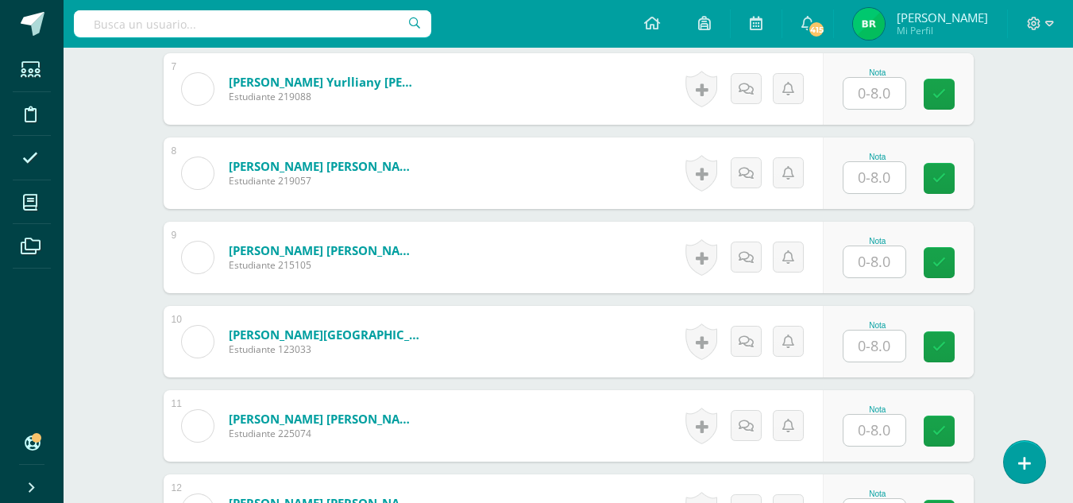
scroll to position [1038, 0]
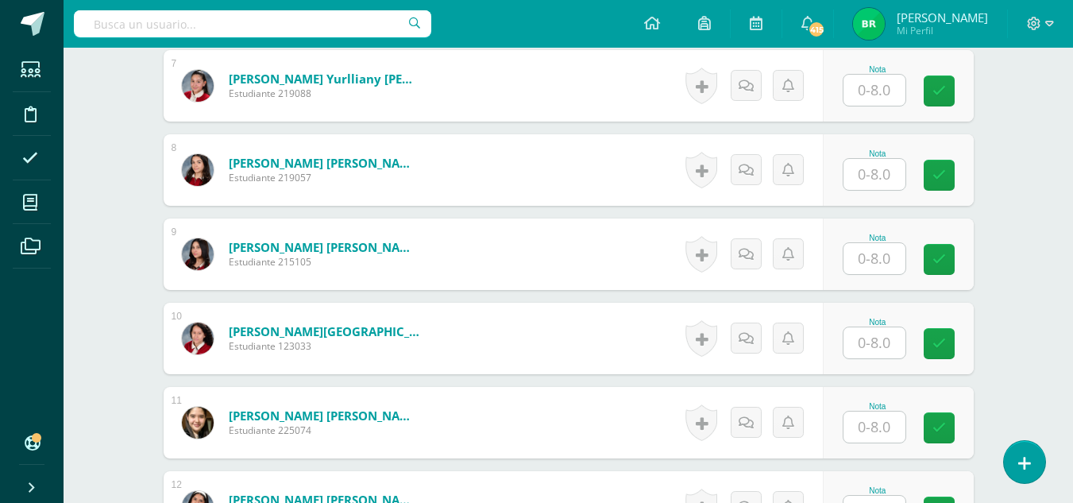
click at [883, 255] on input "text" at bounding box center [875, 258] width 62 height 31
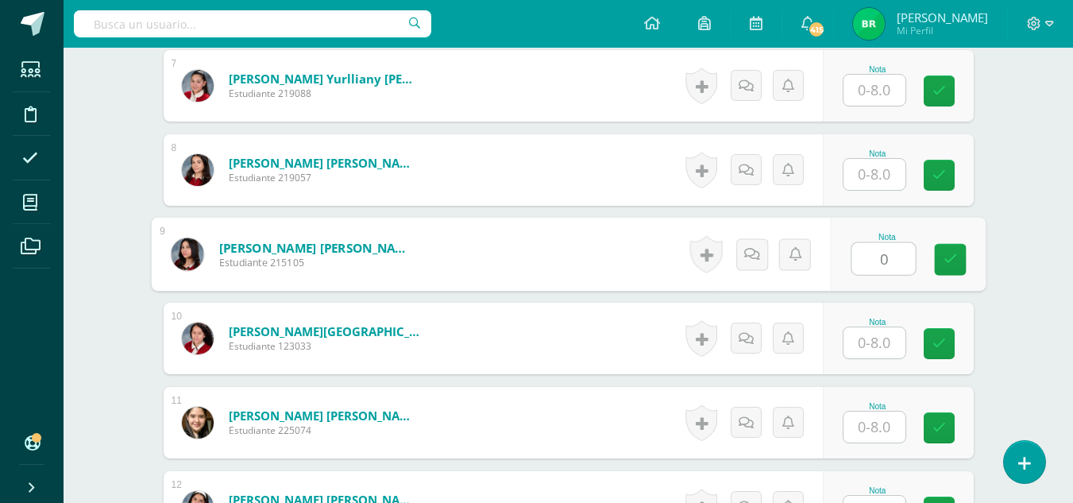
type input "0"
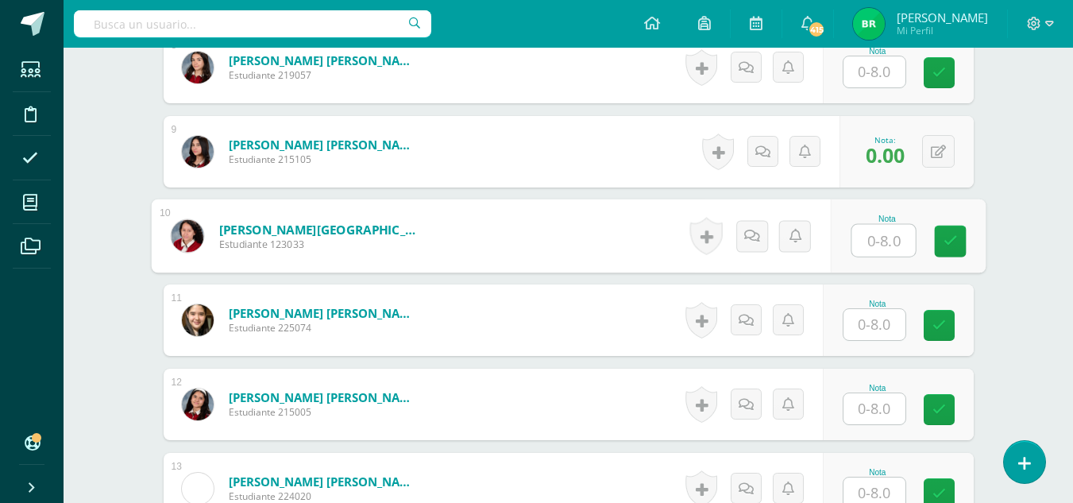
scroll to position [1144, 0]
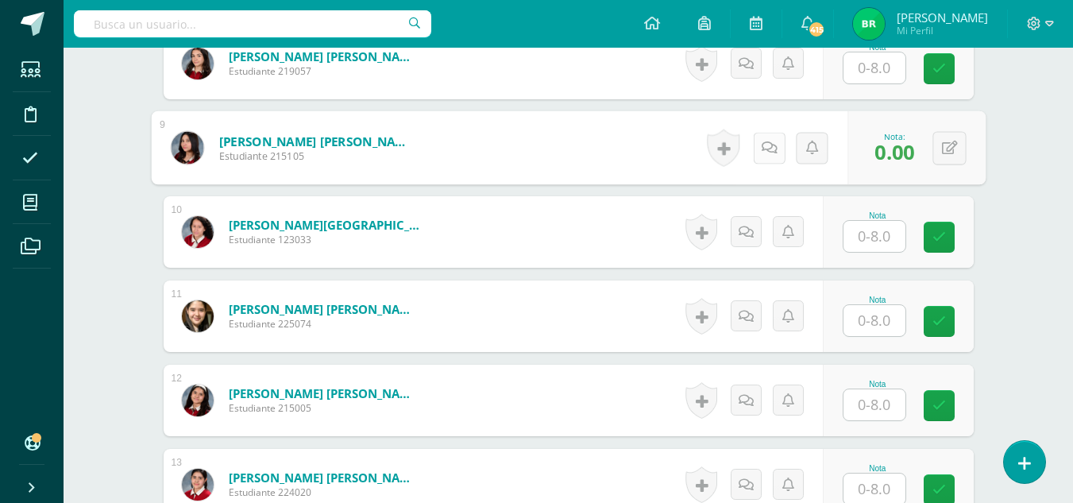
click at [761, 146] on icon at bounding box center [769, 148] width 16 height 14
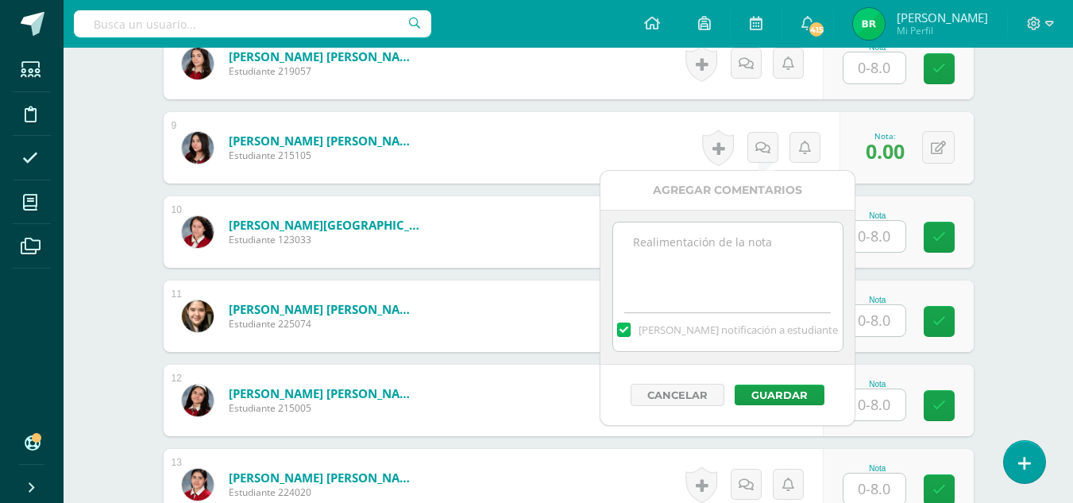
click at [630, 331] on label at bounding box center [623, 330] width 13 height 14
click at [0, 0] on input "[PERSON_NAME] notificación a estudiante" at bounding box center [0, 0] width 0 height 0
click at [666, 307] on div "[PERSON_NAME] notificación a estudiante" at bounding box center [728, 326] width 230 height 49
click at [678, 278] on textarea at bounding box center [728, 261] width 230 height 79
type textarea "Ausente en esta semana"
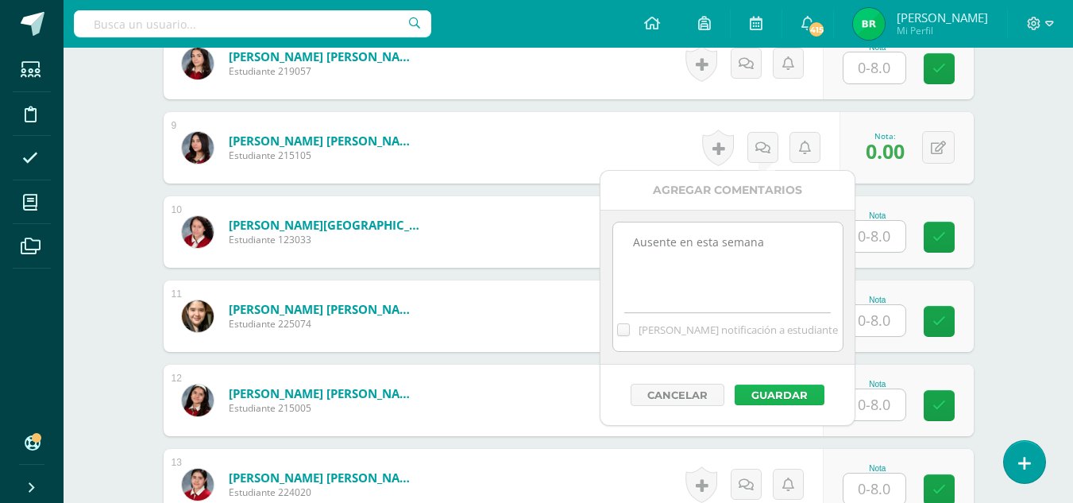
click at [783, 393] on button "Guardar" at bounding box center [780, 395] width 90 height 21
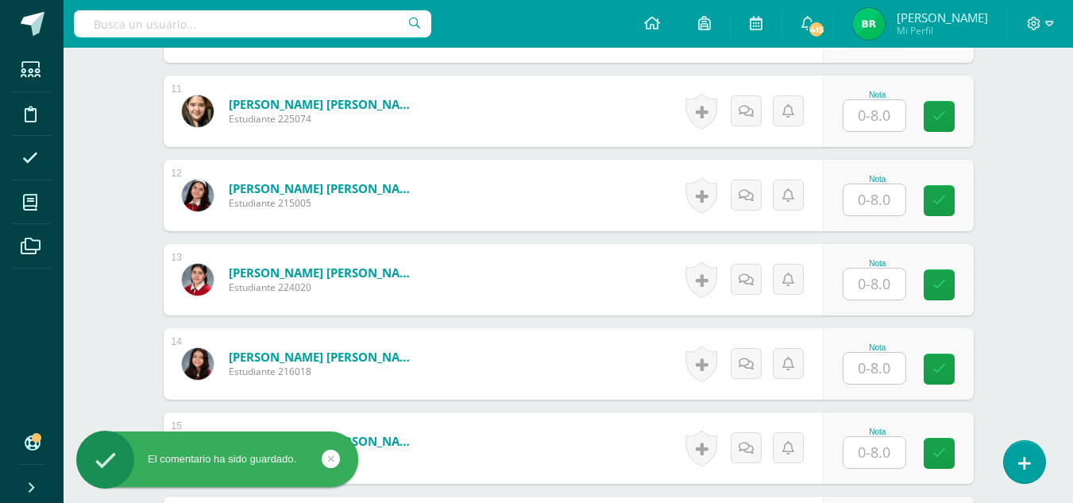
scroll to position [1444, 0]
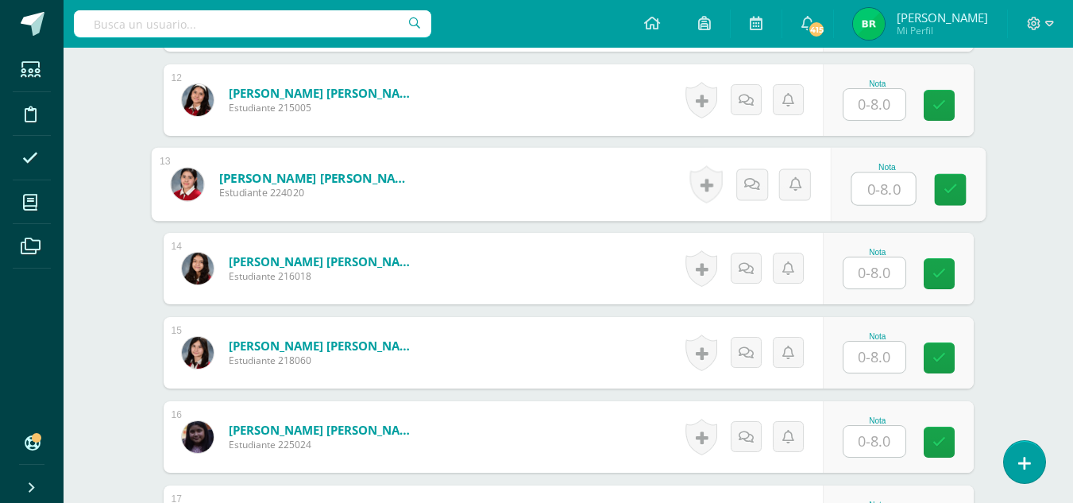
click at [860, 185] on input "text" at bounding box center [884, 189] width 64 height 32
type input "8"
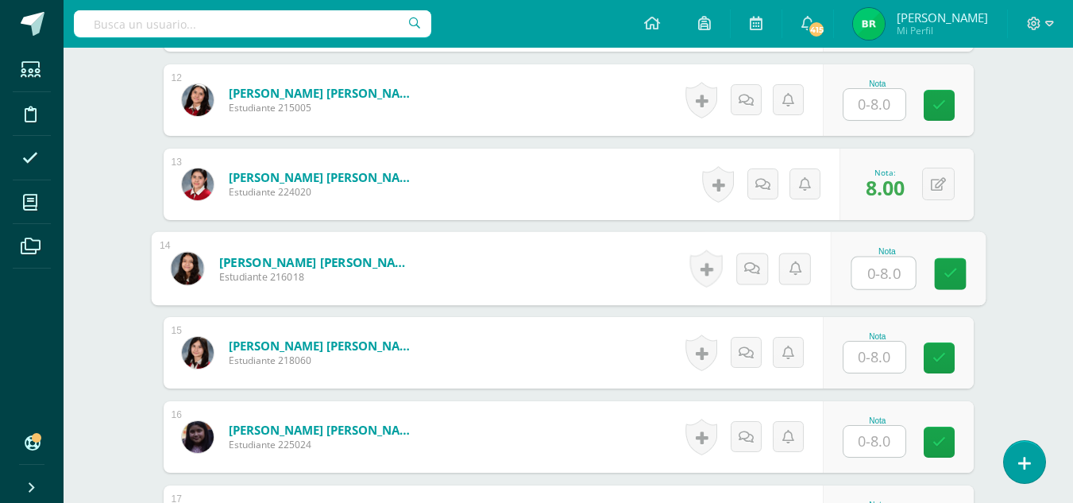
scroll to position [0, 0]
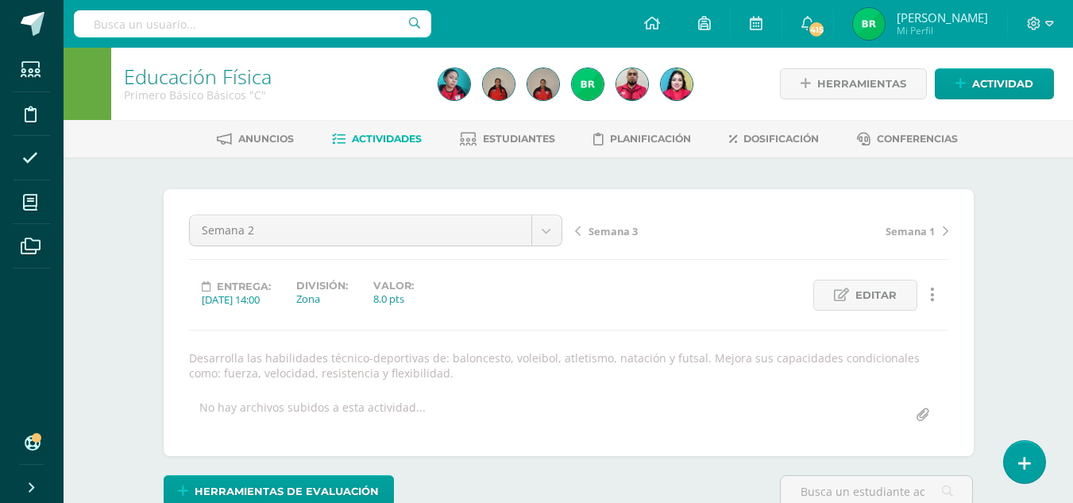
click at [602, 242] on div "Semana 3 Semana 1" at bounding box center [762, 237] width 386 height 44
click at [610, 233] on span "Semana 3" at bounding box center [613, 231] width 49 height 14
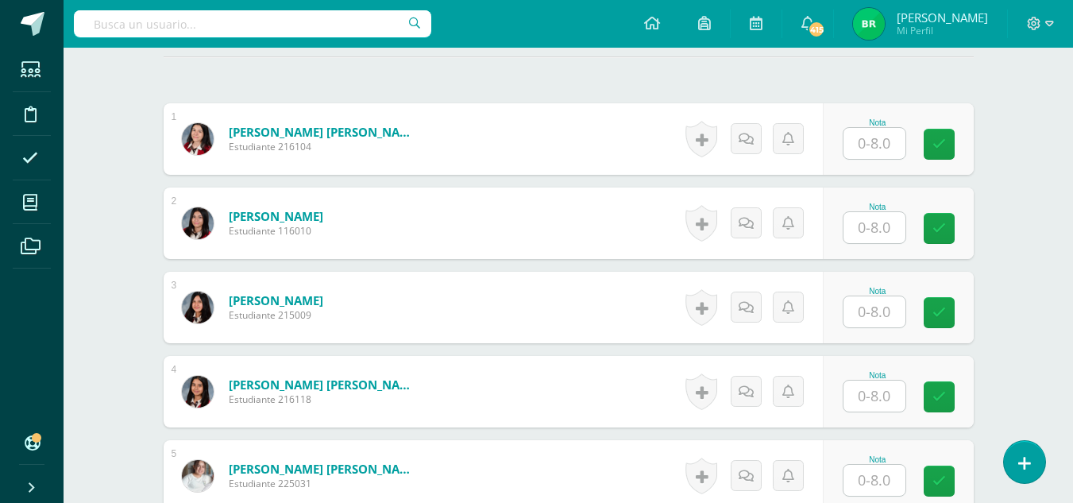
scroll to position [482, 0]
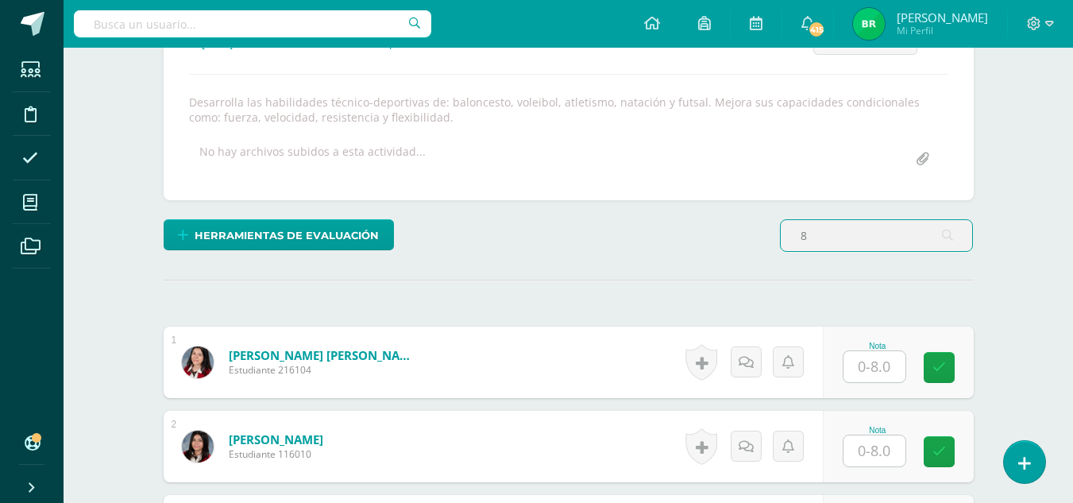
type input "8"
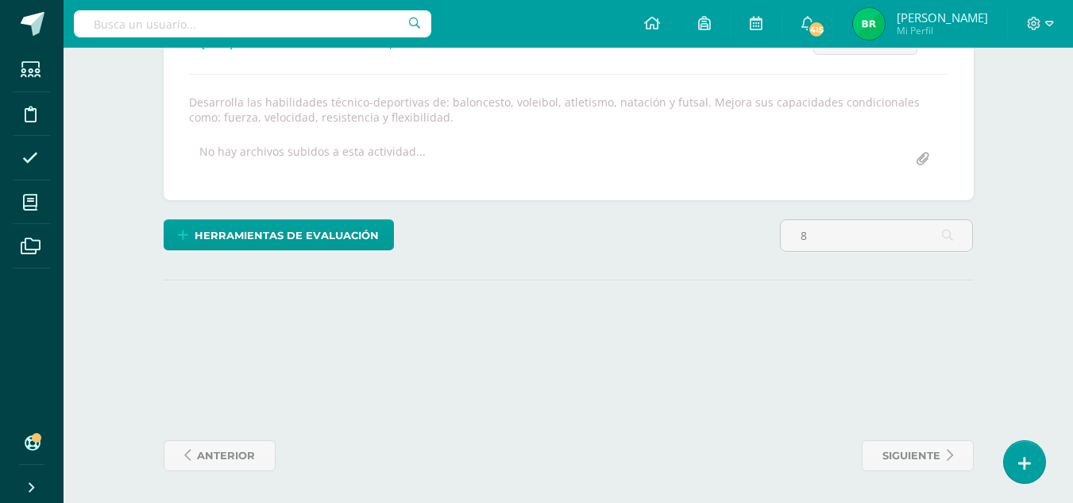
click at [871, 141] on div "Semana 3 Examen semana 8 Semana 7 Semana 6 Semana 5 Semana 4 Semana 3 Semana 2 …" at bounding box center [569, 67] width 760 height 216
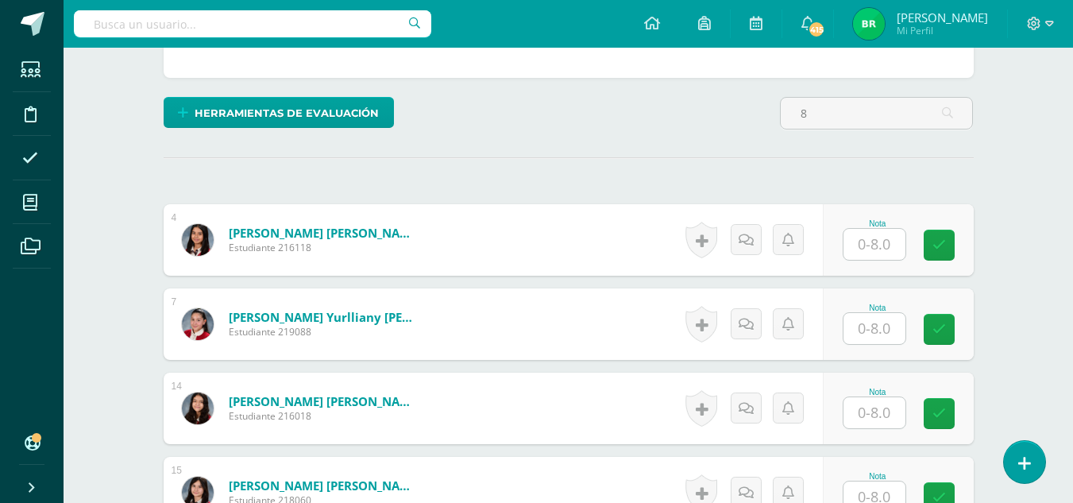
scroll to position [416, 0]
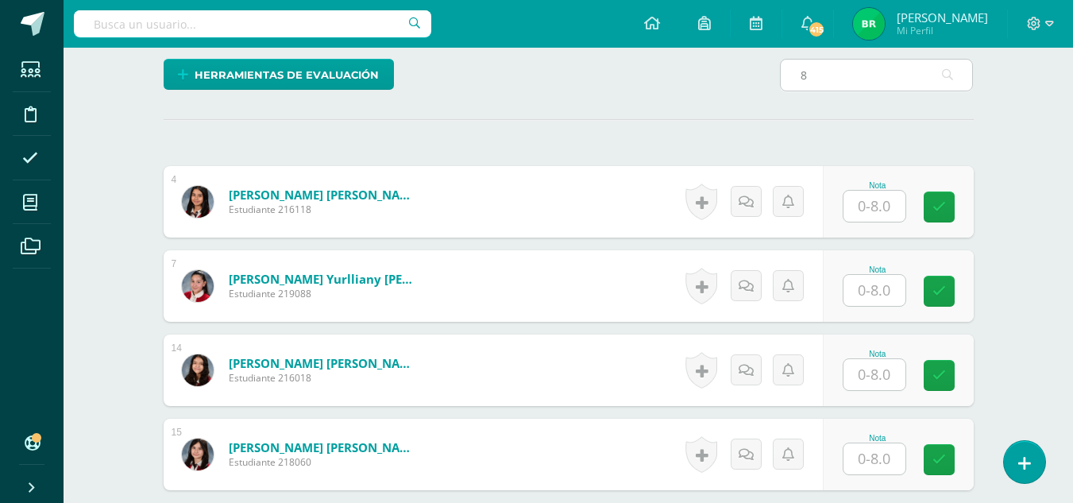
click at [822, 79] on input "8" at bounding box center [876, 75] width 191 height 31
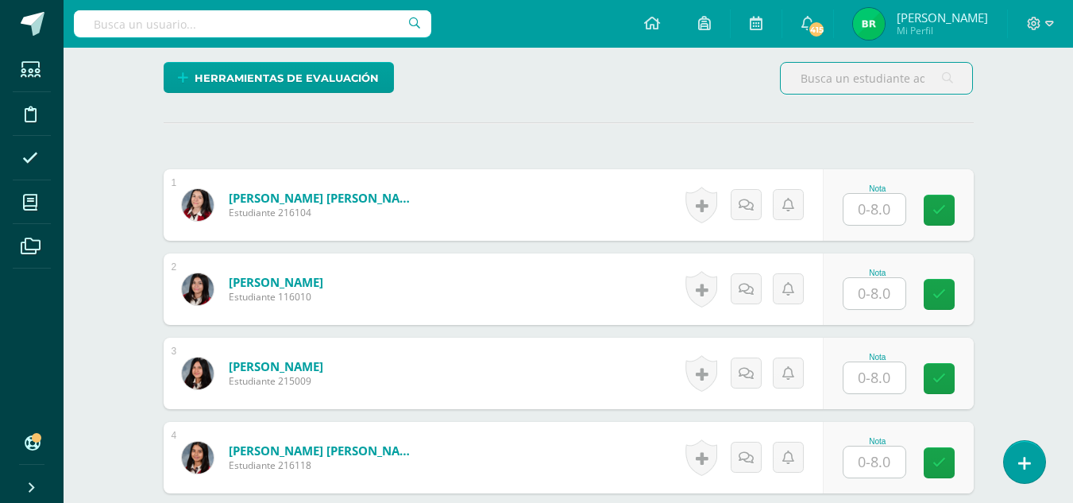
scroll to position [408, 0]
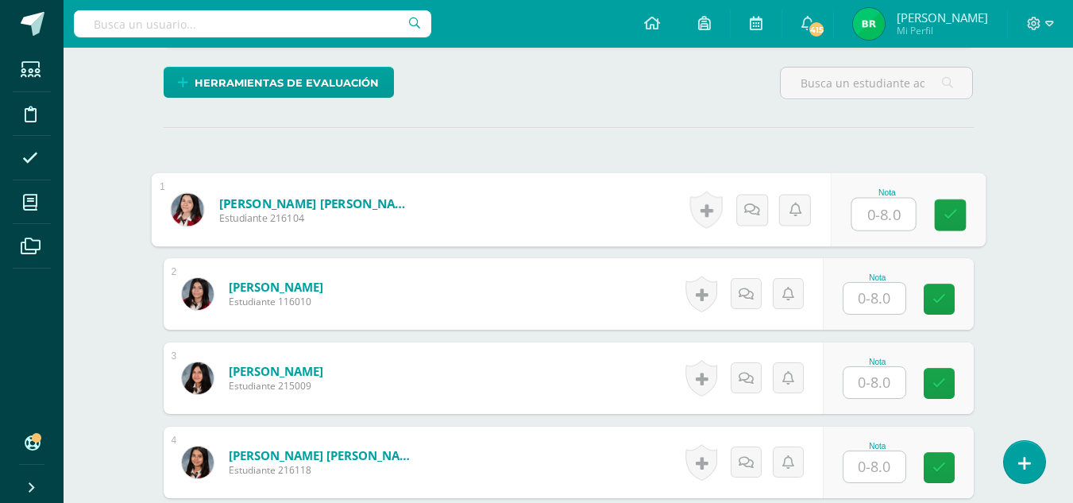
click at [870, 211] on input "text" at bounding box center [884, 215] width 64 height 32
type input "7"
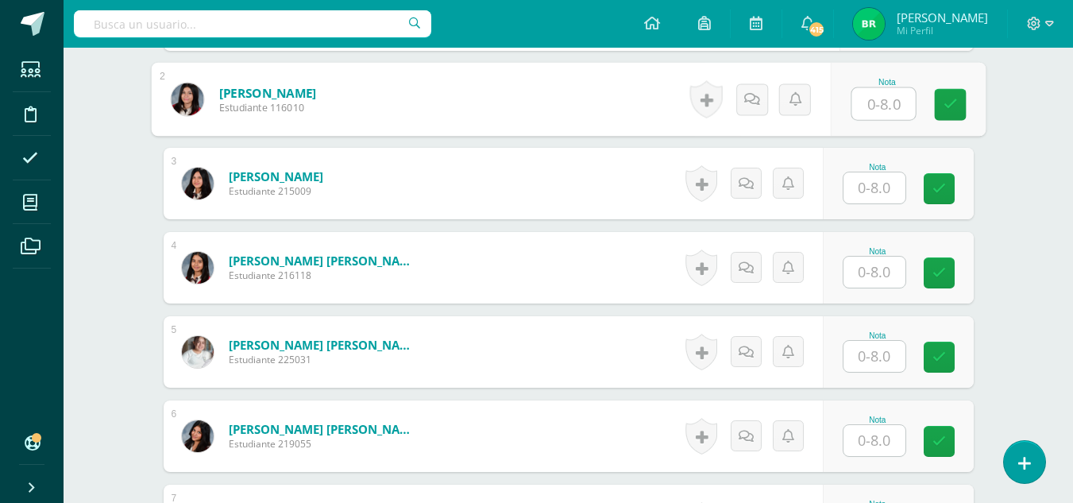
scroll to position [607, 0]
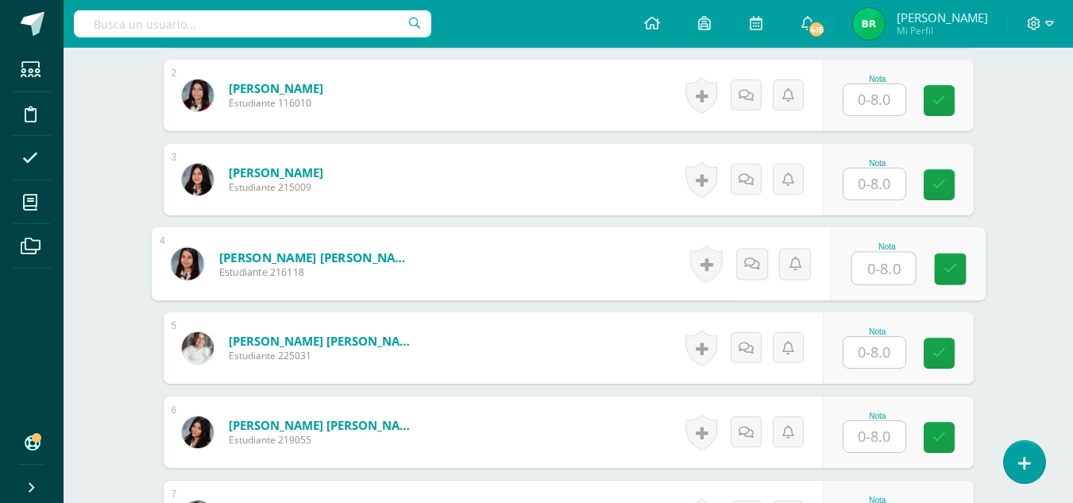
click at [864, 262] on input "text" at bounding box center [884, 269] width 64 height 32
type input "7"
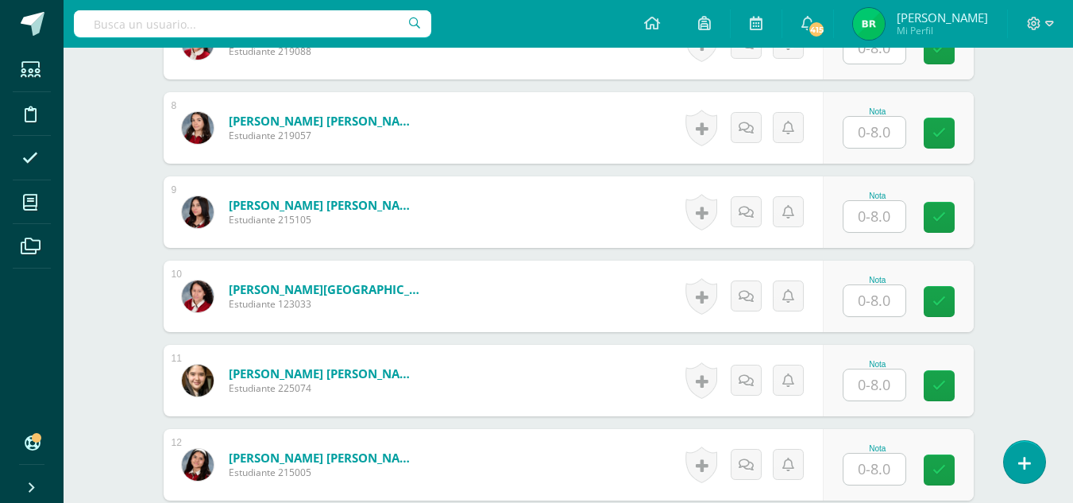
scroll to position [1071, 0]
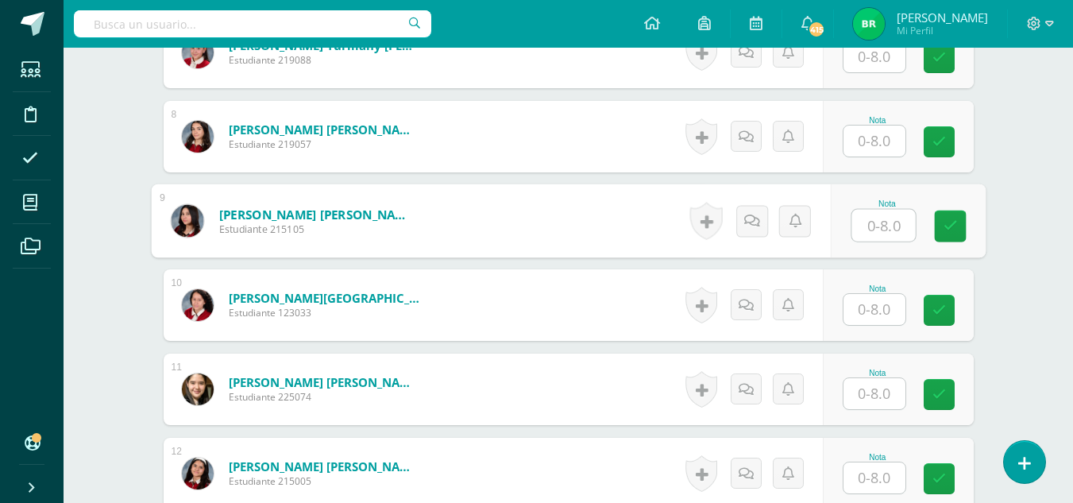
click at [868, 223] on input "text" at bounding box center [884, 226] width 64 height 32
type input "8"
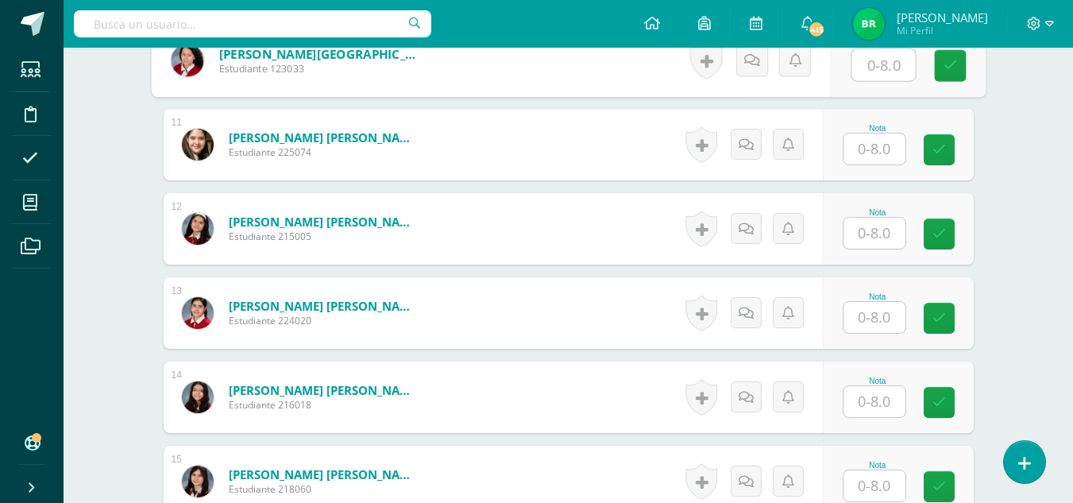
scroll to position [1375, 0]
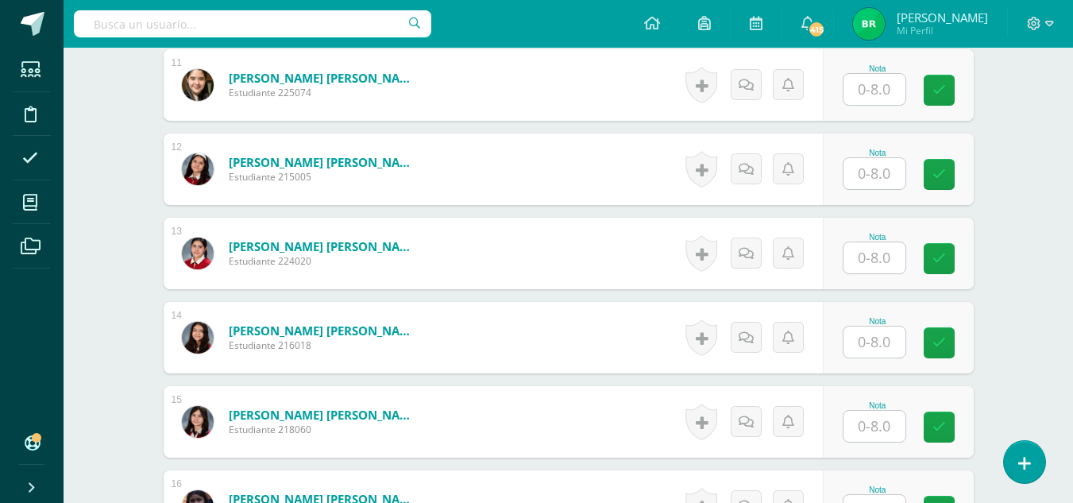
click at [899, 264] on input "text" at bounding box center [875, 257] width 62 height 31
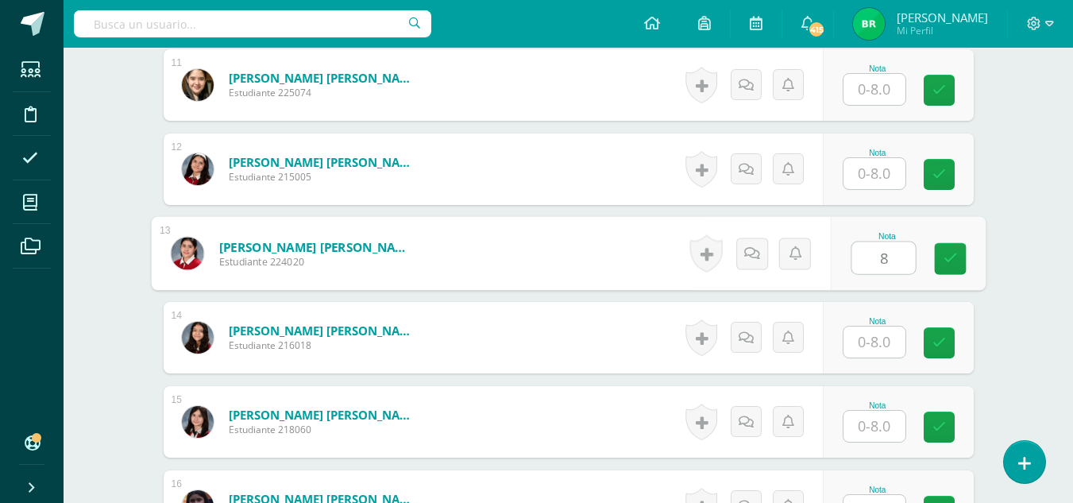
type input "8"
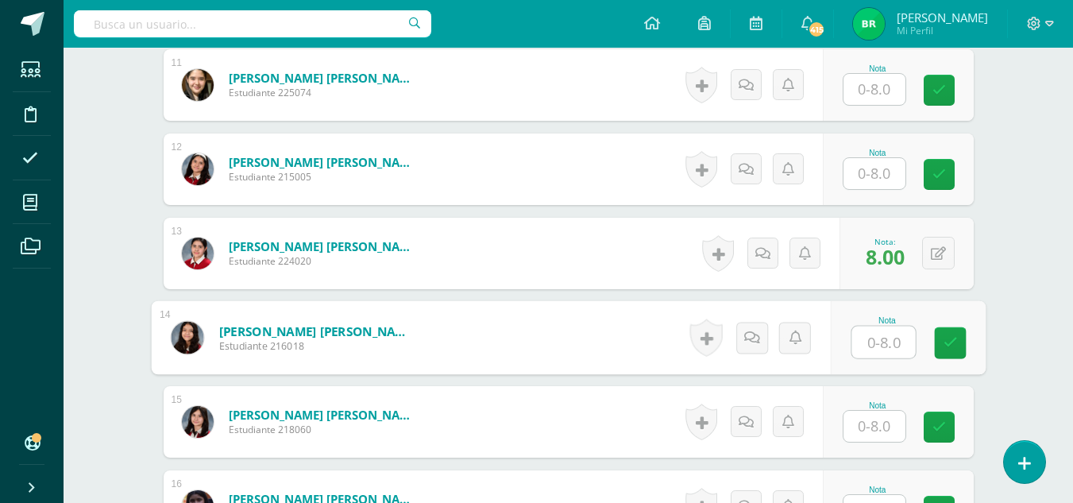
scroll to position [0, 0]
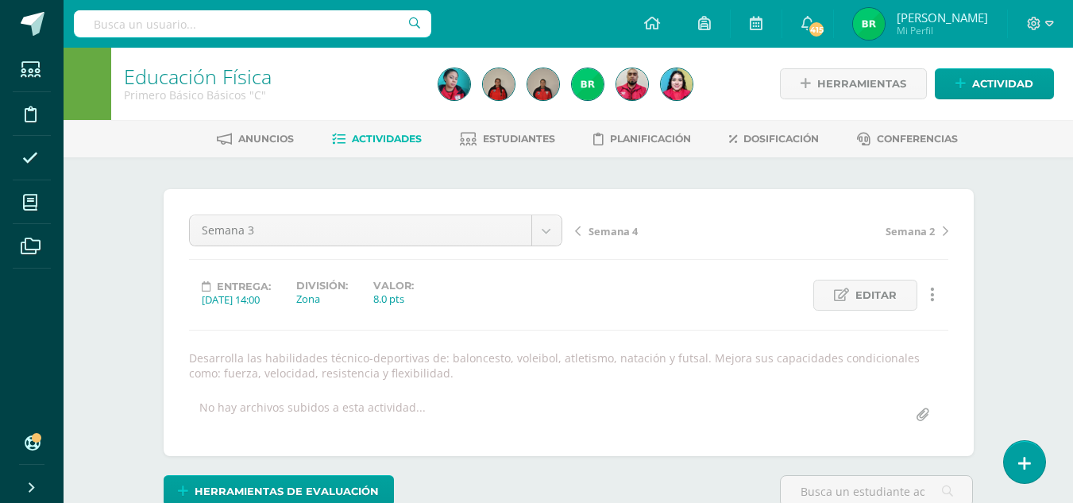
click at [621, 226] on span "Semana 4" at bounding box center [613, 231] width 49 height 14
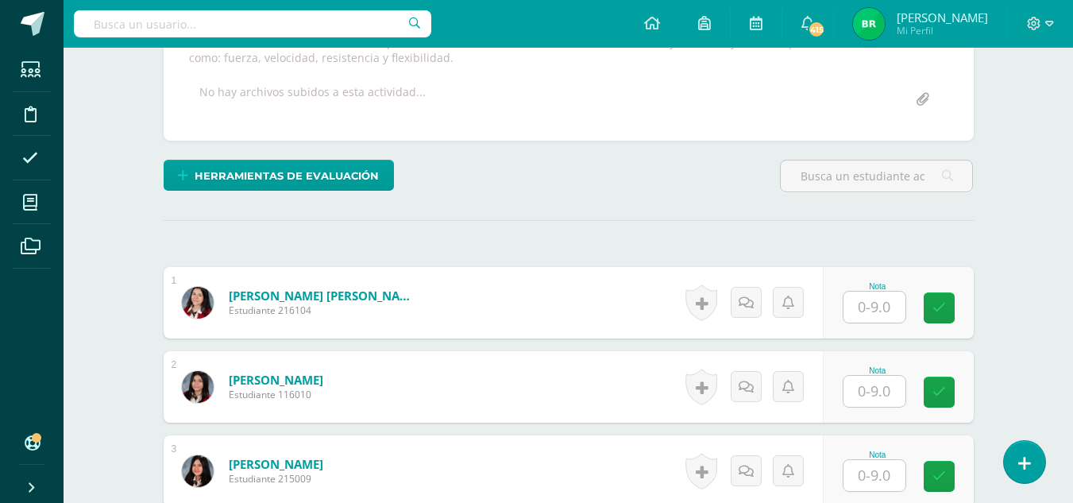
scroll to position [316, 0]
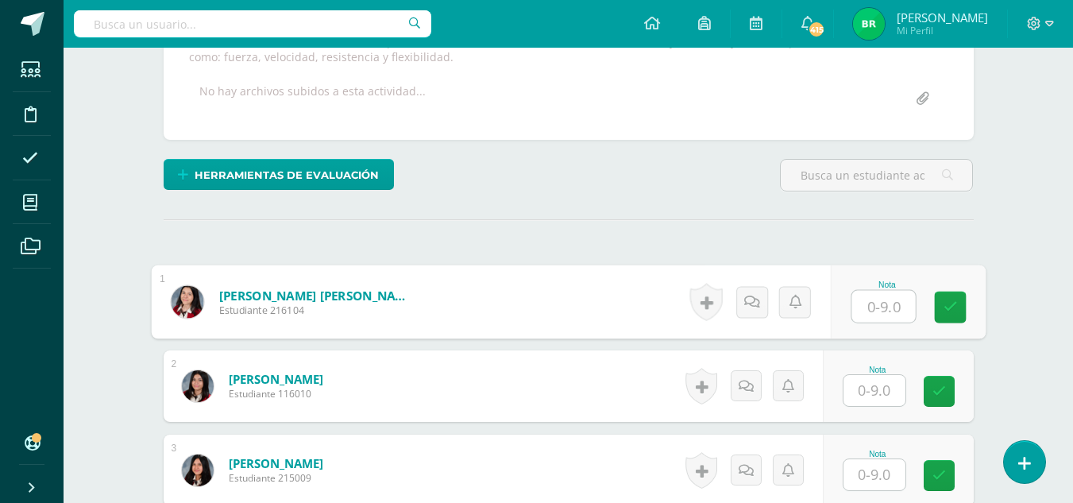
click at [868, 301] on input "text" at bounding box center [884, 307] width 64 height 32
type input "8"
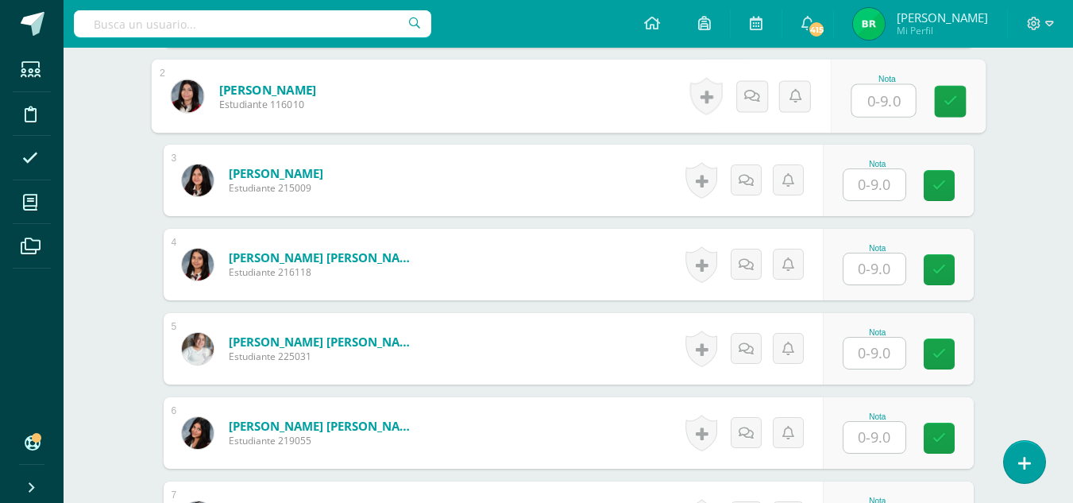
scroll to position [624, 0]
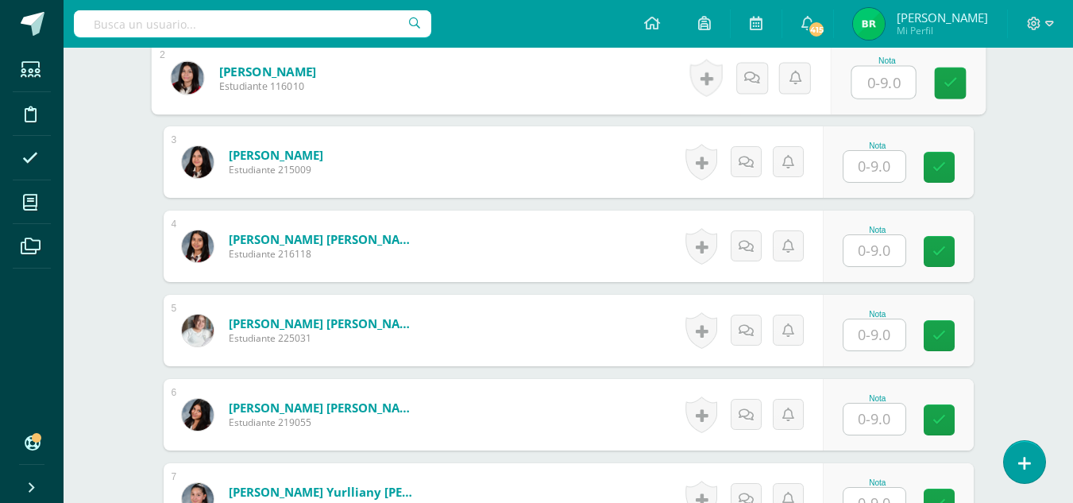
click at [878, 252] on input "text" at bounding box center [875, 250] width 62 height 31
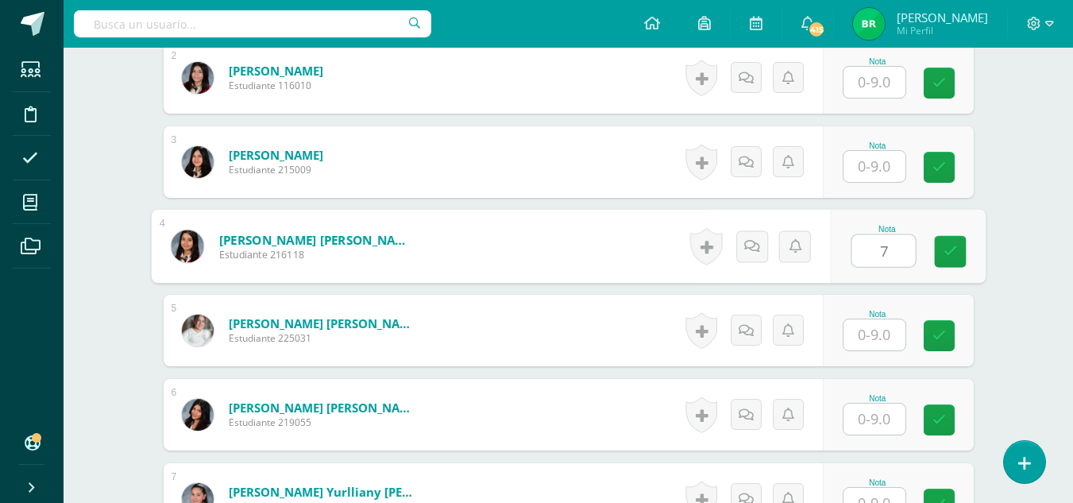
type input "7"
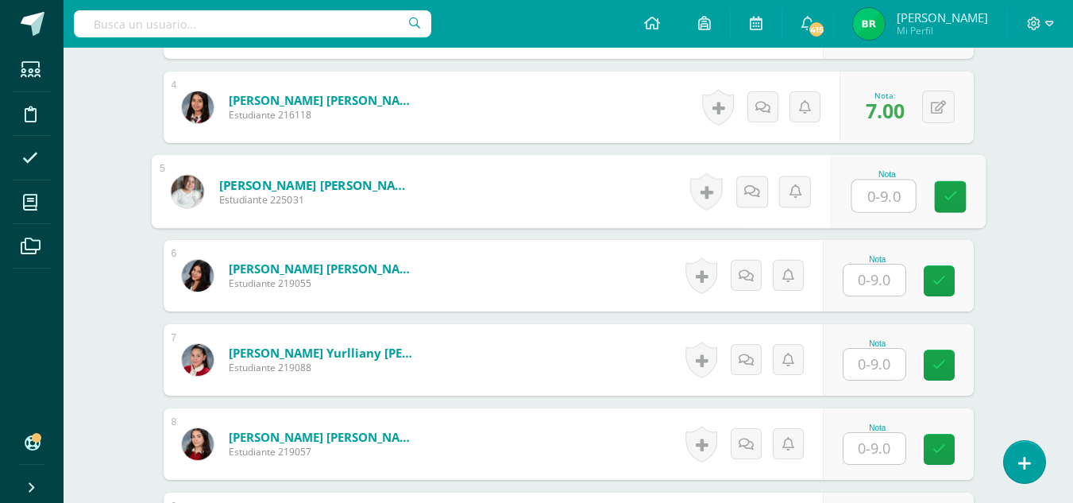
scroll to position [782, 0]
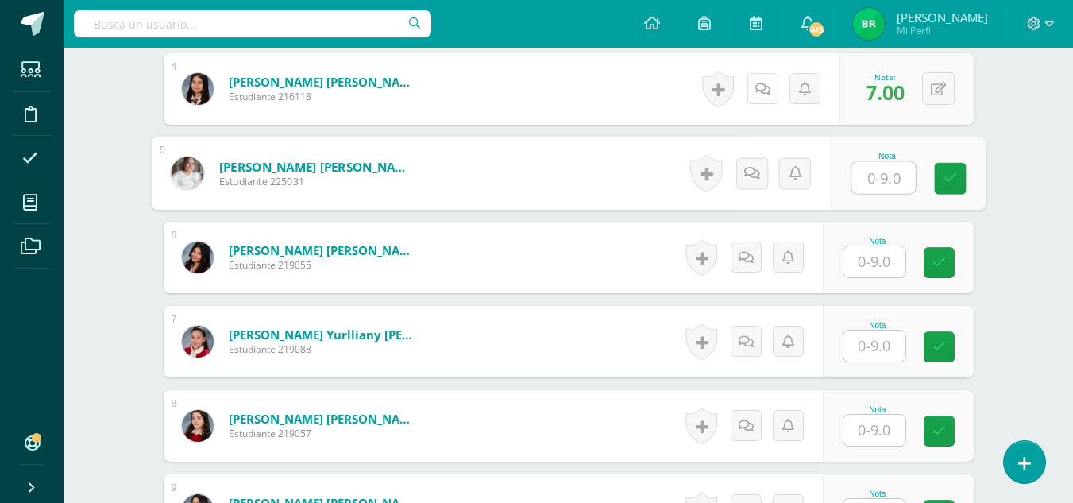
click at [765, 100] on link at bounding box center [763, 88] width 31 height 31
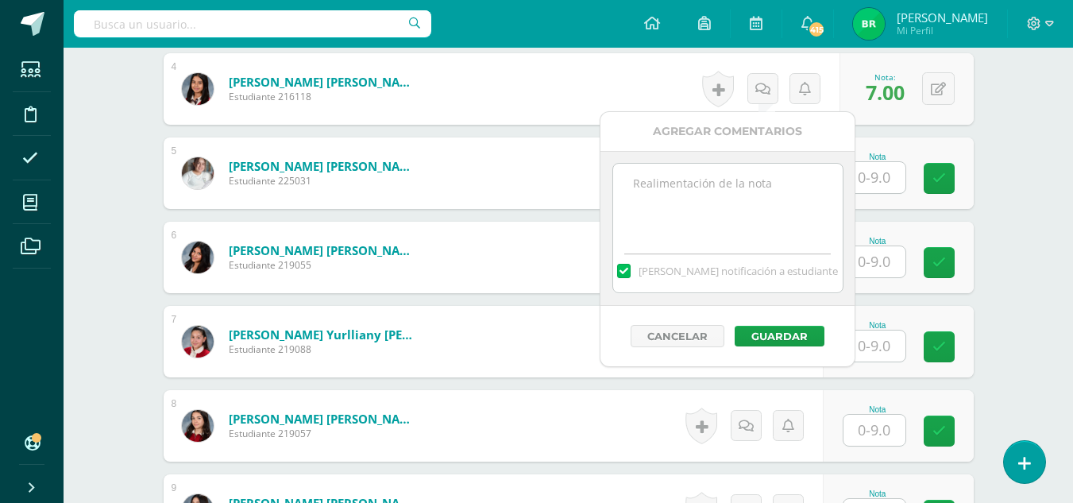
click at [650, 269] on label "Mandar notificación a estudiante" at bounding box center [728, 271] width 230 height 14
click at [0, 0] on input "Mandar notificación a estudiante" at bounding box center [0, 0] width 0 height 0
click at [684, 242] on textarea at bounding box center [728, 203] width 230 height 79
type textarea "Debe esforzarse durante los ejercicios durante la clase"
click at [771, 337] on button "Guardar" at bounding box center [780, 336] width 90 height 21
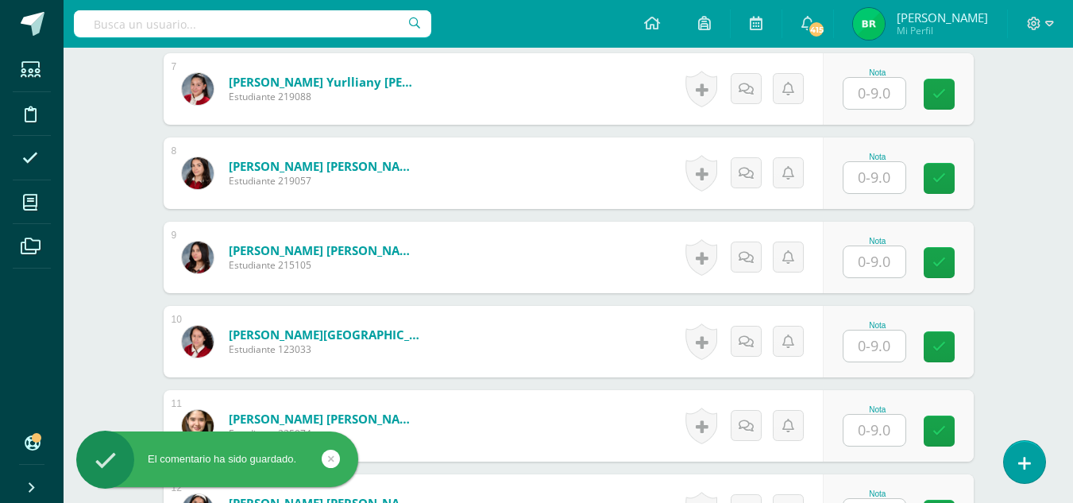
scroll to position [1042, 0]
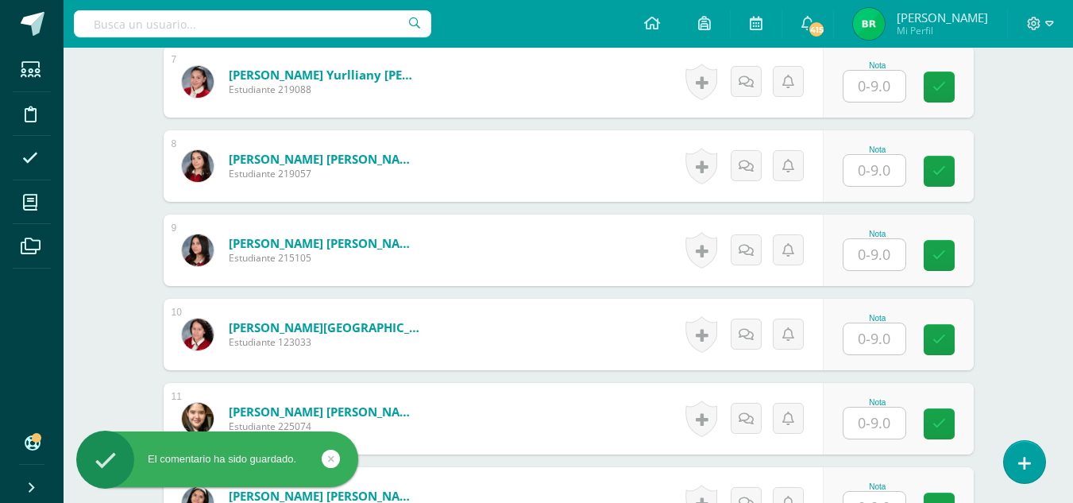
click at [871, 258] on input "text" at bounding box center [875, 254] width 62 height 31
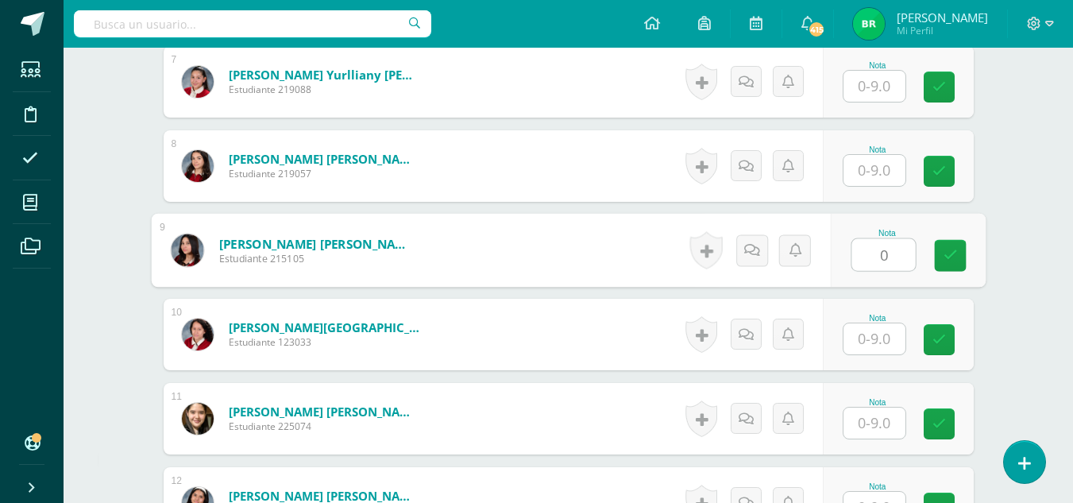
type input "0"
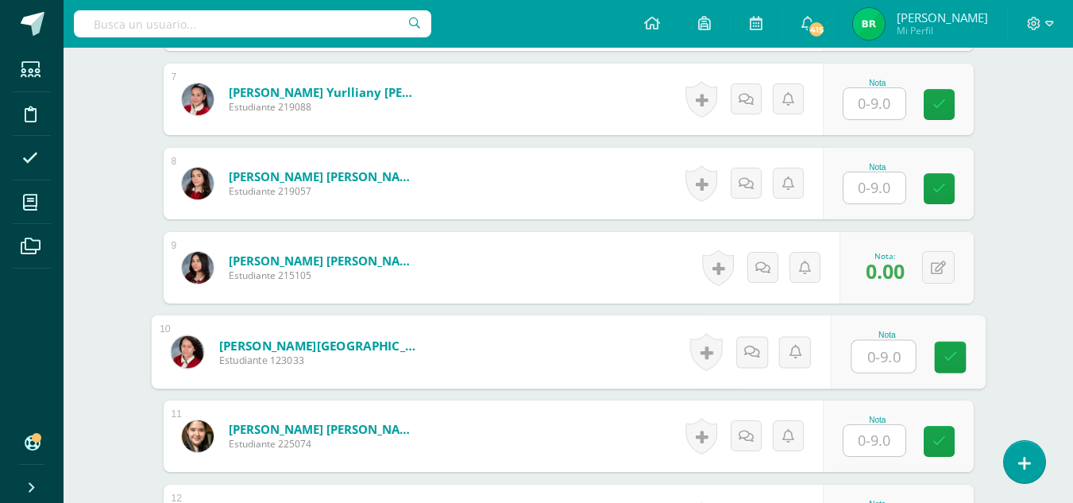
scroll to position [1170, 0]
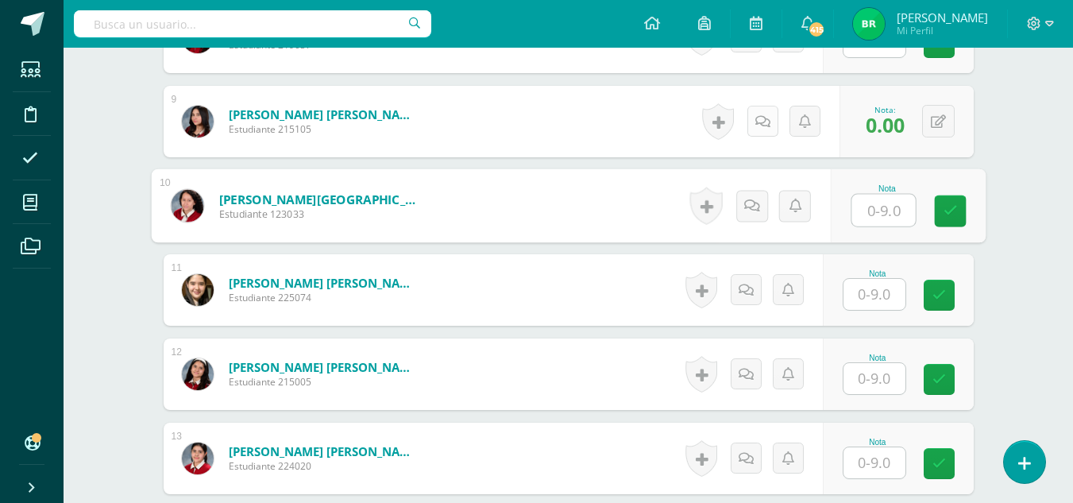
click at [757, 121] on link at bounding box center [763, 121] width 31 height 31
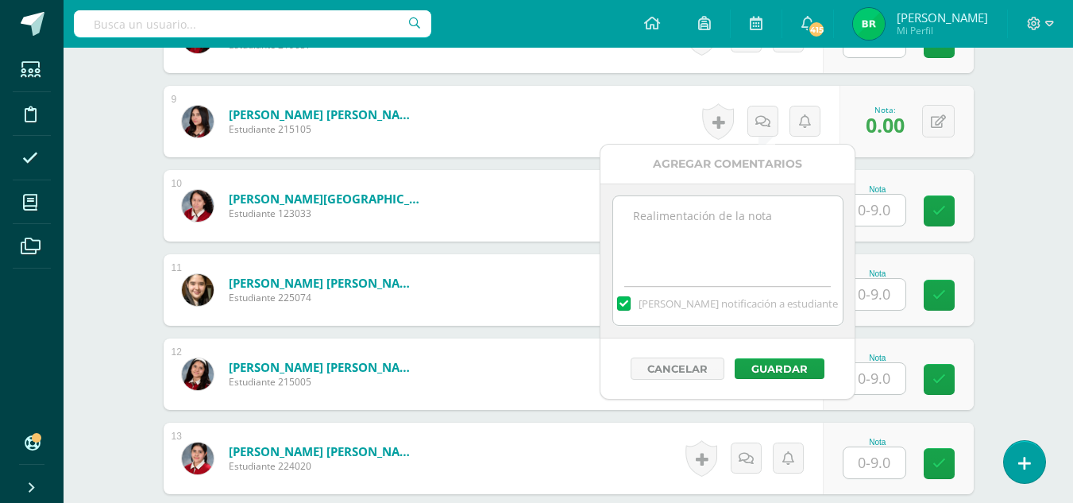
click at [630, 304] on label at bounding box center [623, 303] width 13 height 14
click at [0, 0] on input "Mandar notificación a estudiante" at bounding box center [0, 0] width 0 height 0
click at [705, 265] on textarea at bounding box center [728, 235] width 230 height 79
type textarea "No se presento a clases en esta semana"
click at [749, 365] on button "Guardar" at bounding box center [780, 368] width 90 height 21
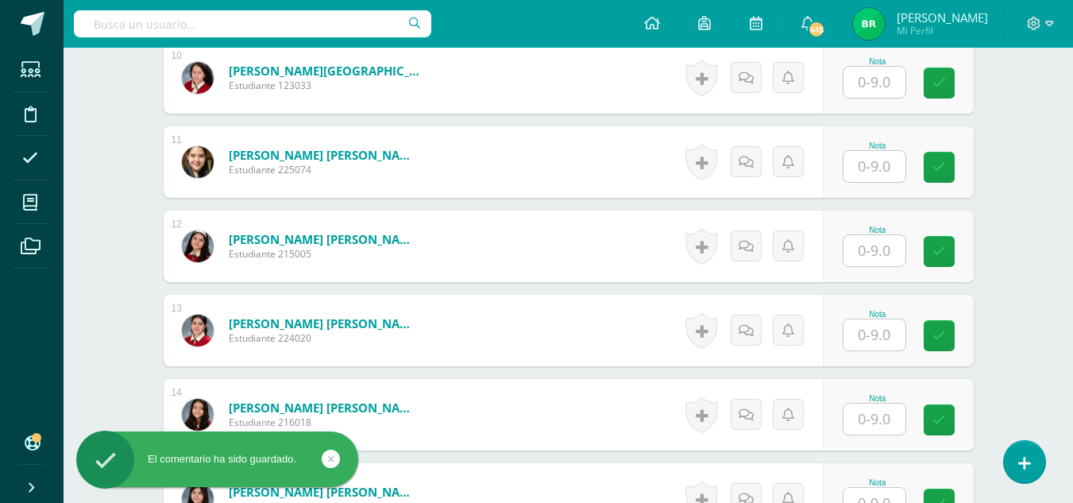
scroll to position [1309, 0]
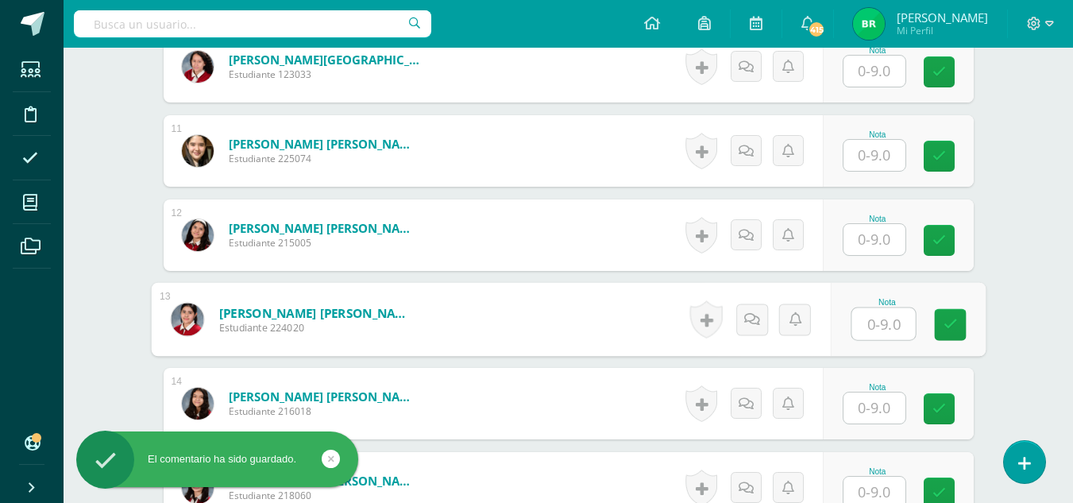
click at [901, 315] on input "text" at bounding box center [884, 324] width 64 height 32
type input "9"
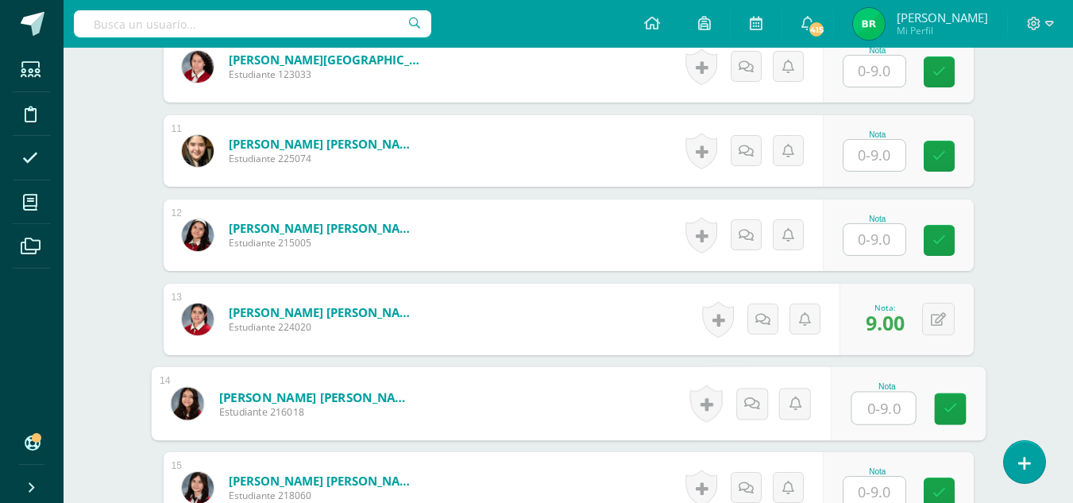
scroll to position [0, 0]
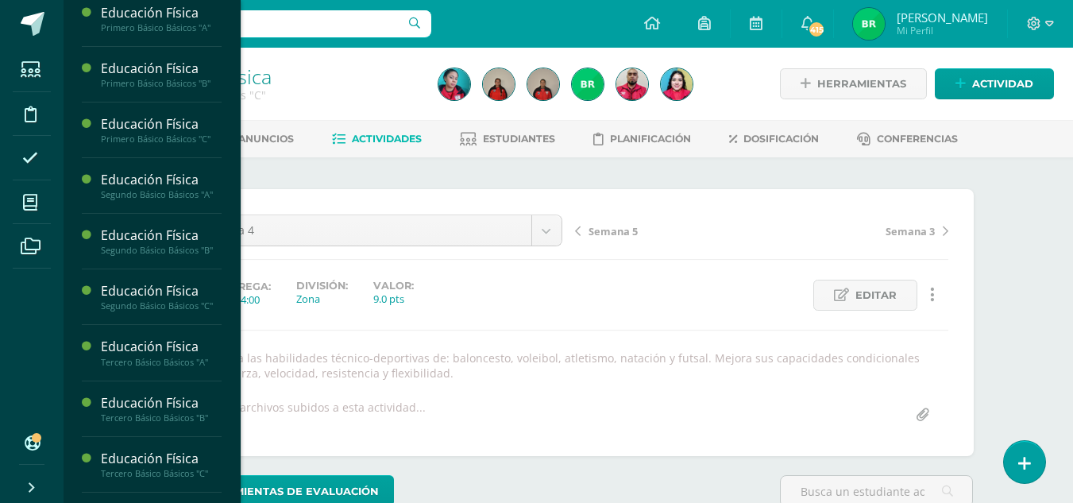
scroll to position [1405, 0]
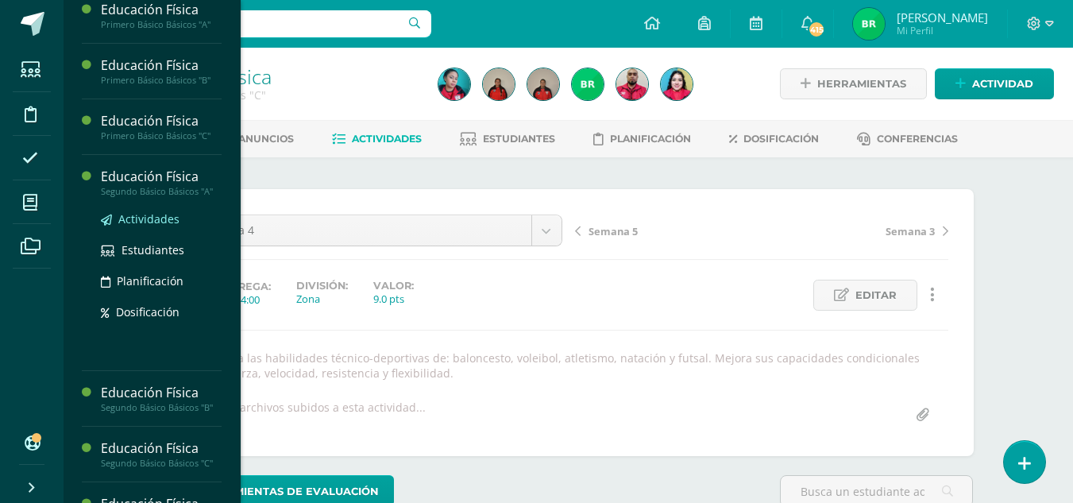
click at [153, 226] on span "Actividades" at bounding box center [148, 218] width 61 height 15
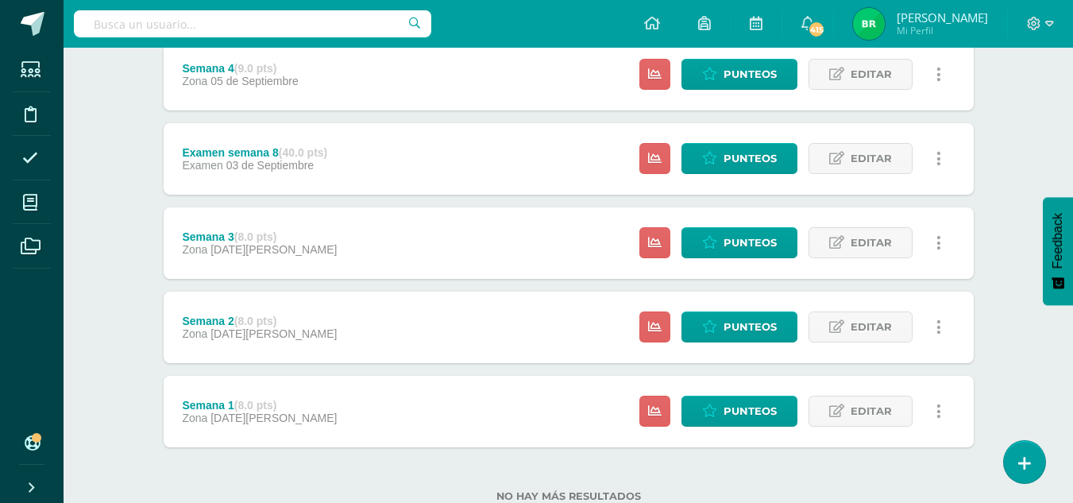
scroll to position [528, 0]
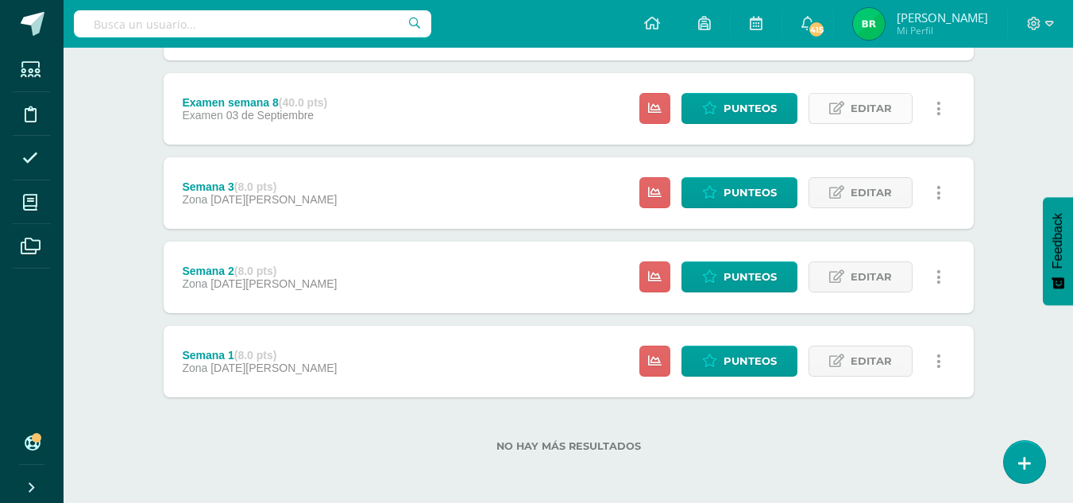
click at [864, 106] on span "Editar" at bounding box center [871, 108] width 41 height 29
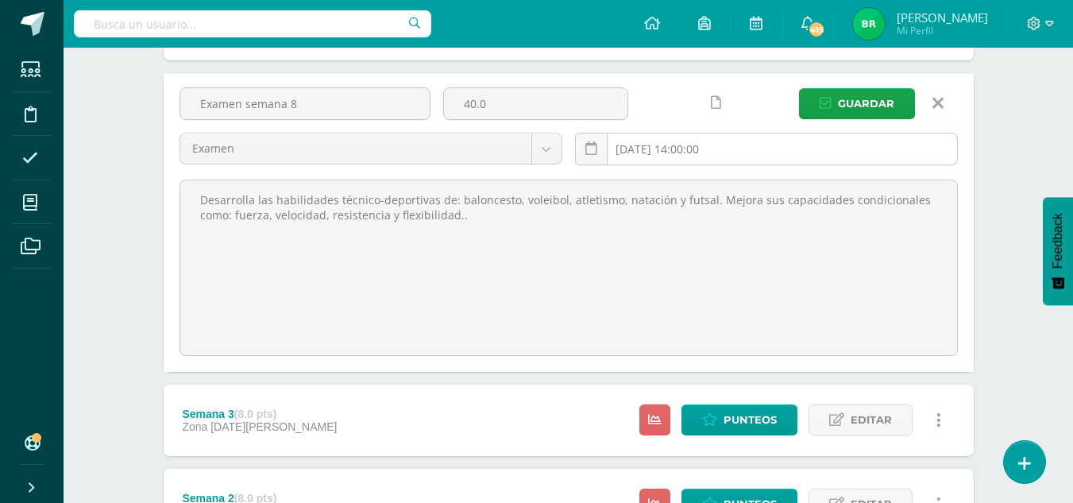
click at [670, 145] on input "2025-09-03 14:00:00" at bounding box center [766, 148] width 381 height 31
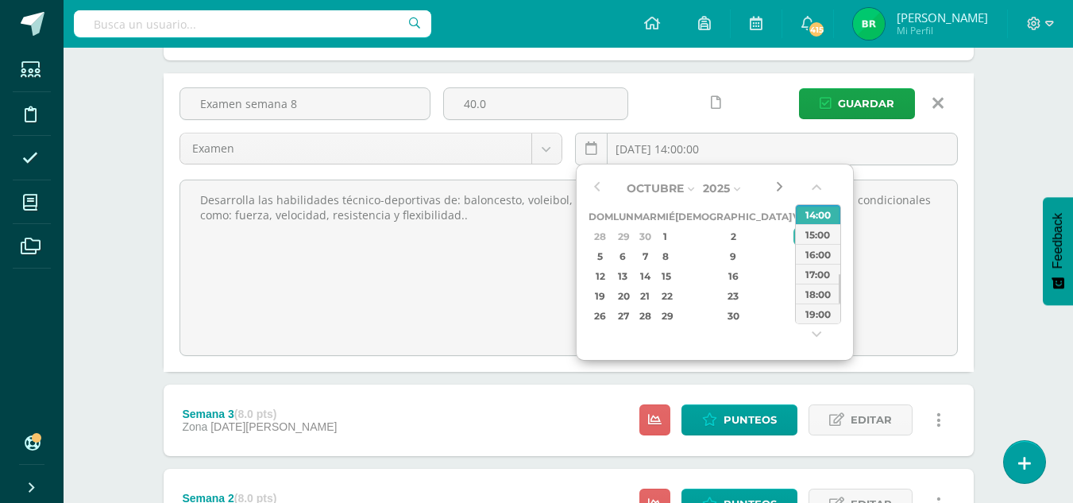
click at [781, 188] on button "button" at bounding box center [779, 188] width 16 height 24
click at [794, 239] on div "3" at bounding box center [801, 236] width 14 height 18
type input "2025-10-03 14:00"
click at [852, 106] on span "Guardar" at bounding box center [866, 103] width 56 height 29
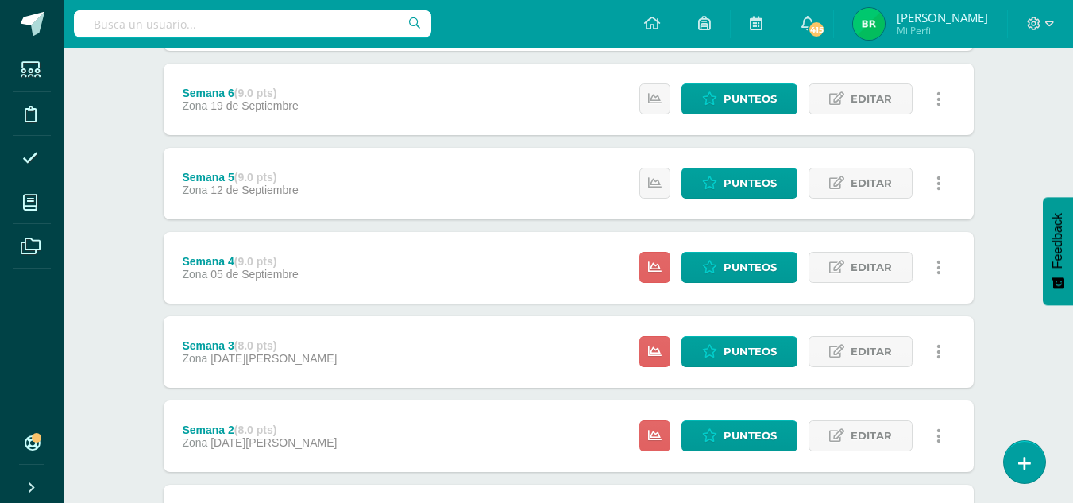
scroll to position [528, 0]
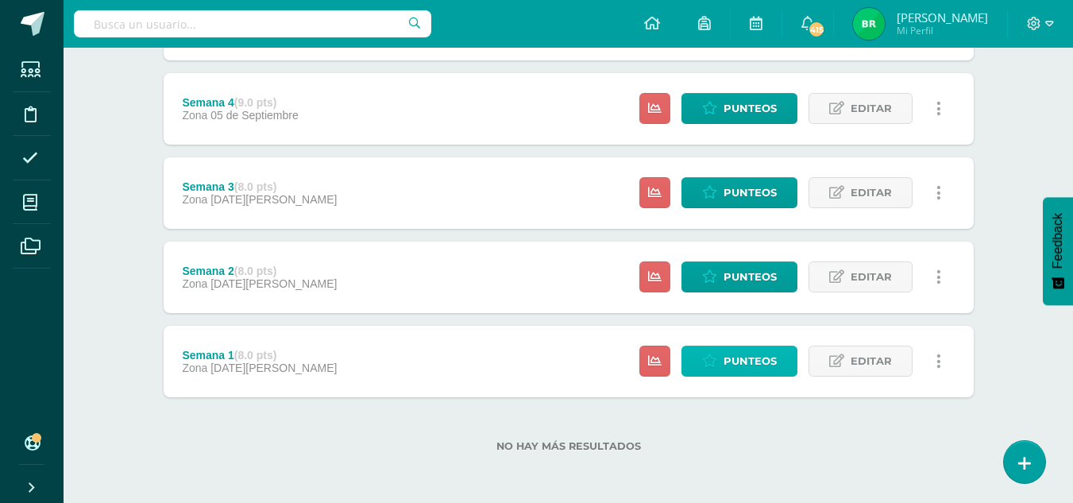
click at [753, 372] on span "Punteos" at bounding box center [750, 360] width 53 height 29
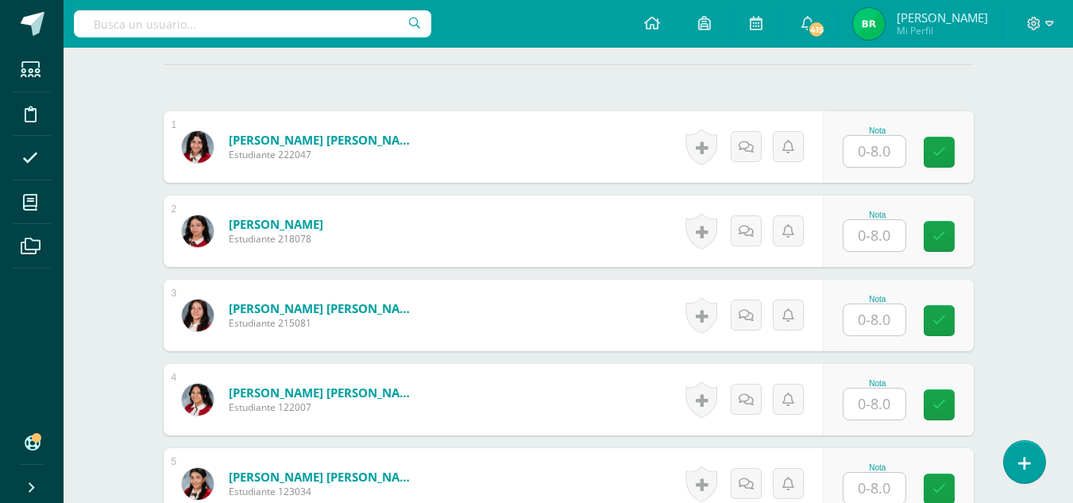
scroll to position [445, 0]
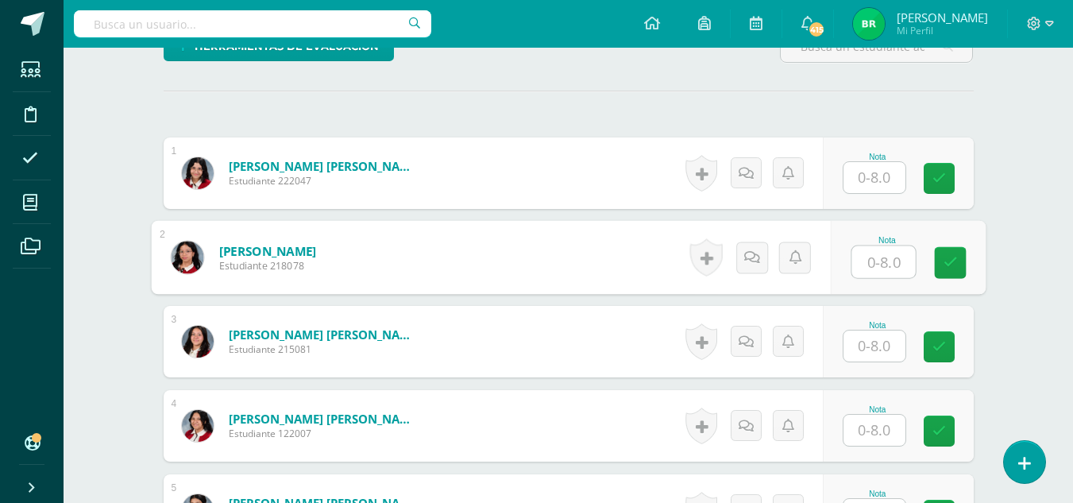
click at [880, 268] on input "text" at bounding box center [884, 262] width 64 height 32
type input "8"
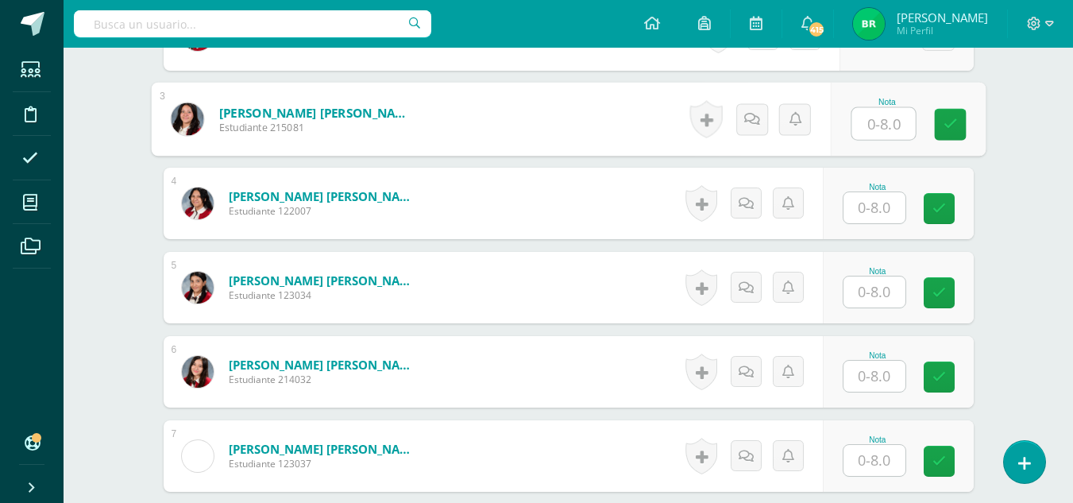
scroll to position [741, 0]
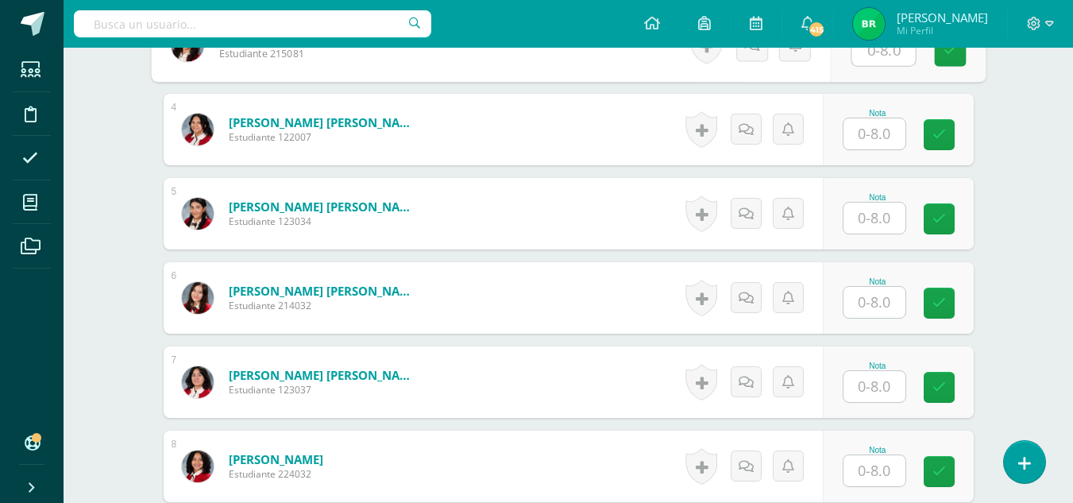
click at [873, 222] on input "text" at bounding box center [875, 218] width 62 height 31
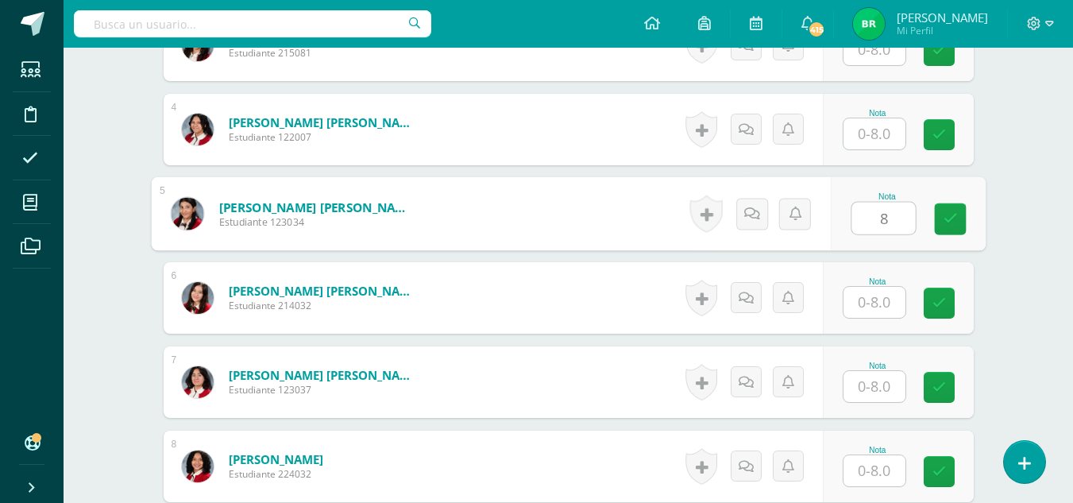
type input "8"
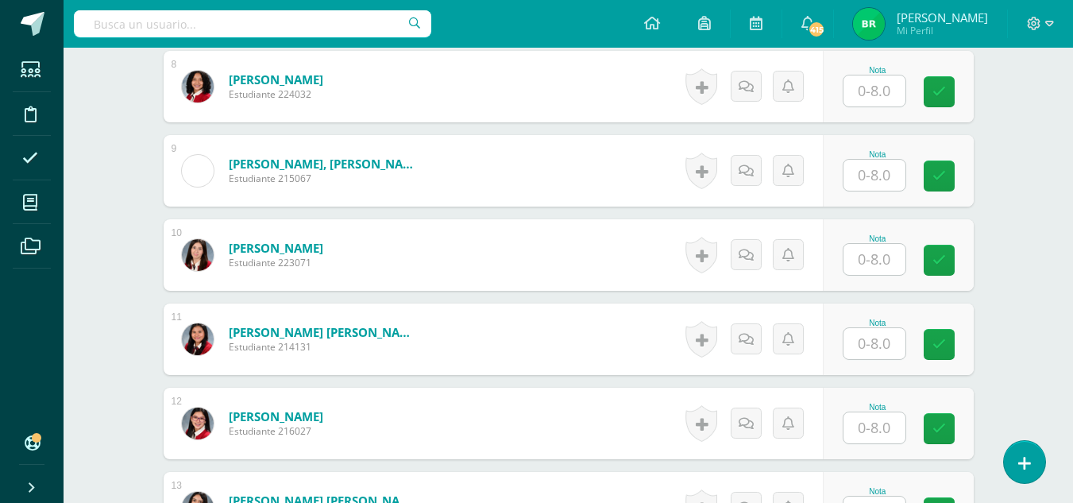
scroll to position [1142, 0]
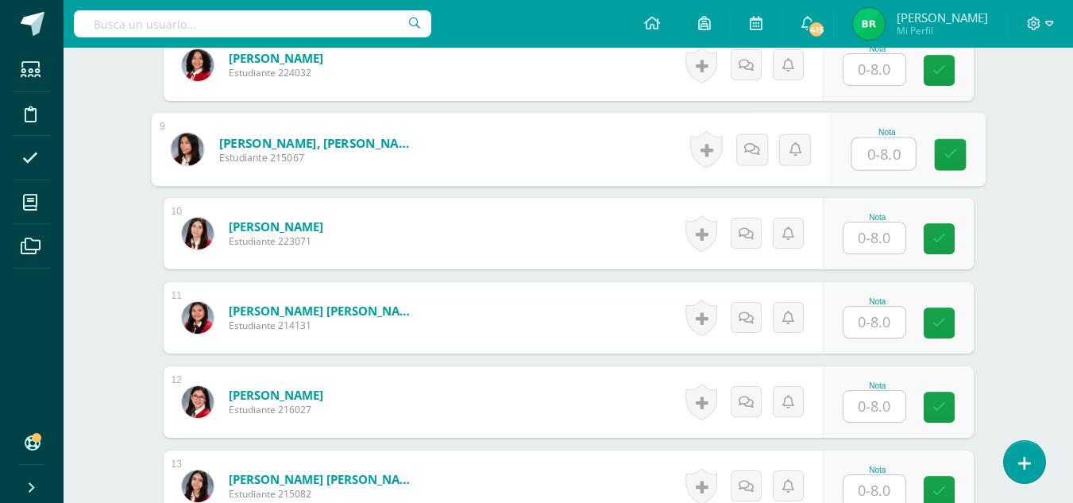
click at [856, 158] on input "text" at bounding box center [884, 154] width 64 height 32
type input "8"
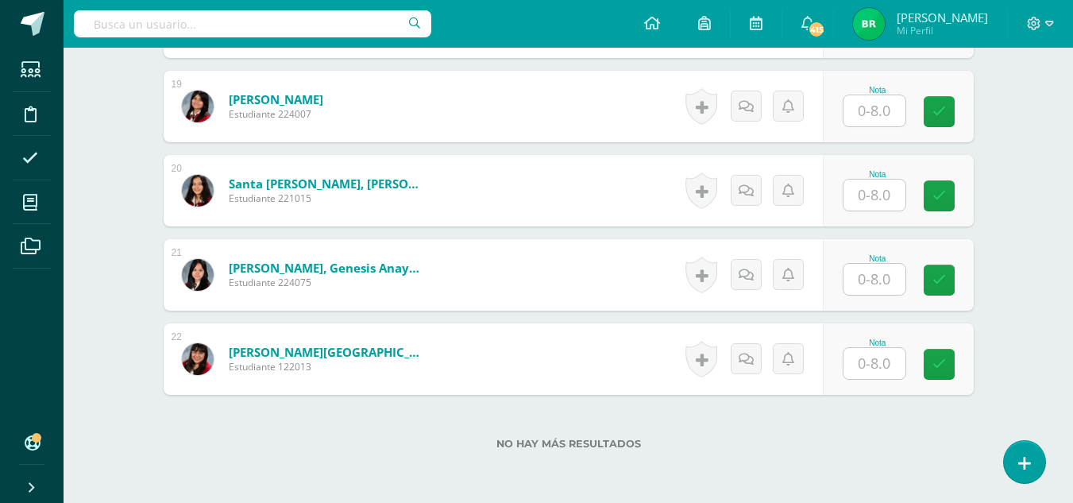
scroll to position [2032, 0]
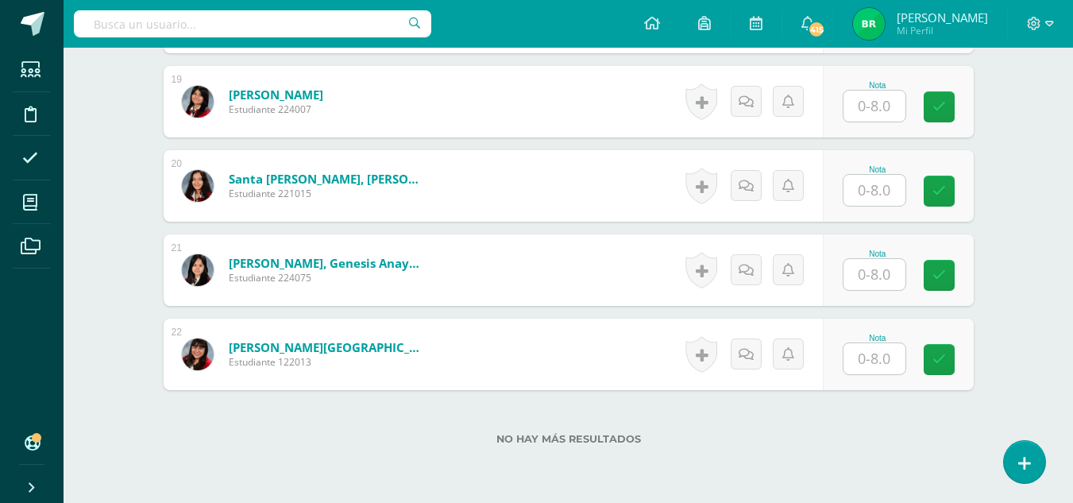
click at [879, 360] on input "text" at bounding box center [875, 358] width 62 height 31
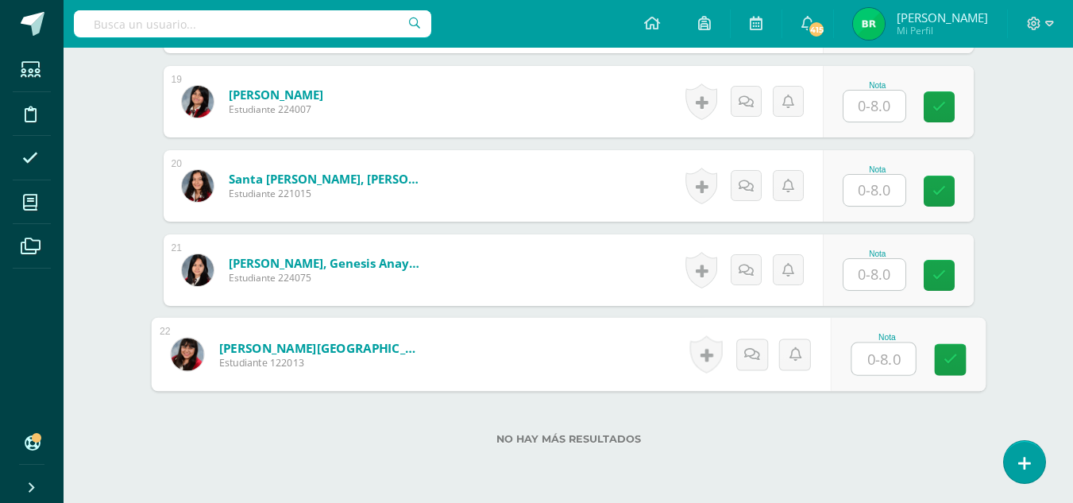
type input "8"
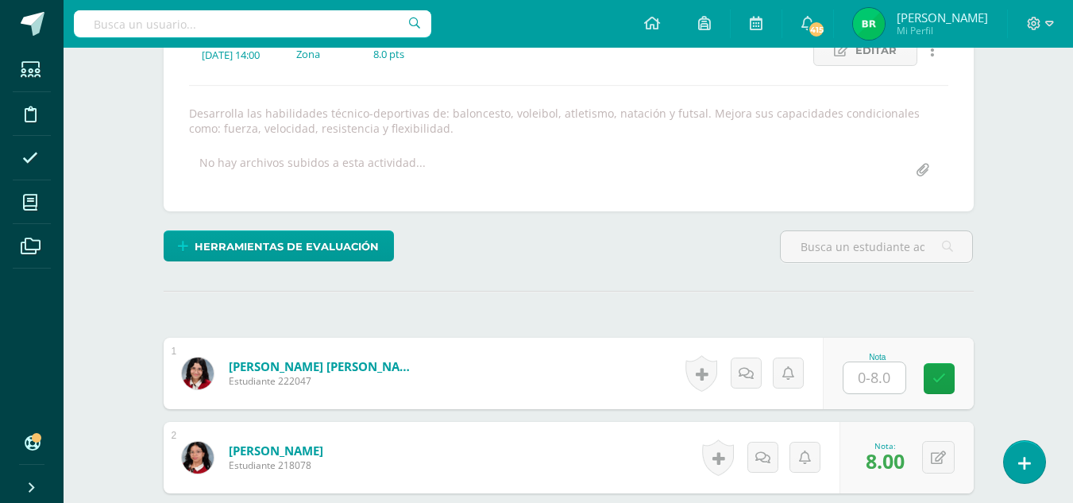
scroll to position [0, 0]
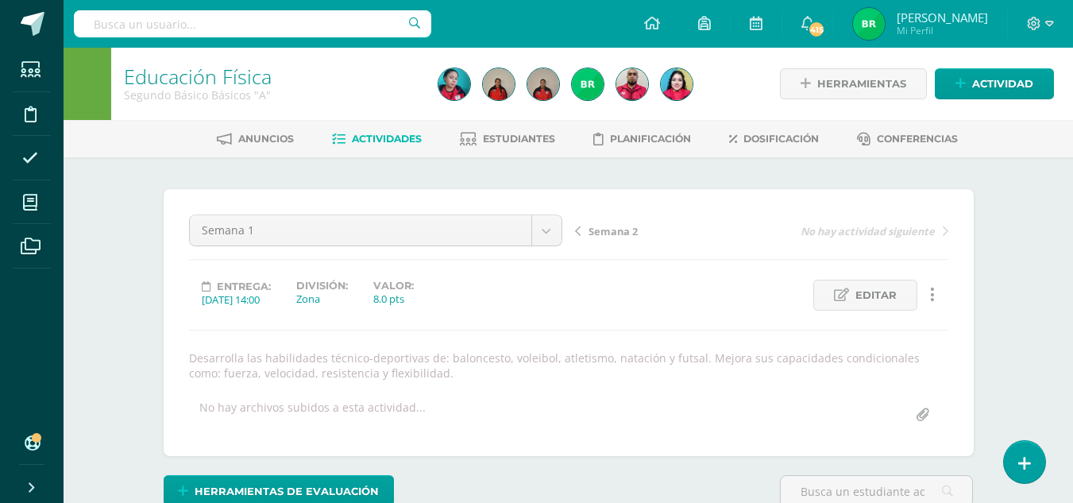
click at [613, 225] on span "Semana 2" at bounding box center [613, 231] width 49 height 14
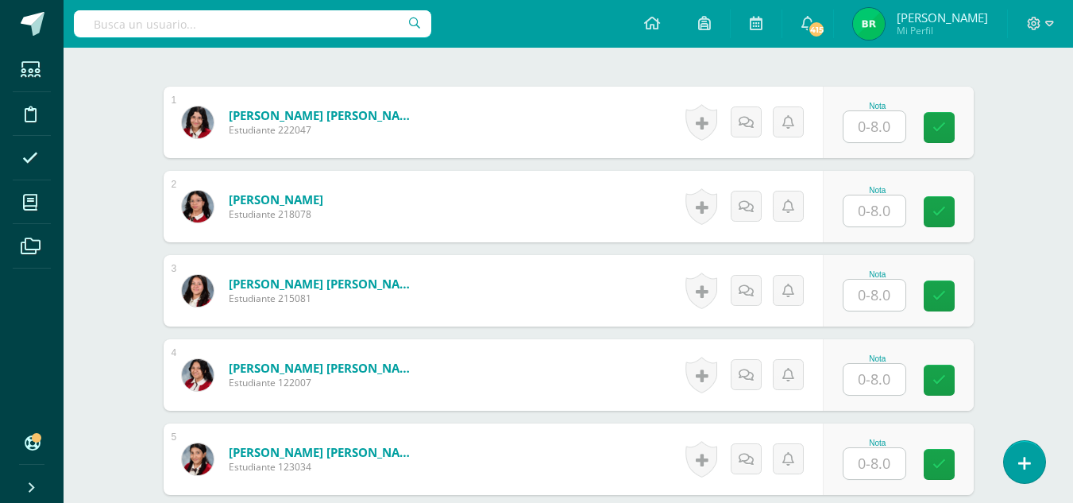
scroll to position [488, 0]
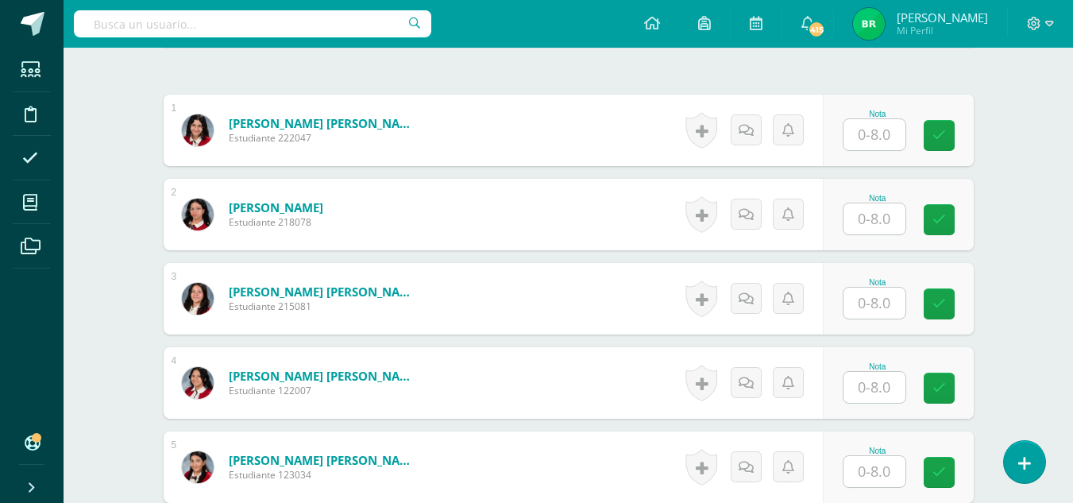
click at [860, 226] on input "text" at bounding box center [875, 218] width 62 height 31
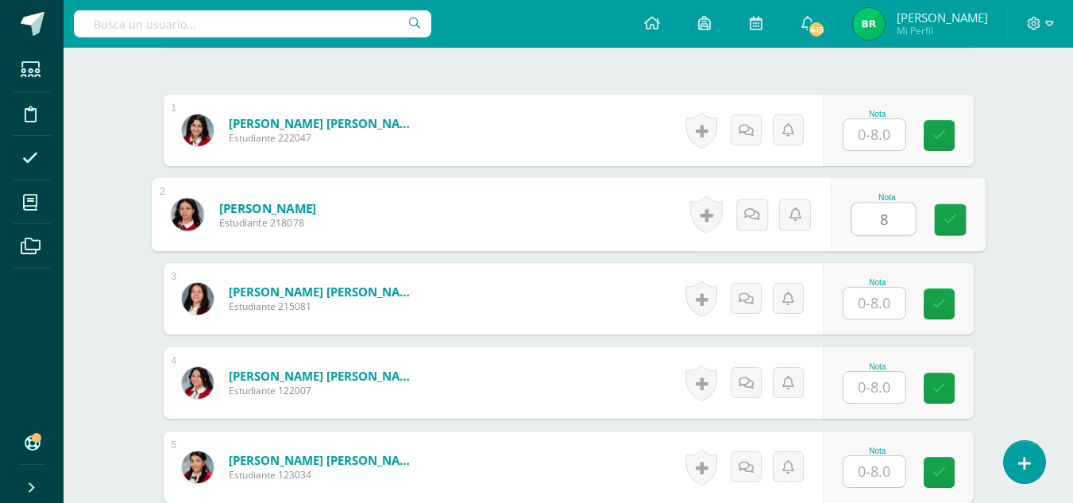
type input "8"
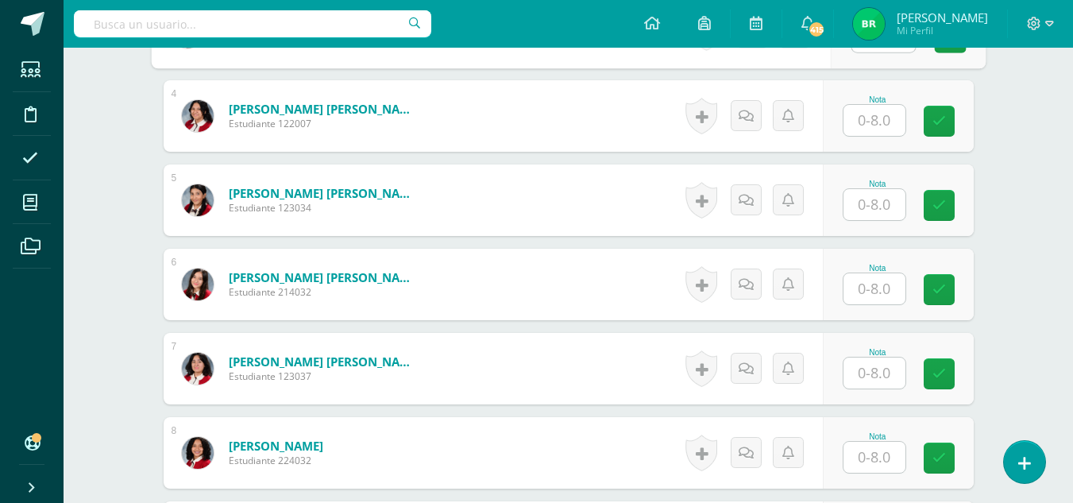
scroll to position [760, 0]
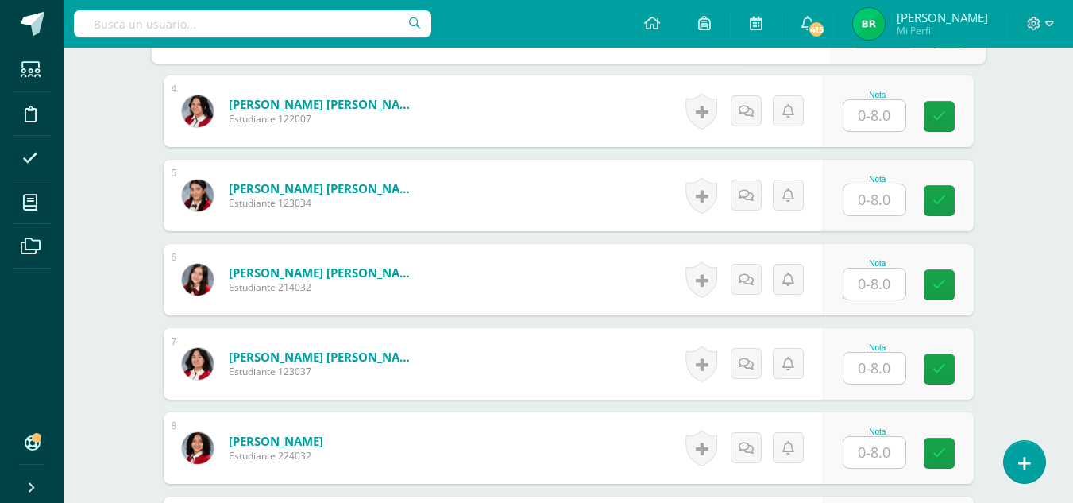
click at [864, 200] on input "text" at bounding box center [875, 199] width 62 height 31
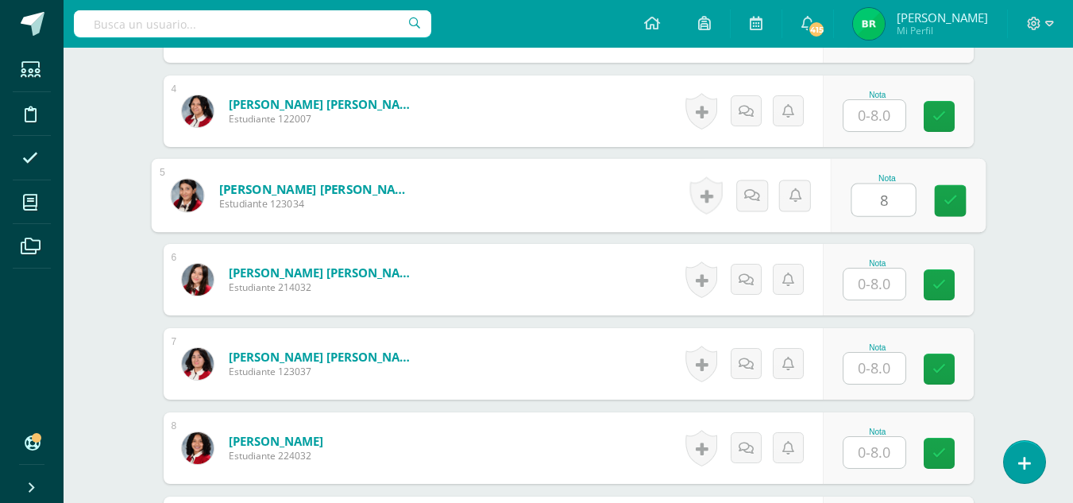
type input "8"
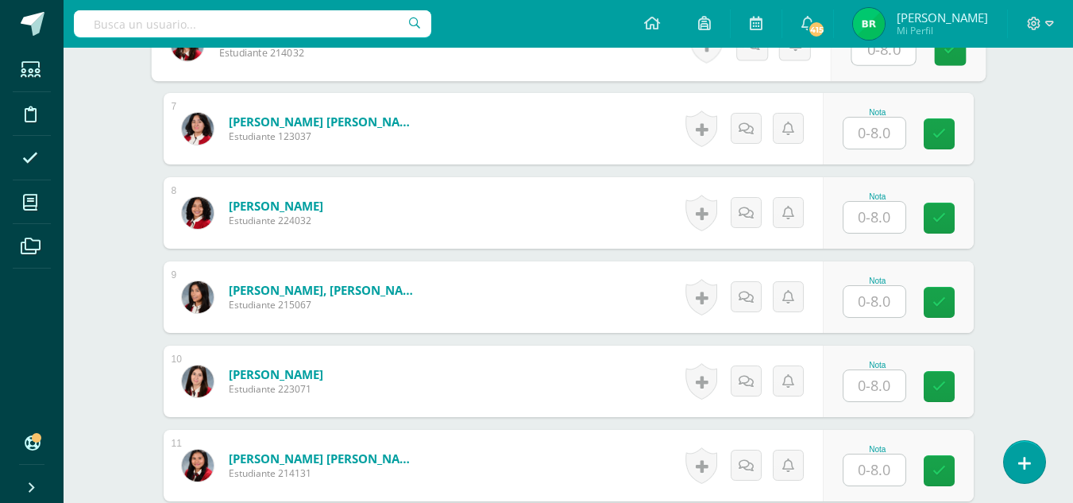
scroll to position [1047, 0]
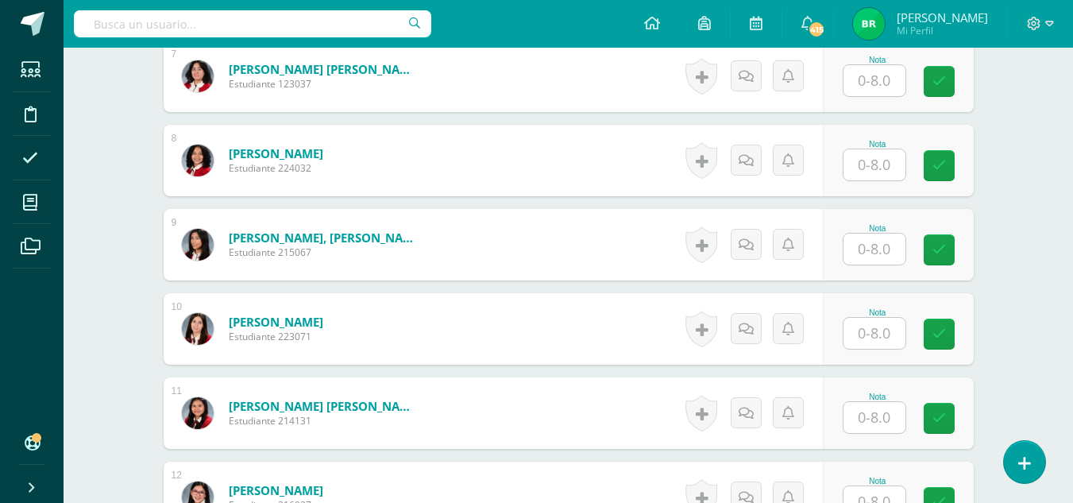
click at [868, 257] on input "text" at bounding box center [875, 249] width 62 height 31
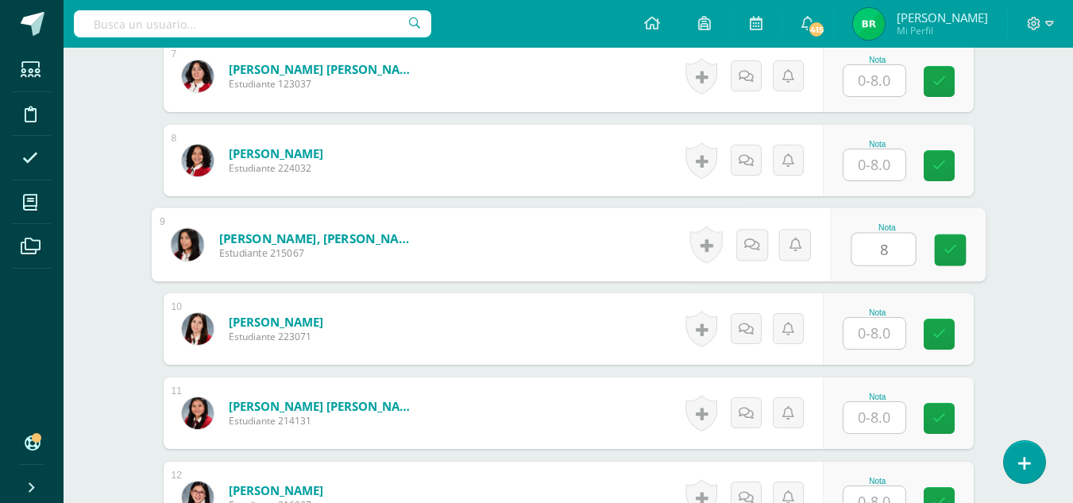
type input "8"
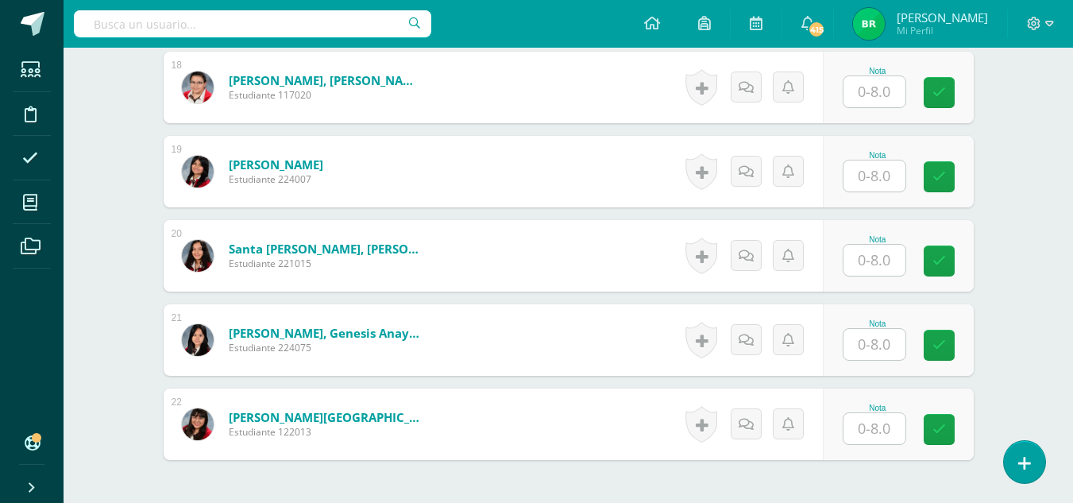
scroll to position [1967, 0]
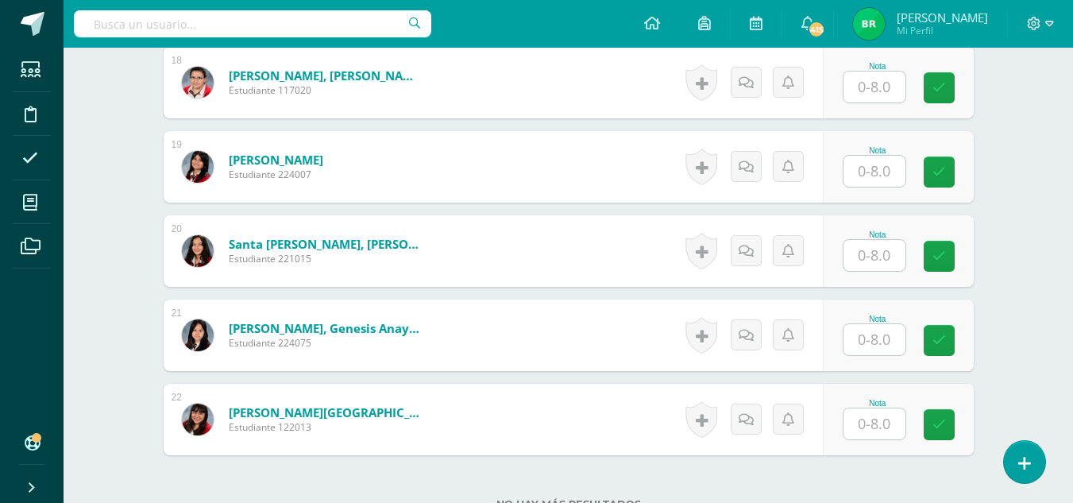
click at [891, 424] on input "text" at bounding box center [875, 423] width 62 height 31
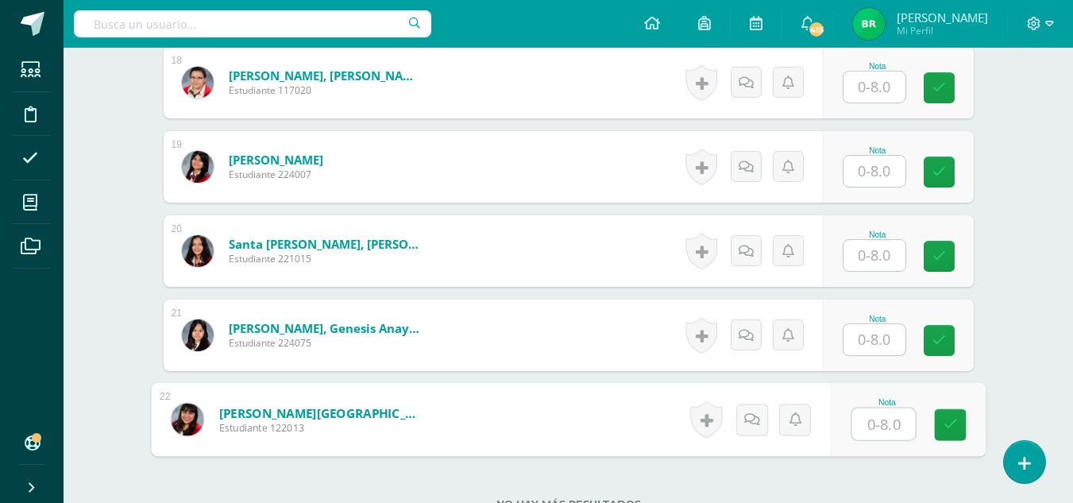
type input "8"
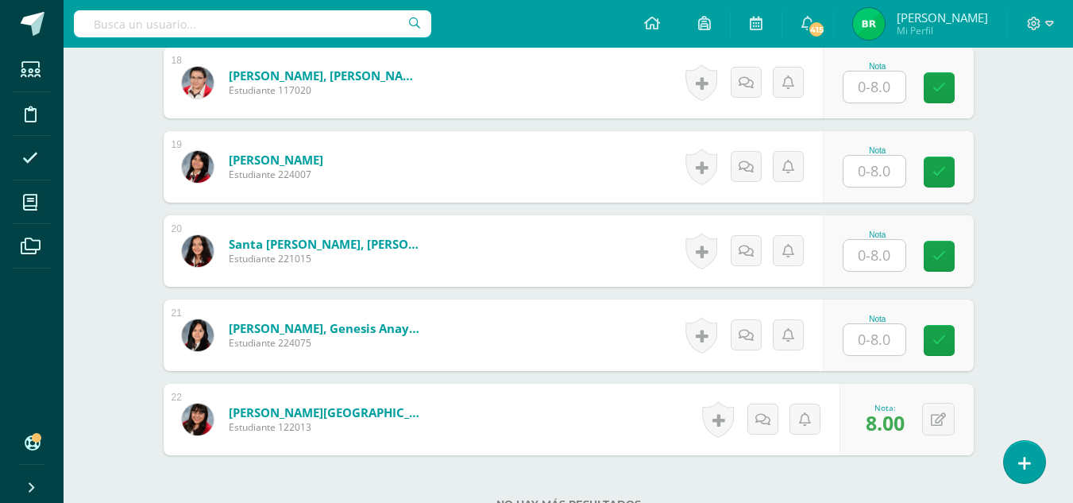
scroll to position [0, 0]
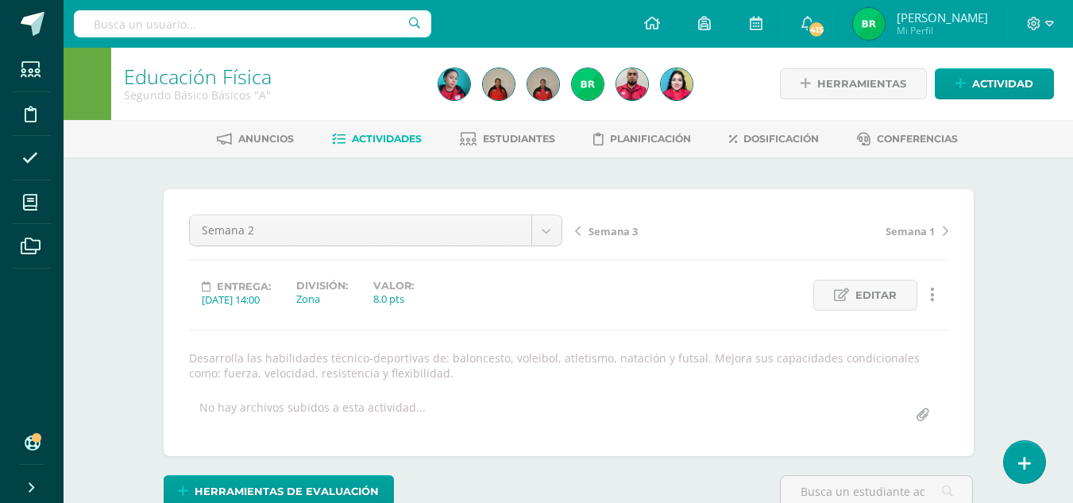
click at [605, 227] on span "Semana 3" at bounding box center [613, 231] width 49 height 14
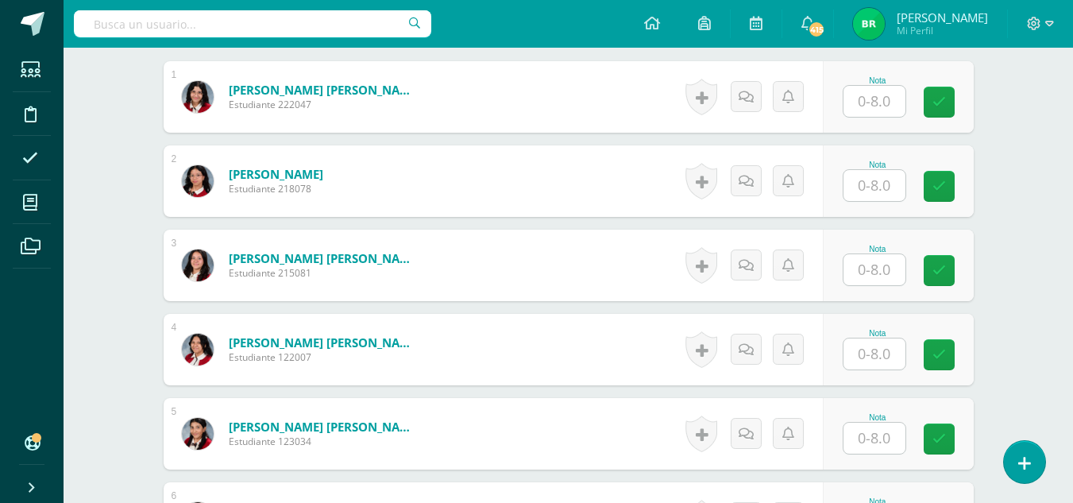
scroll to position [522, 0]
click at [878, 184] on input "text" at bounding box center [875, 184] width 62 height 31
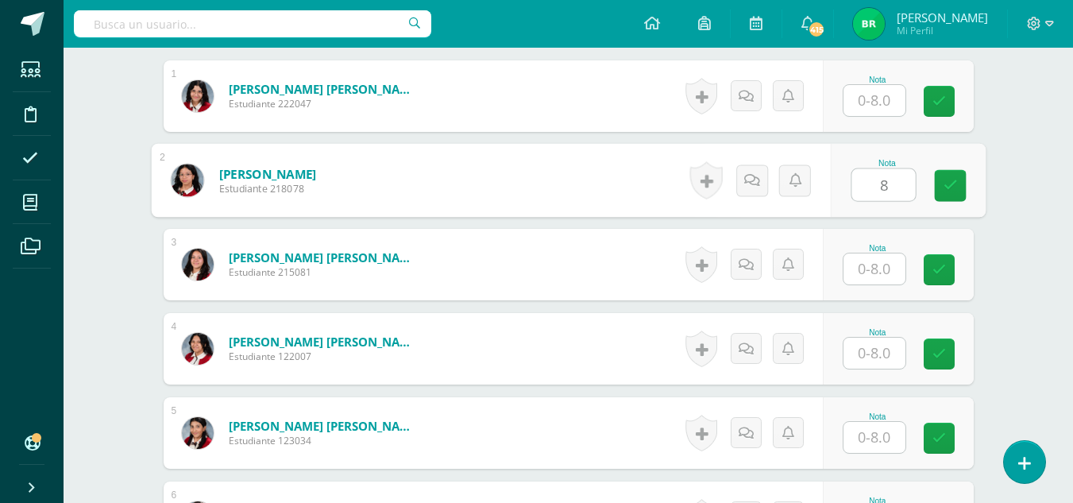
type input "8"
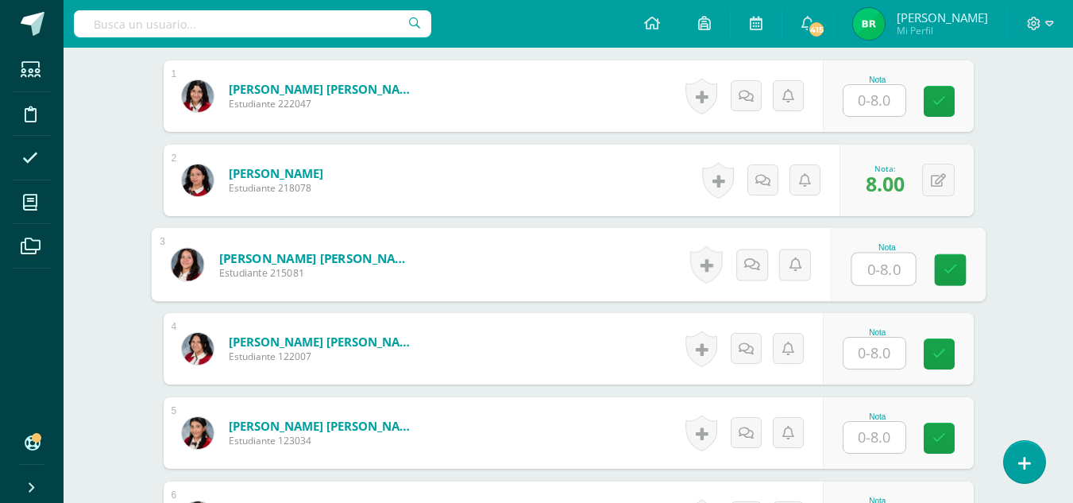
click at [882, 435] on input "text" at bounding box center [875, 437] width 62 height 31
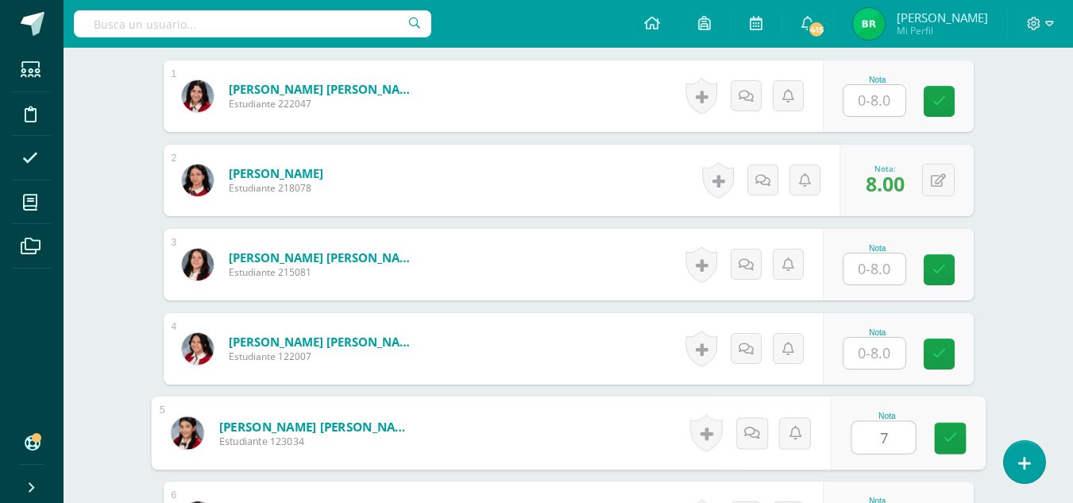
type input "7"
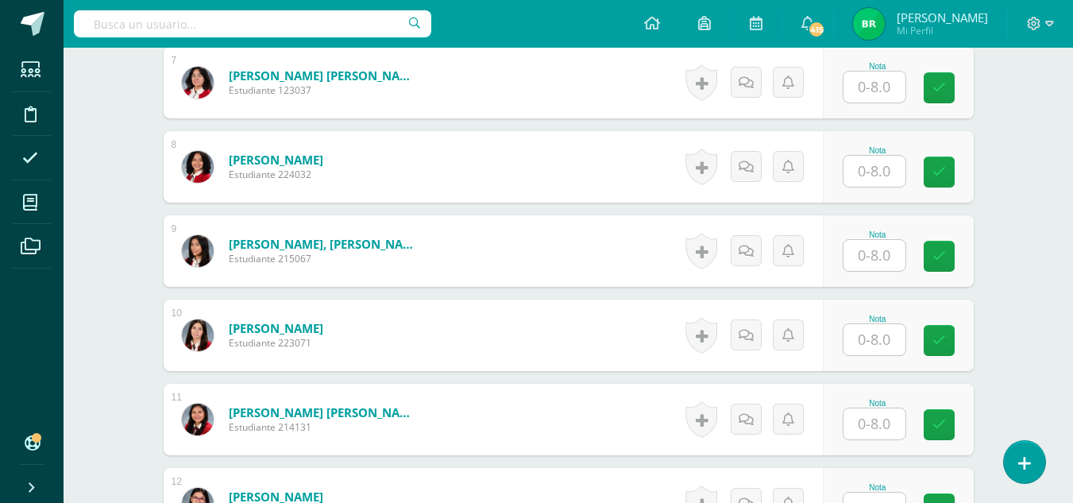
scroll to position [1106, 0]
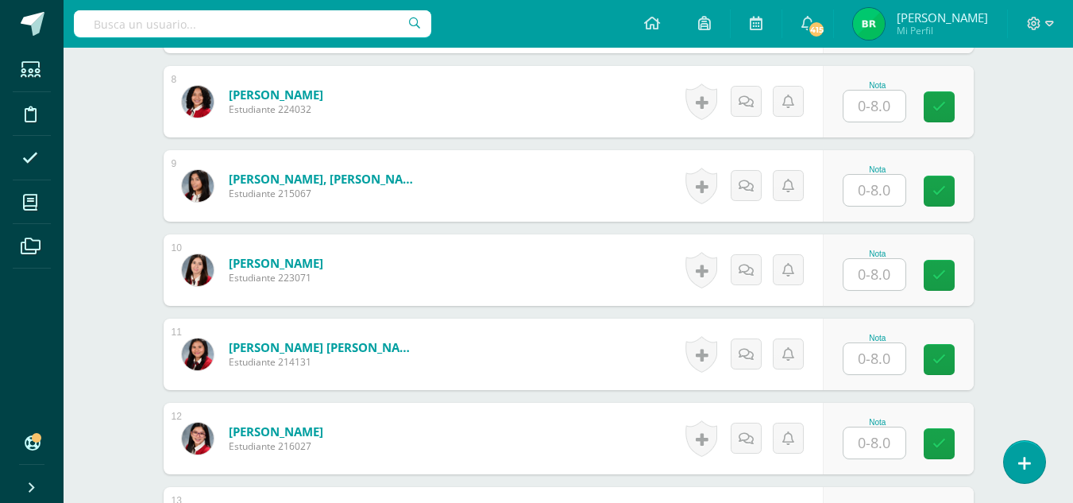
click at [879, 193] on input "text" at bounding box center [875, 190] width 62 height 31
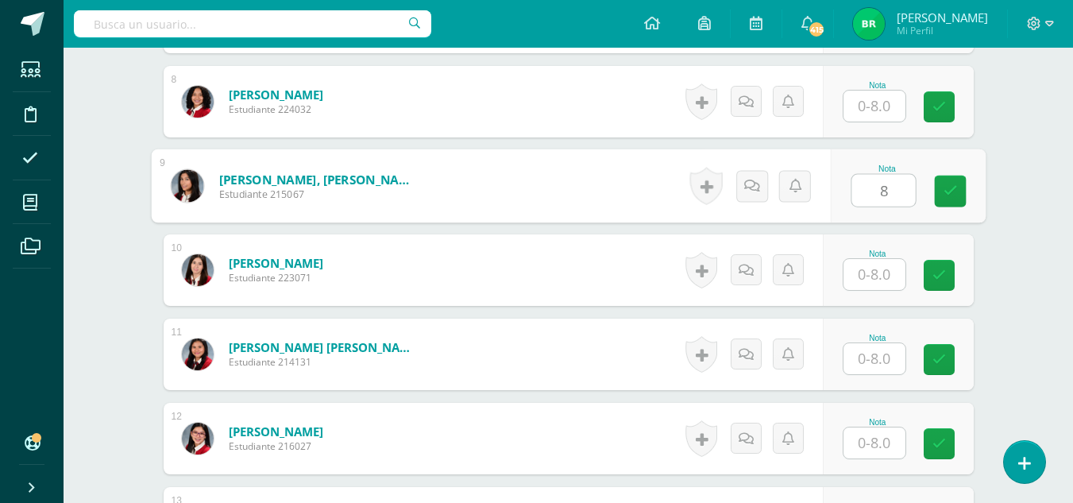
type input "8"
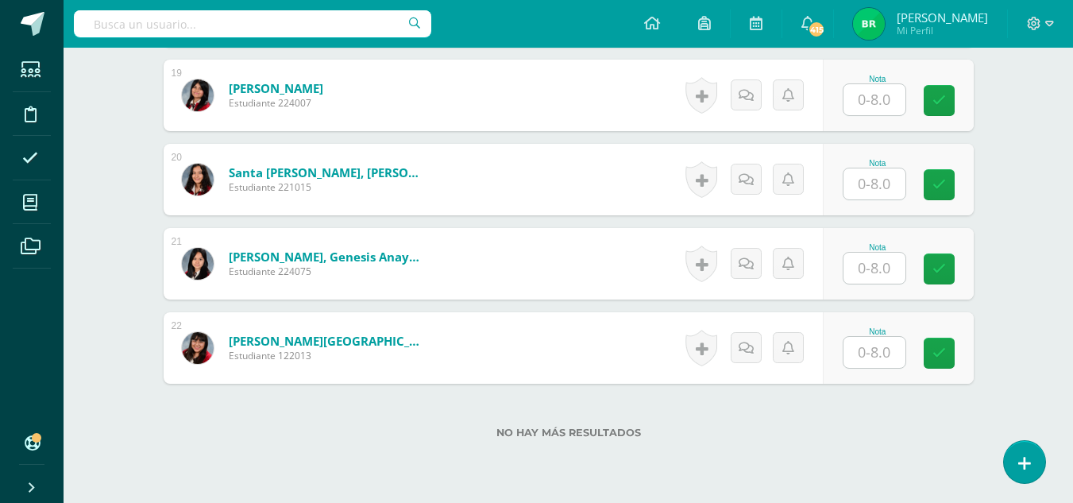
scroll to position [2047, 0]
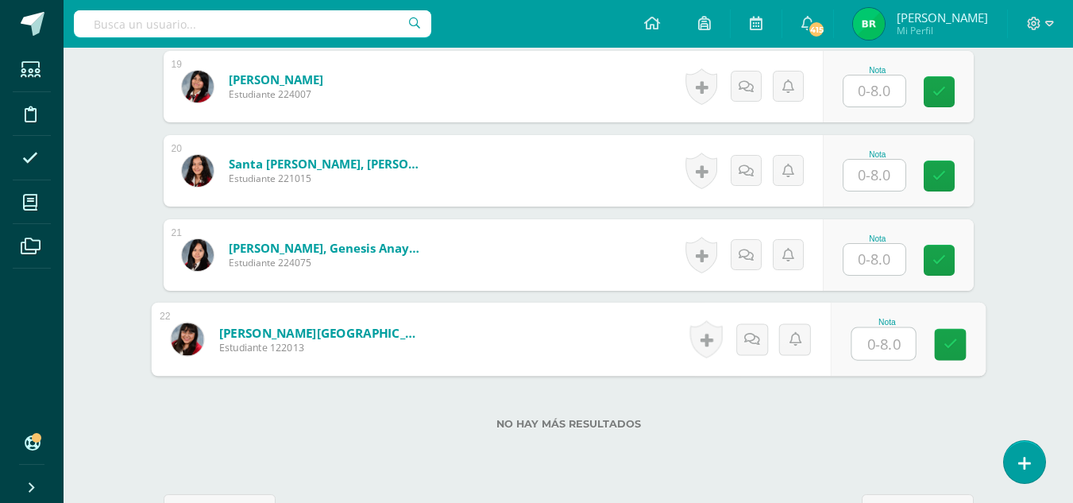
click at [899, 352] on input "text" at bounding box center [884, 344] width 64 height 32
type input "7"
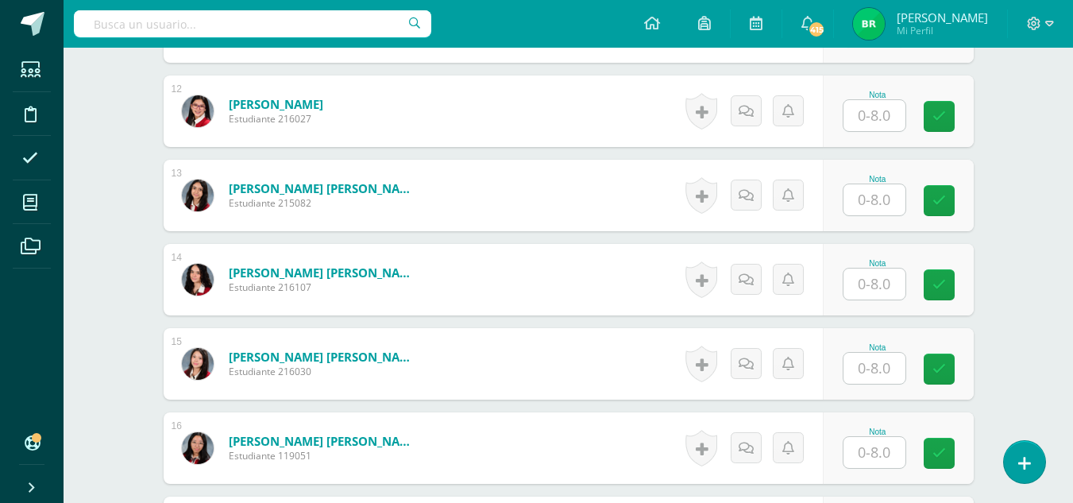
scroll to position [0, 0]
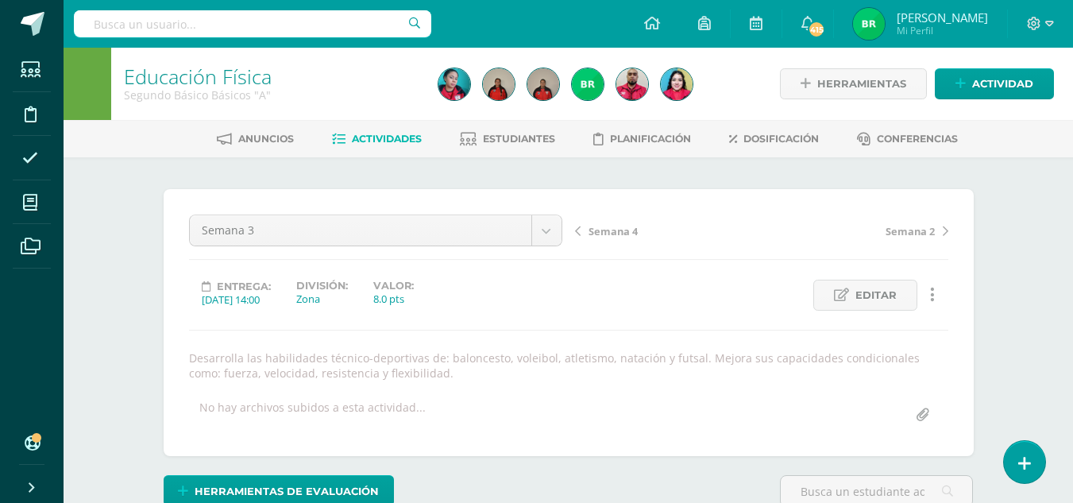
click at [617, 231] on span "Semana 4" at bounding box center [613, 231] width 49 height 14
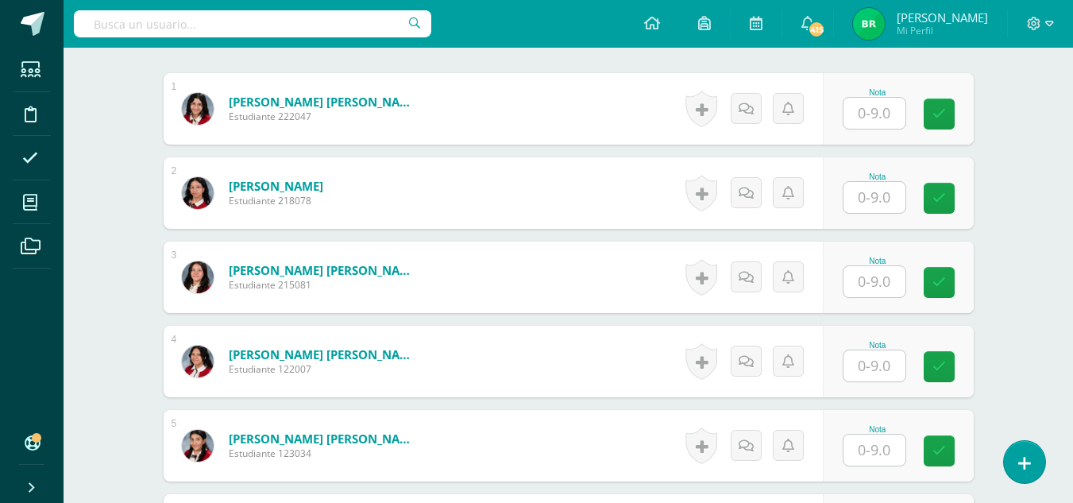
scroll to position [517, 0]
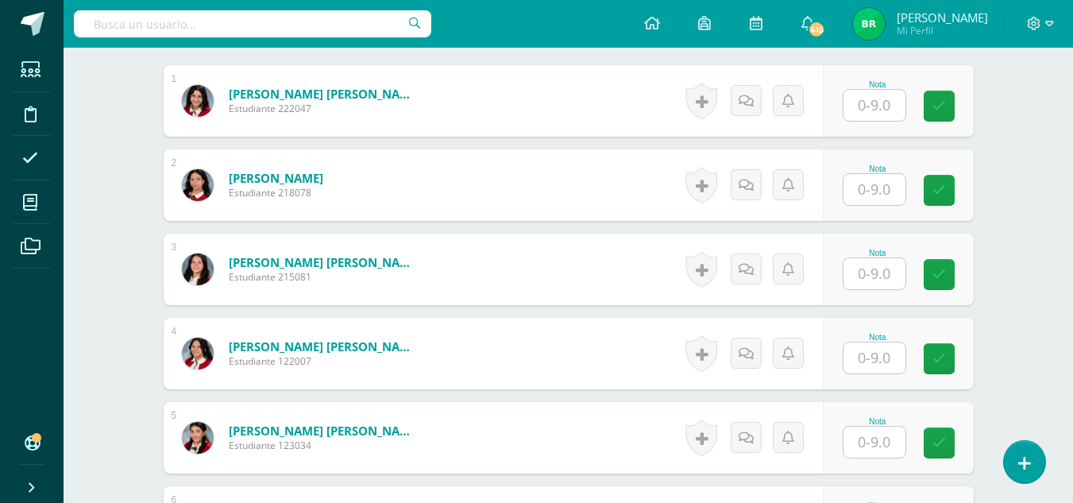
click at [880, 191] on input "text" at bounding box center [875, 189] width 62 height 31
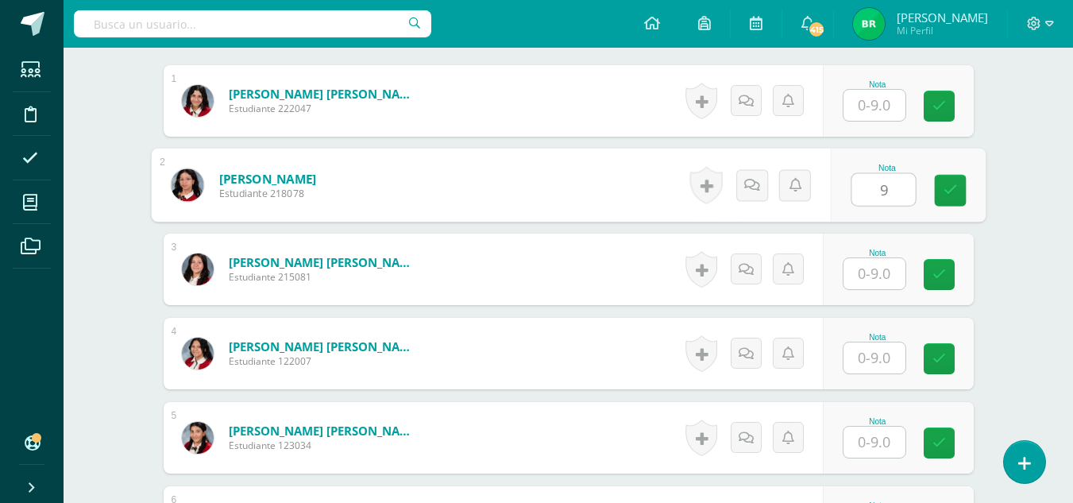
type input "9"
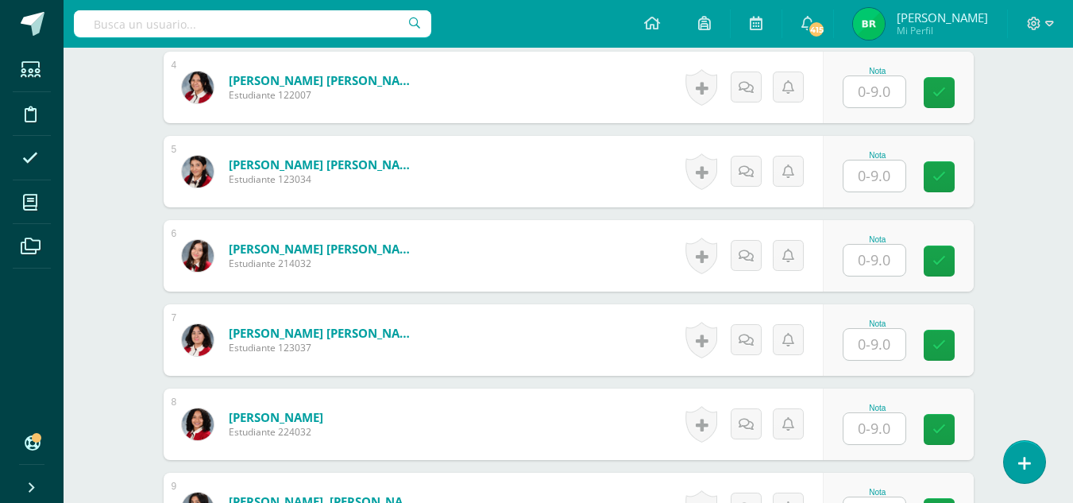
scroll to position [853, 0]
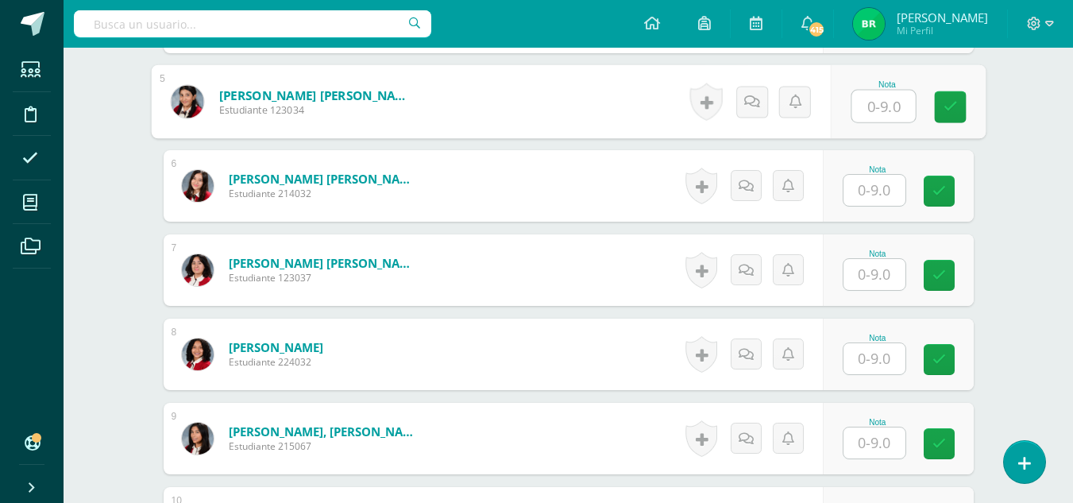
click at [874, 121] on input "text" at bounding box center [884, 107] width 64 height 32
type input "8"
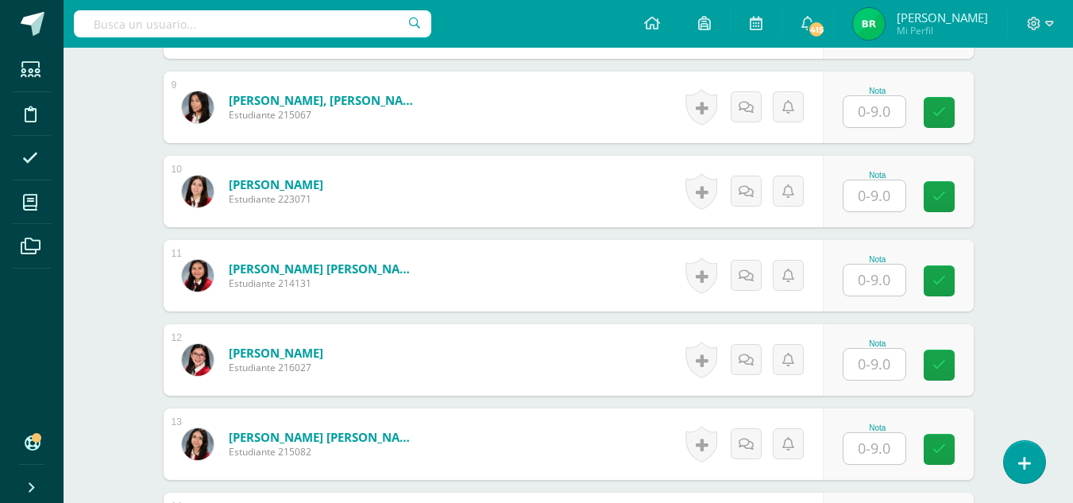
scroll to position [1132, 0]
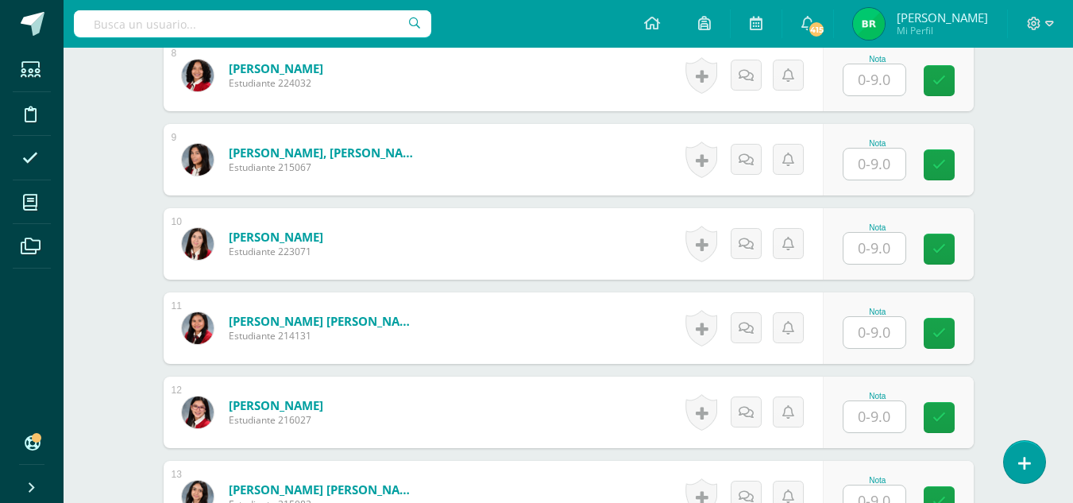
click at [877, 165] on input "text" at bounding box center [875, 164] width 62 height 31
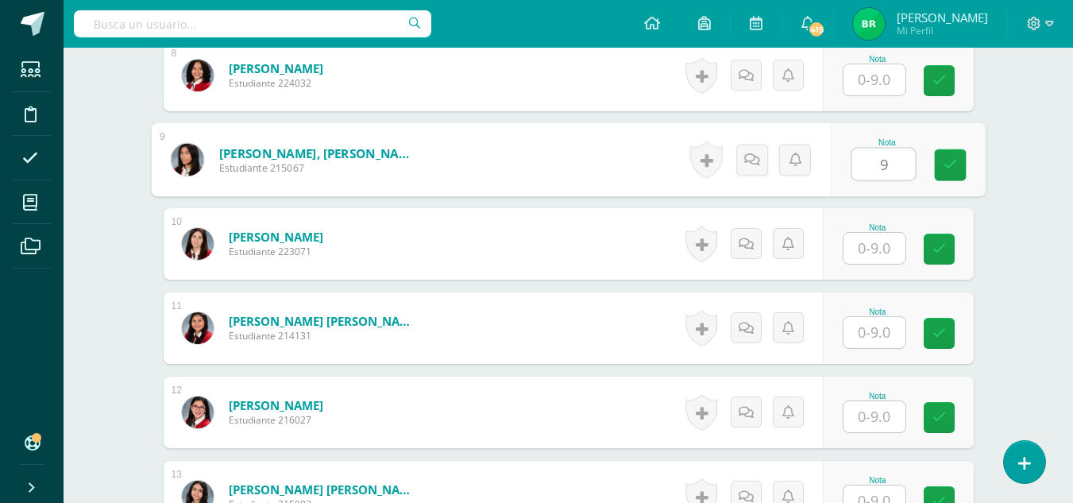
type input "9"
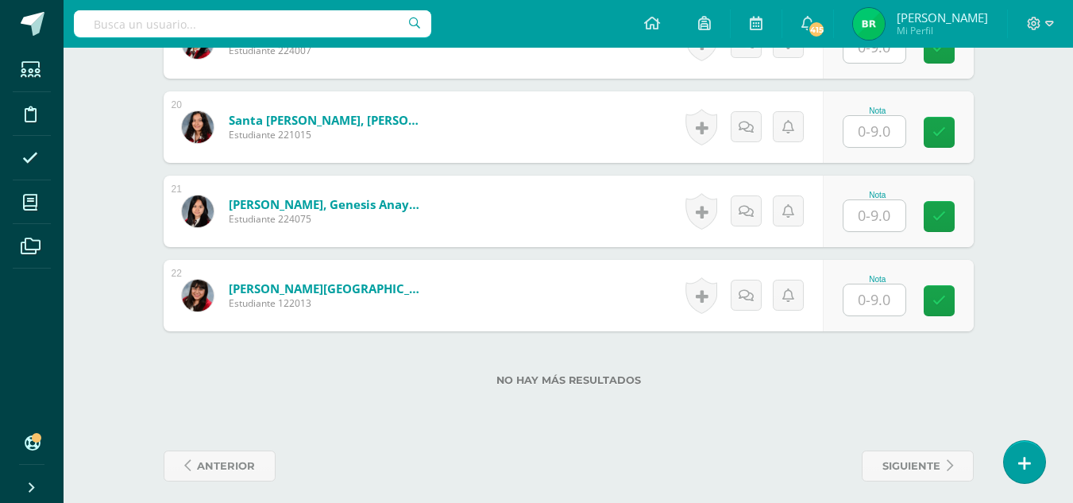
scroll to position [2101, 0]
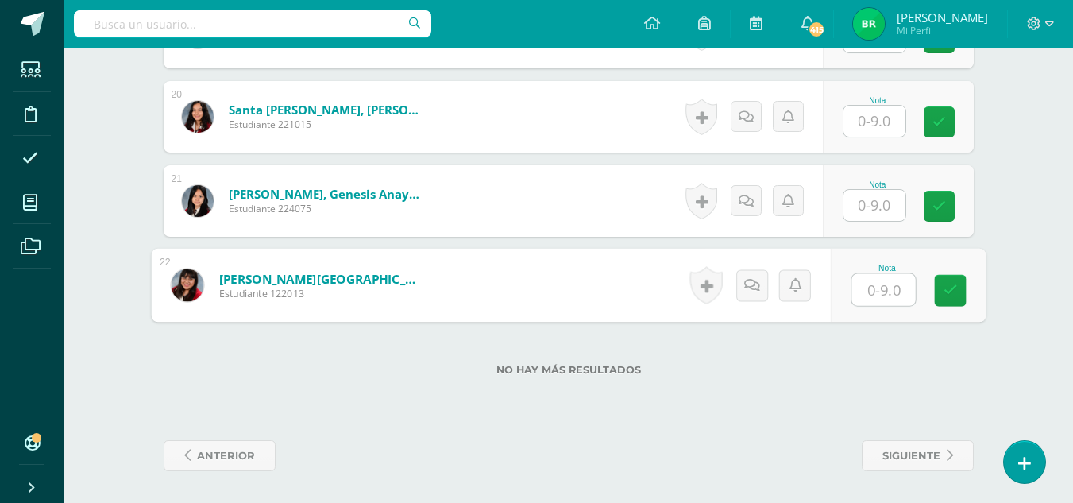
click at [891, 299] on input "text" at bounding box center [884, 290] width 64 height 32
type input "7"
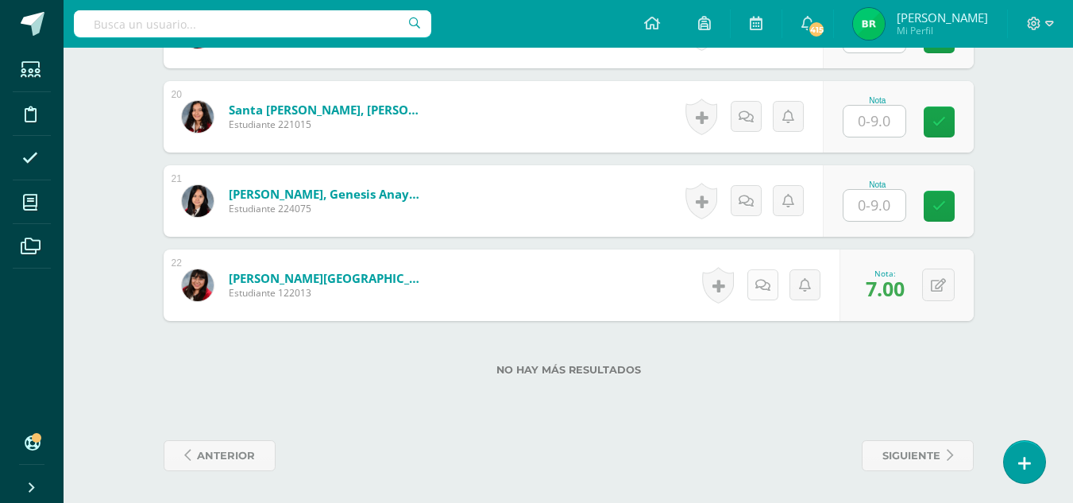
click at [761, 285] on icon at bounding box center [763, 286] width 15 height 14
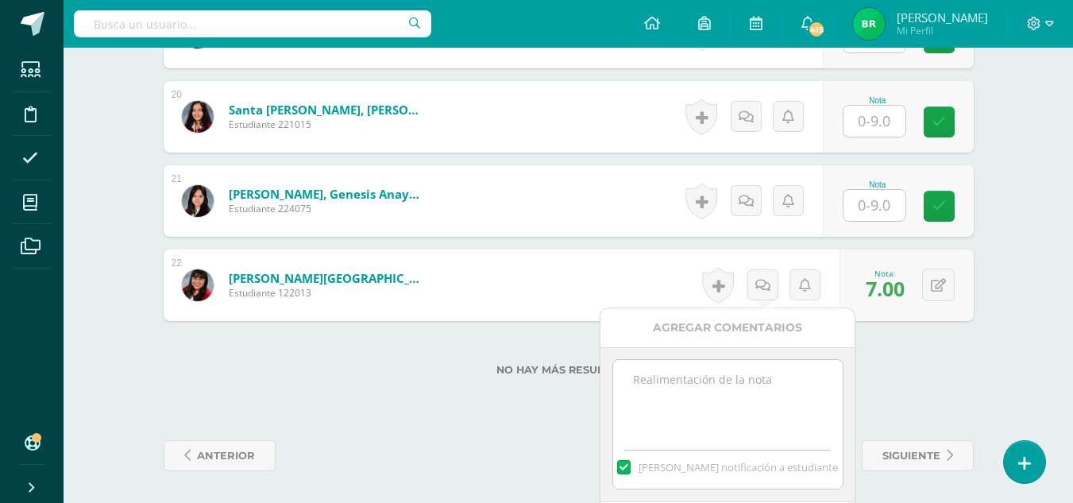
click at [630, 463] on label at bounding box center [623, 467] width 13 height 14
click at [0, 0] on input "[PERSON_NAME] notificación a estudiante" at bounding box center [0, 0] width 0 height 0
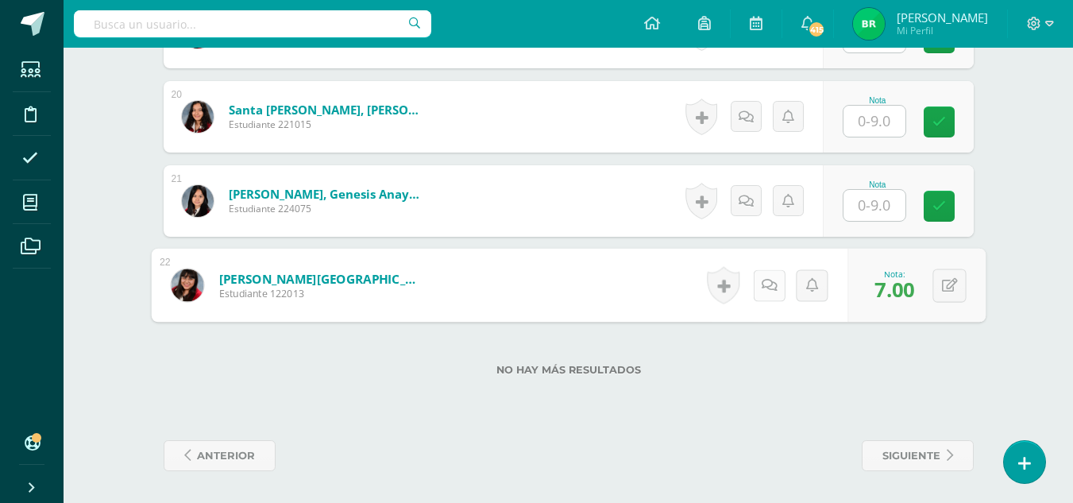
click at [761, 284] on icon at bounding box center [769, 285] width 16 height 14
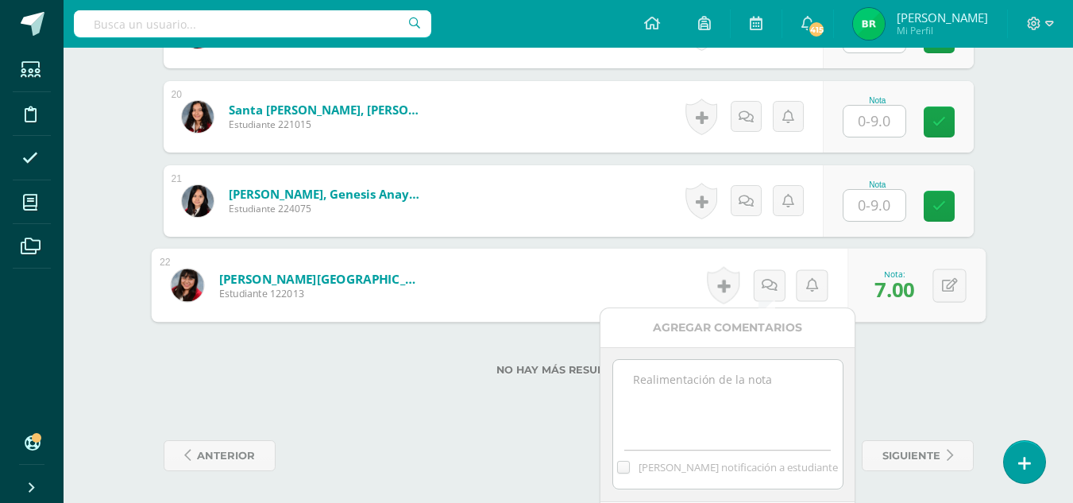
click at [693, 407] on textarea at bounding box center [728, 399] width 230 height 79
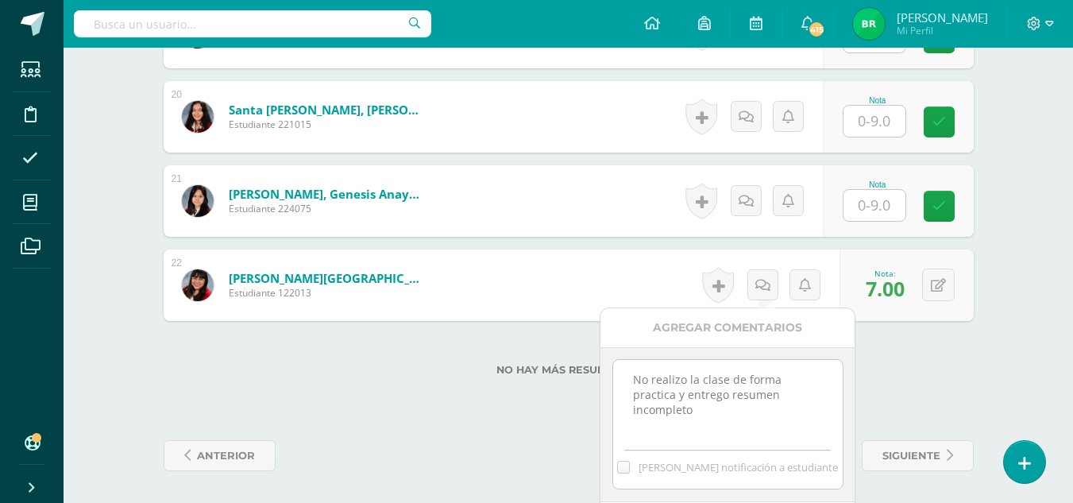
type textarea "No realizo la clase de forma practica y entrego resumen incompleto"
click at [693, 407] on textarea "No realizo la clase de forma practica y entrego resumen incompleto" at bounding box center [728, 399] width 230 height 79
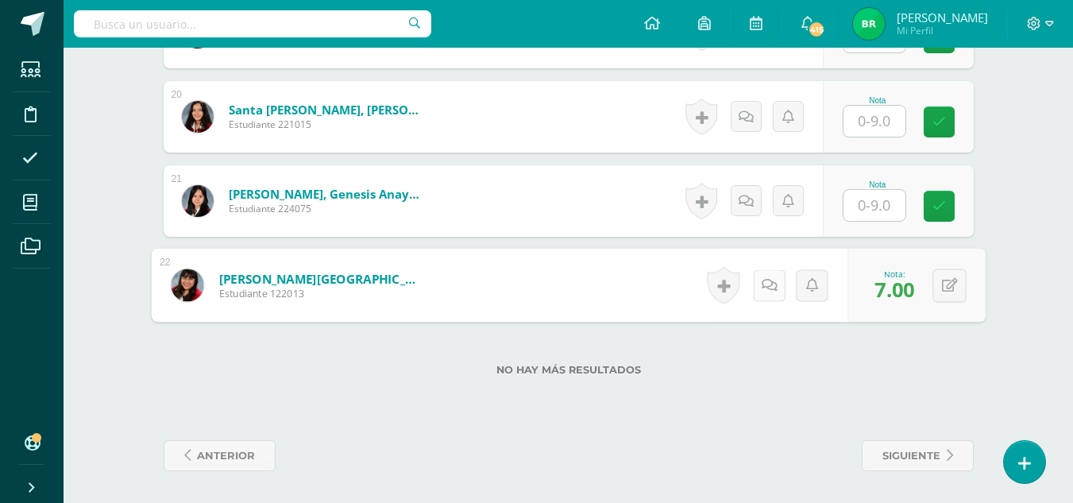
click at [755, 280] on link at bounding box center [769, 285] width 32 height 32
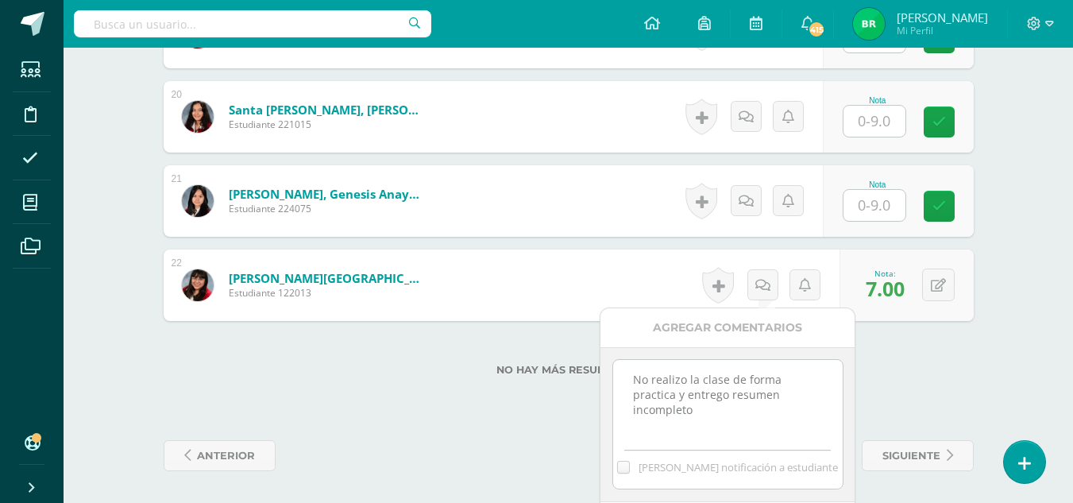
scroll to position [2162, 0]
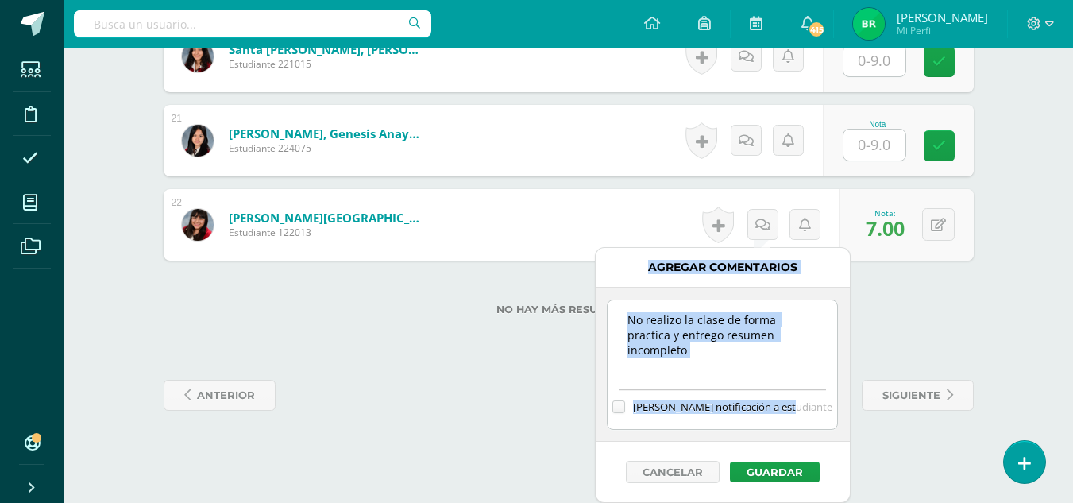
drag, startPoint x: 792, startPoint y: 500, endPoint x: 797, endPoint y: 508, distance: 10.0
click at [774, 468] on button "Guardar" at bounding box center [775, 472] width 90 height 21
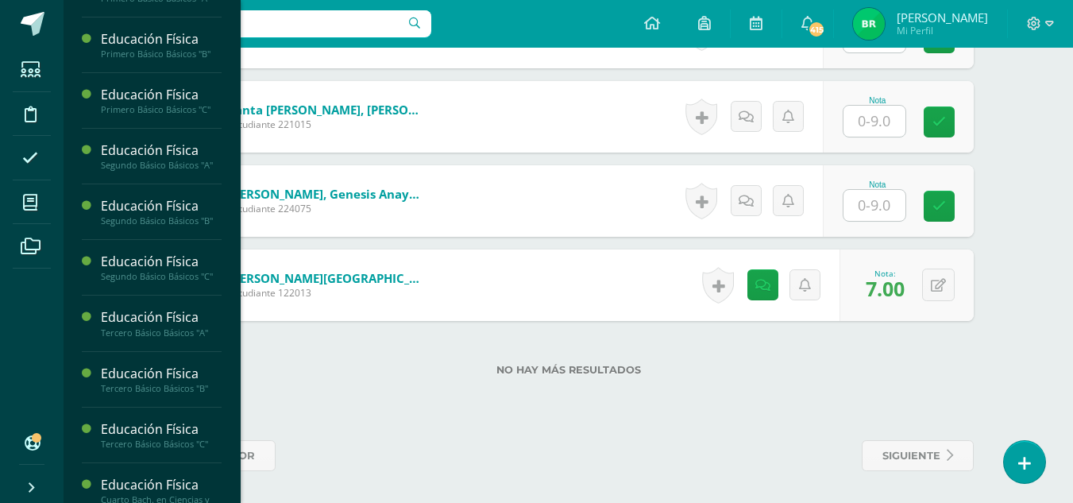
scroll to position [1450, 0]
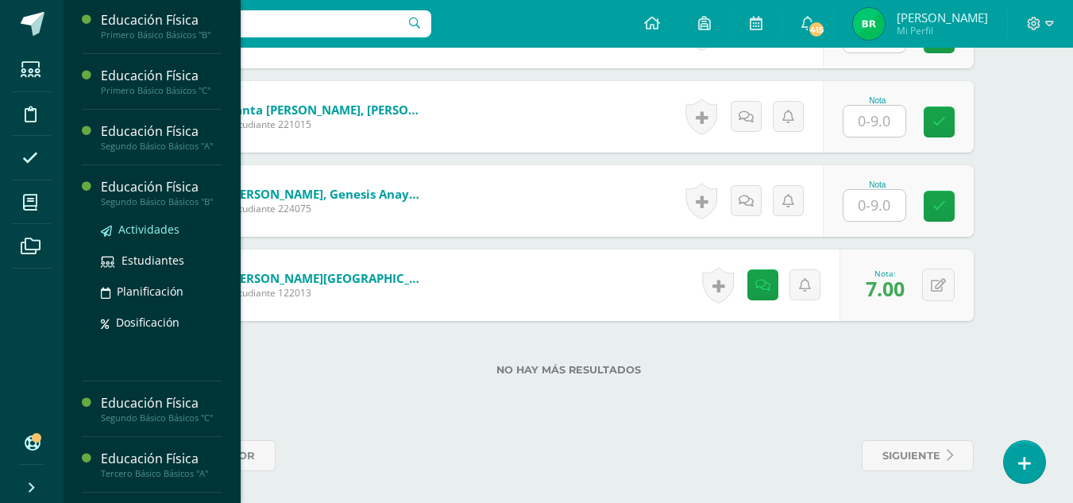
click at [147, 237] on span "Actividades" at bounding box center [148, 229] width 61 height 15
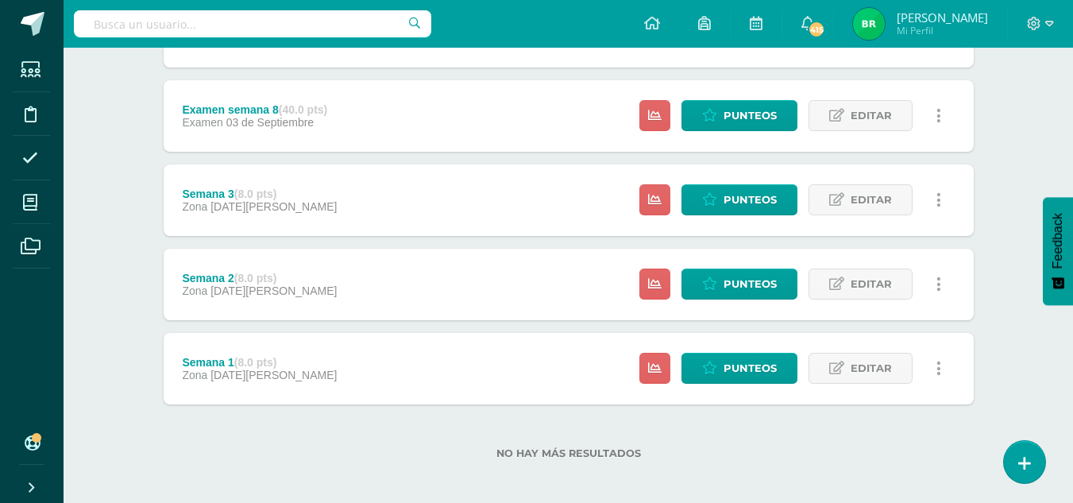
scroll to position [525, 0]
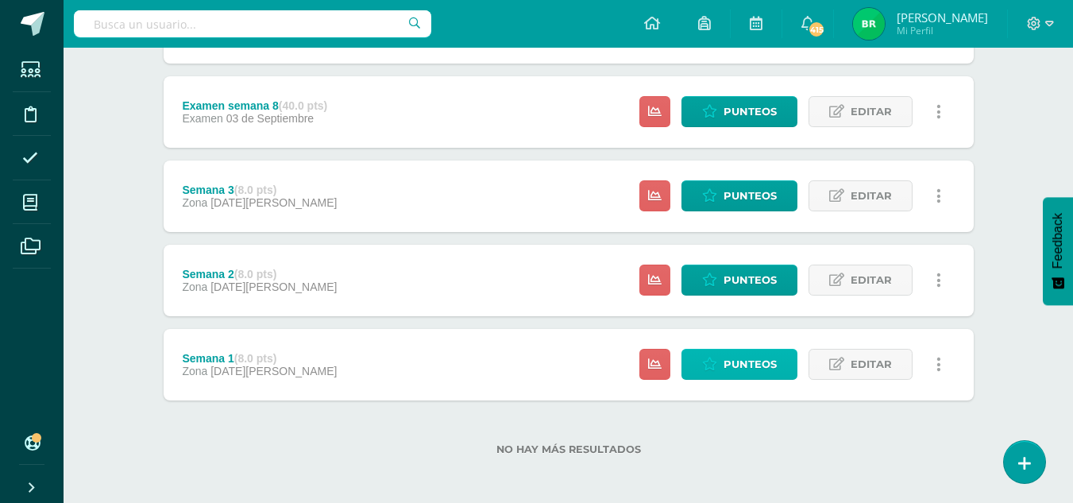
click at [740, 377] on span "Punteos" at bounding box center [750, 364] width 53 height 29
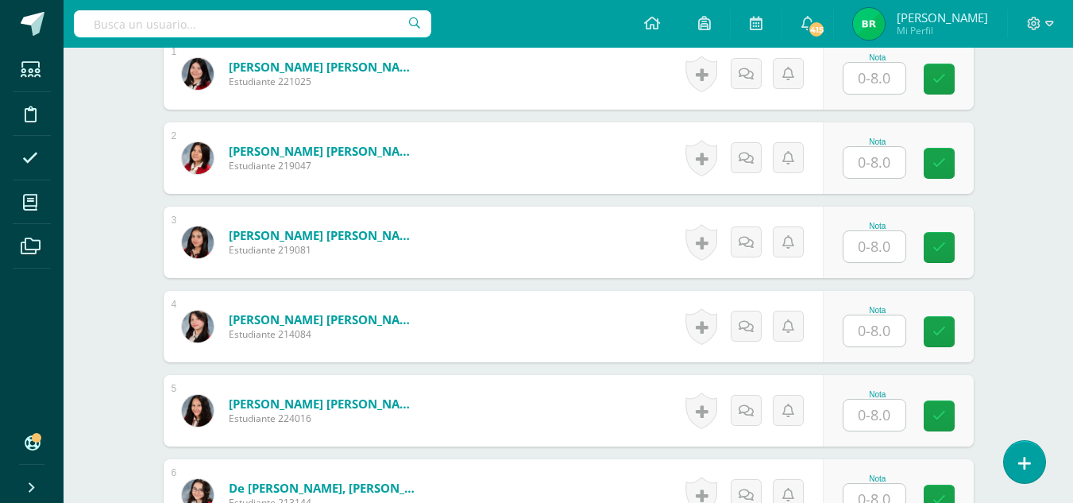
scroll to position [552, 0]
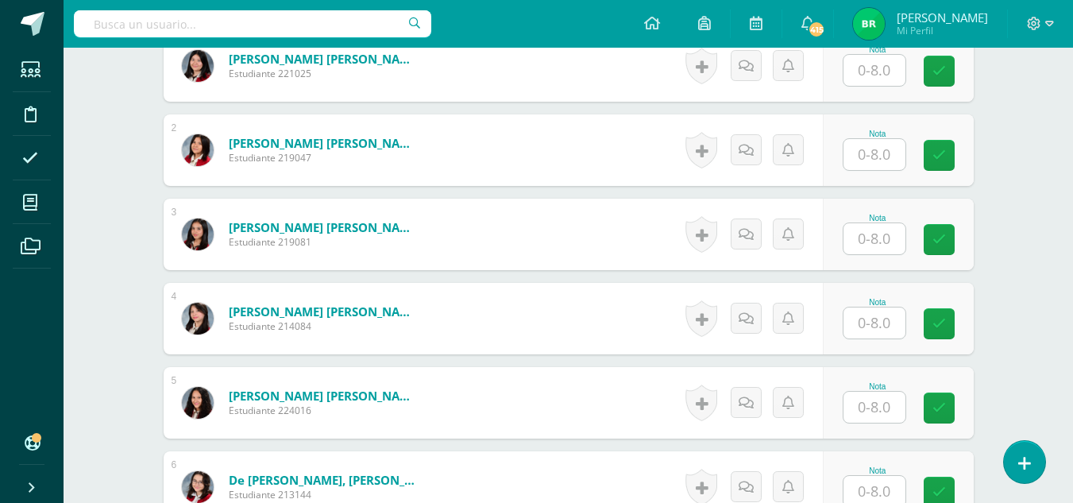
click at [872, 246] on input "text" at bounding box center [875, 238] width 62 height 31
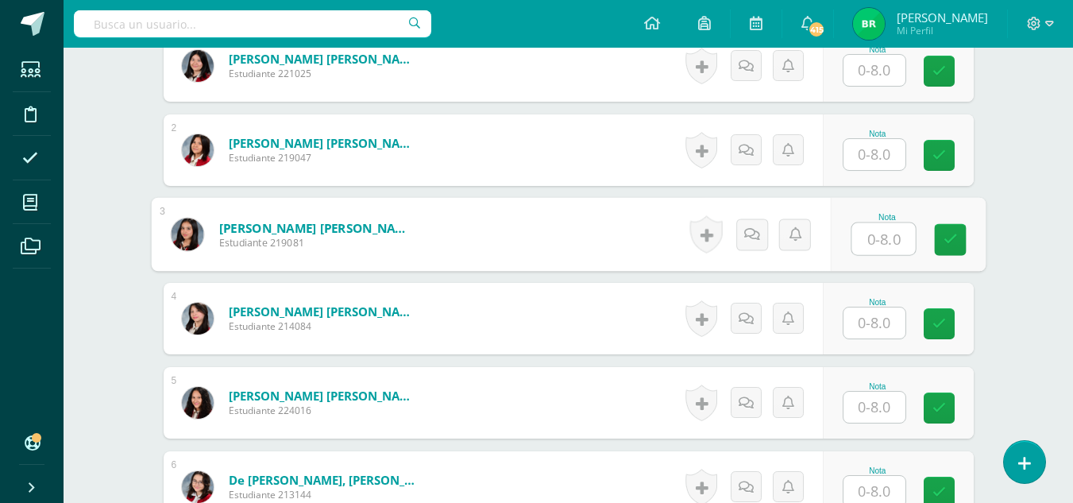
scroll to position [553, 0]
click at [886, 327] on input "text" at bounding box center [875, 322] width 62 height 31
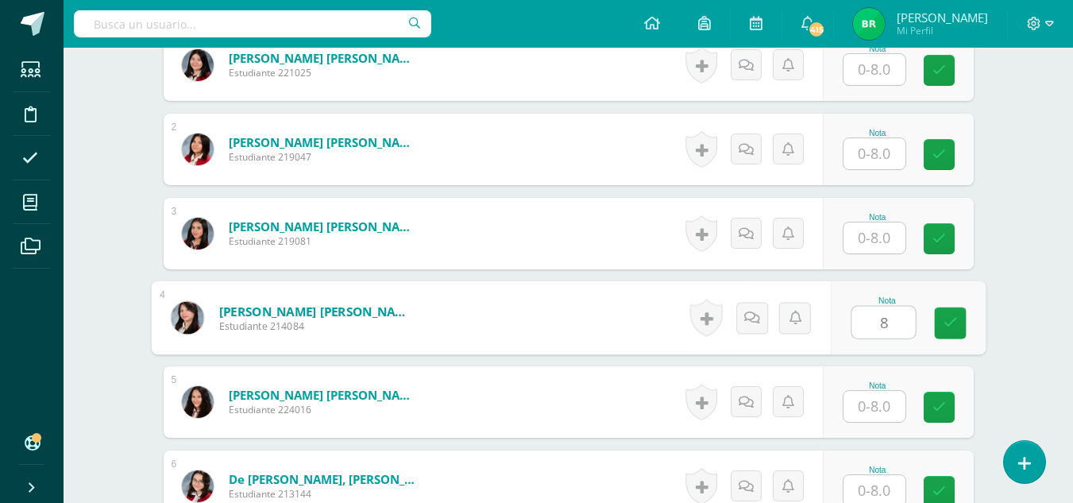
type input "8"
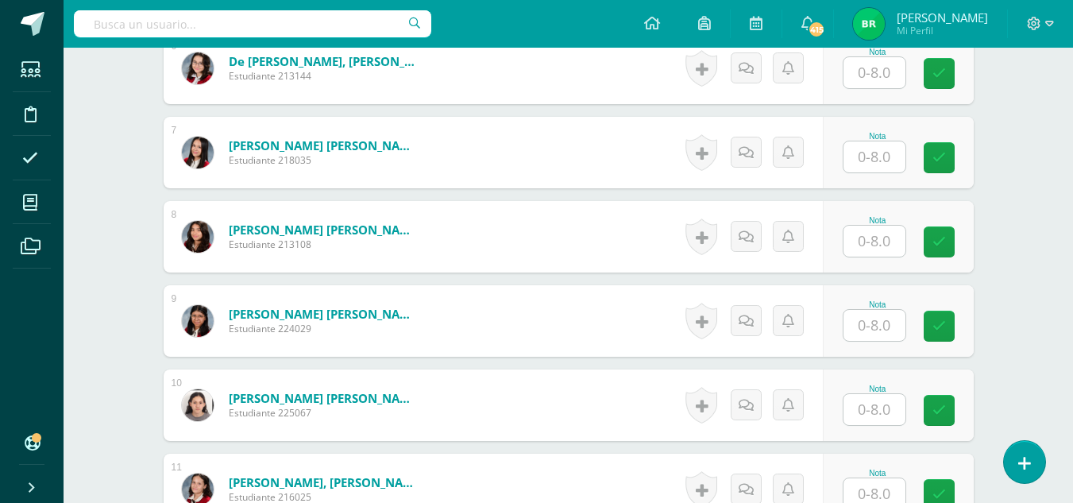
scroll to position [0, 0]
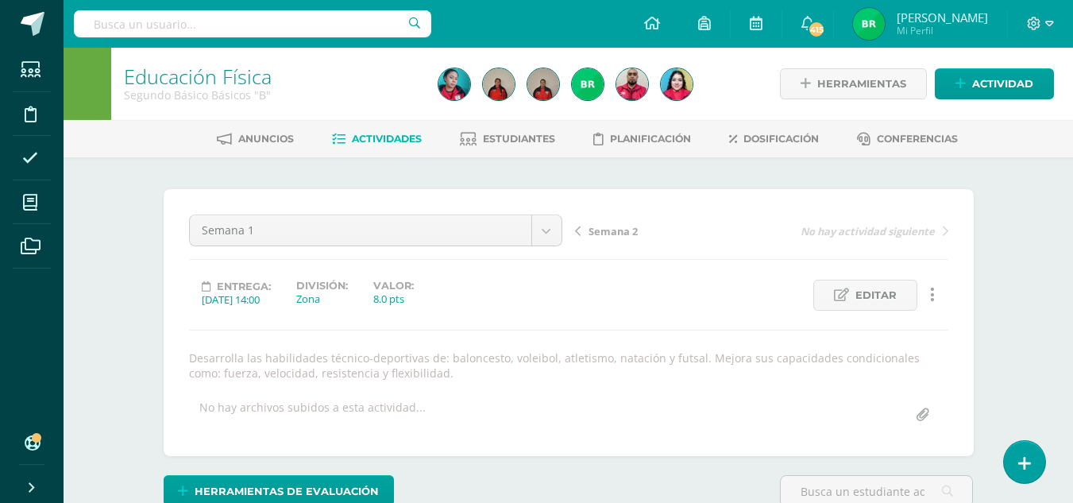
click at [628, 231] on span "Semana 2" at bounding box center [613, 231] width 49 height 14
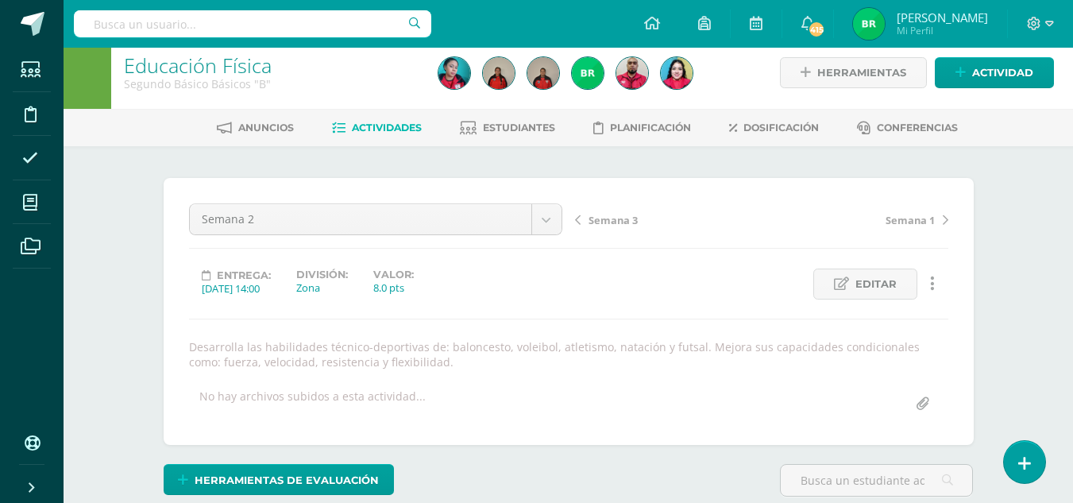
click at [379, 140] on link "Actividades" at bounding box center [377, 127] width 90 height 25
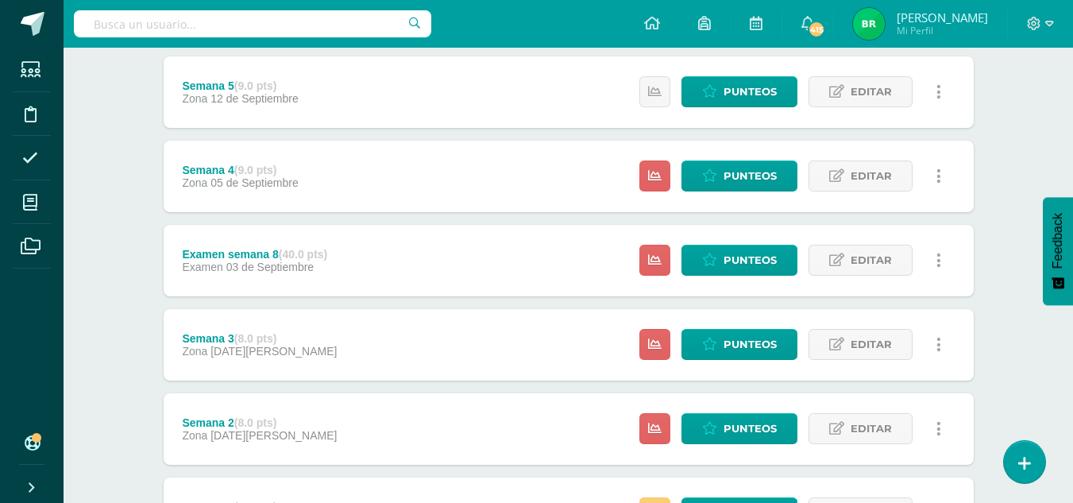
scroll to position [423, 0]
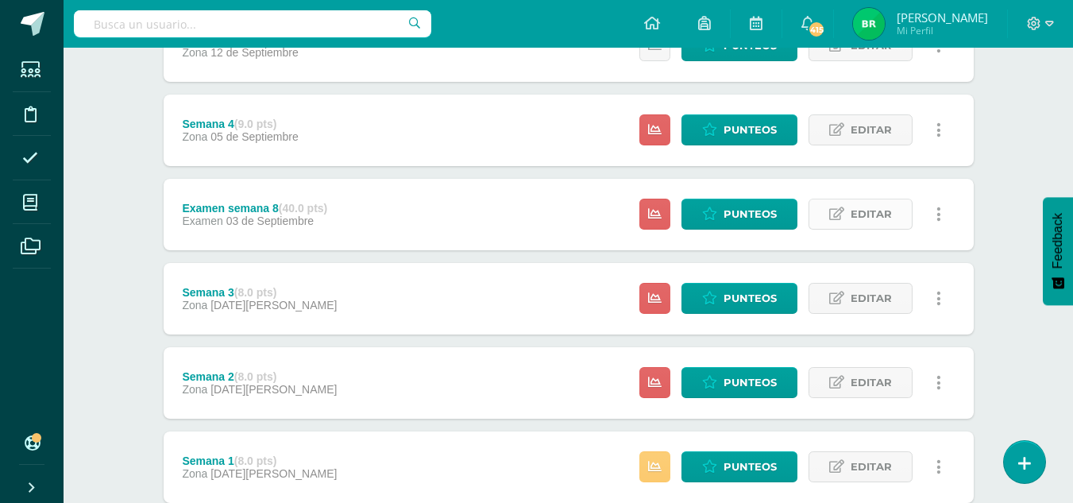
click at [887, 222] on span "Editar" at bounding box center [871, 213] width 41 height 29
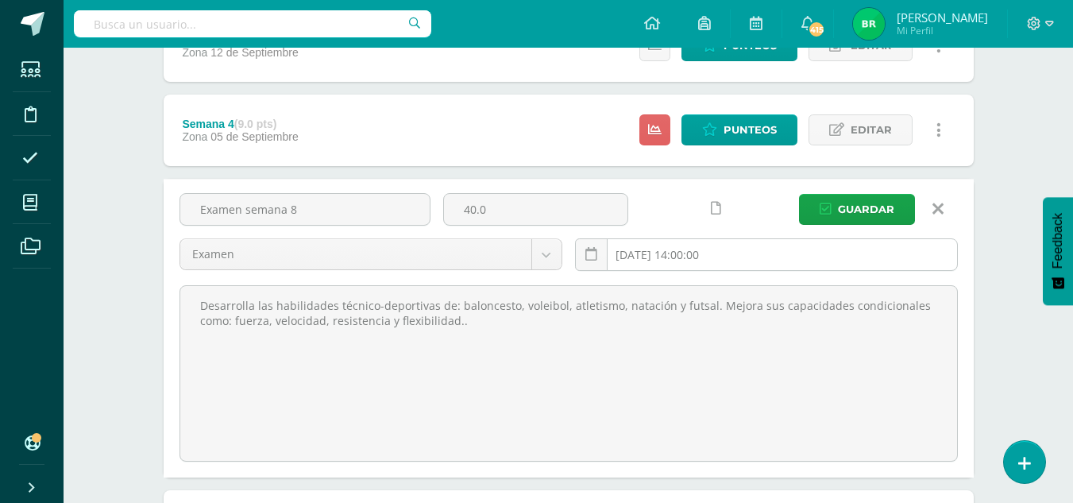
click at [649, 255] on input "[DATE] 14:00:00" at bounding box center [766, 254] width 381 height 31
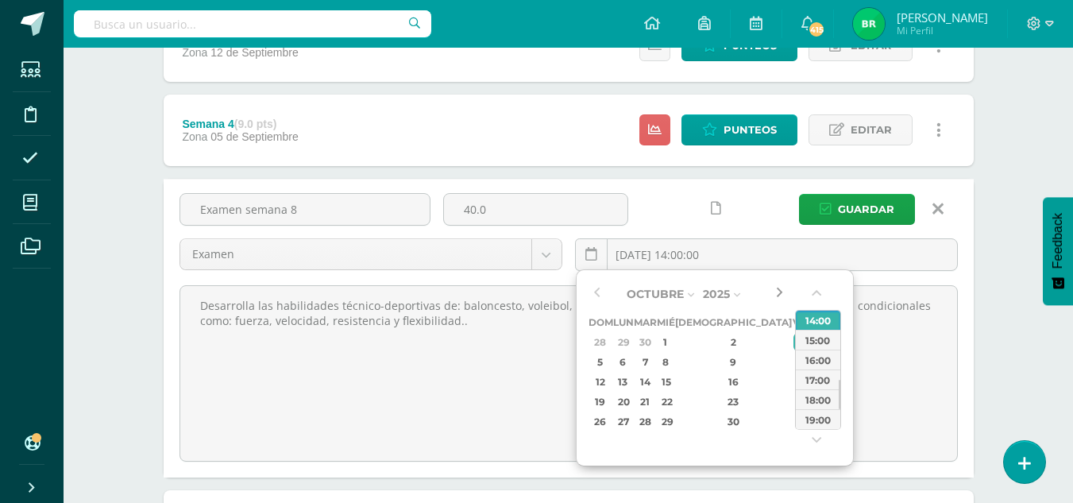
click at [786, 301] on button "button" at bounding box center [779, 294] width 16 height 24
click at [794, 342] on div "3" at bounding box center [801, 342] width 14 height 18
type input "[DATE] 14:00"
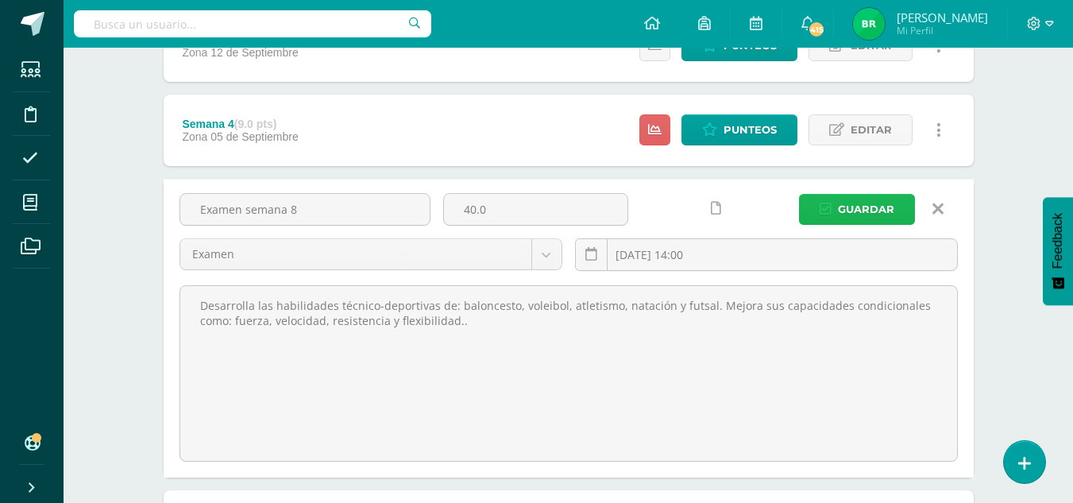
click at [863, 211] on span "Guardar" at bounding box center [866, 209] width 56 height 29
